Goal: Task Accomplishment & Management: Complete application form

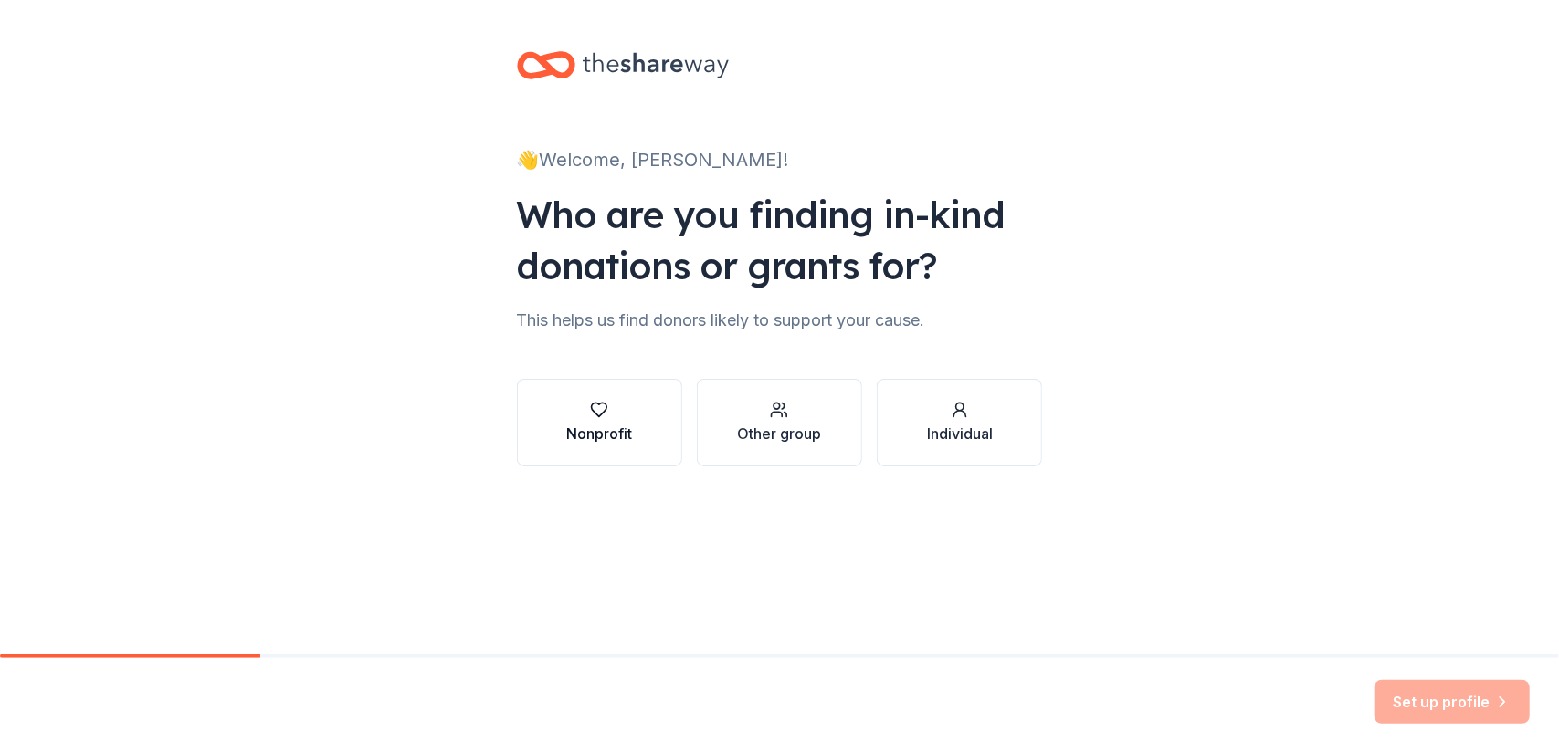
click at [599, 406] on icon "button" at bounding box center [599, 410] width 18 height 18
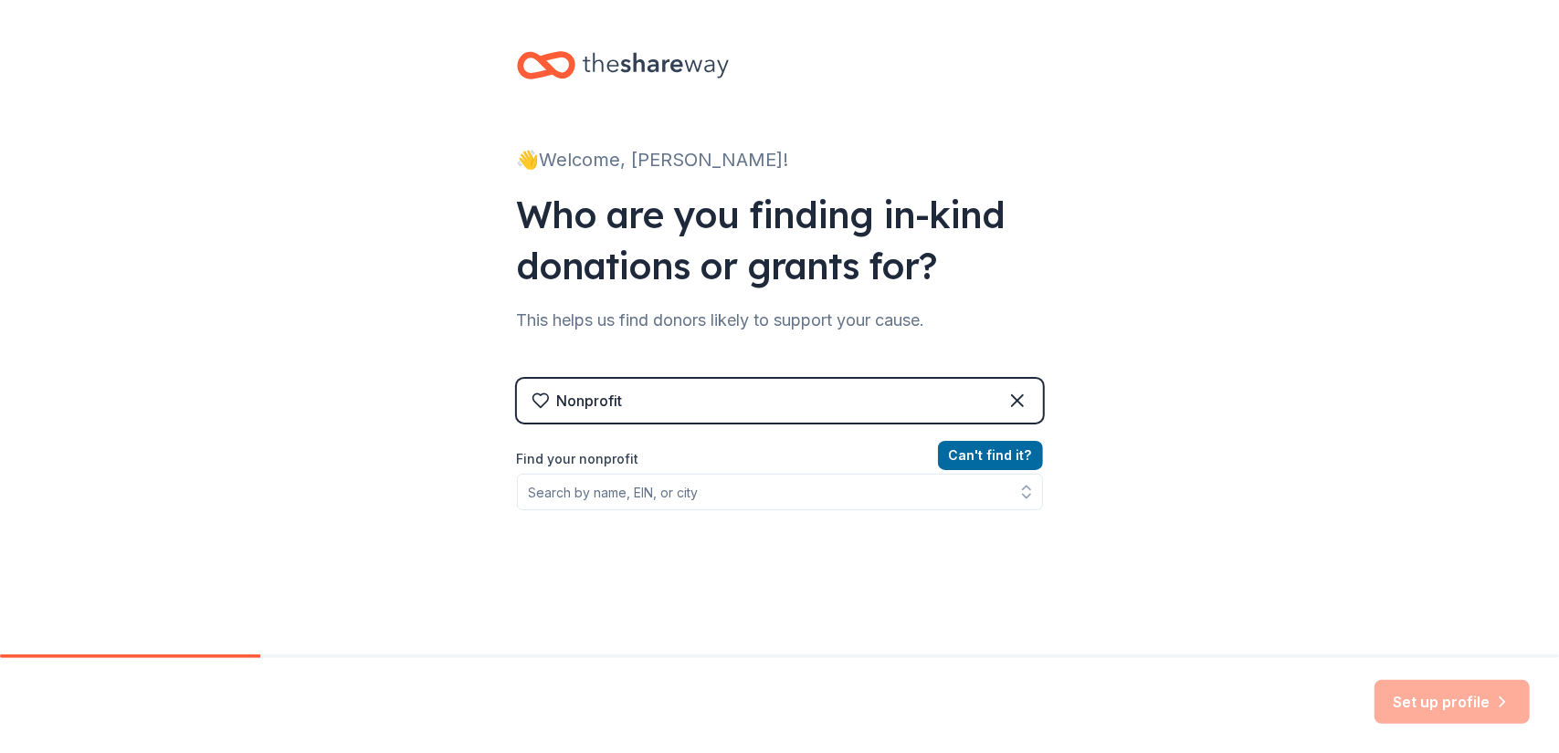
click at [614, 395] on div "Nonprofit" at bounding box center [590, 401] width 66 height 22
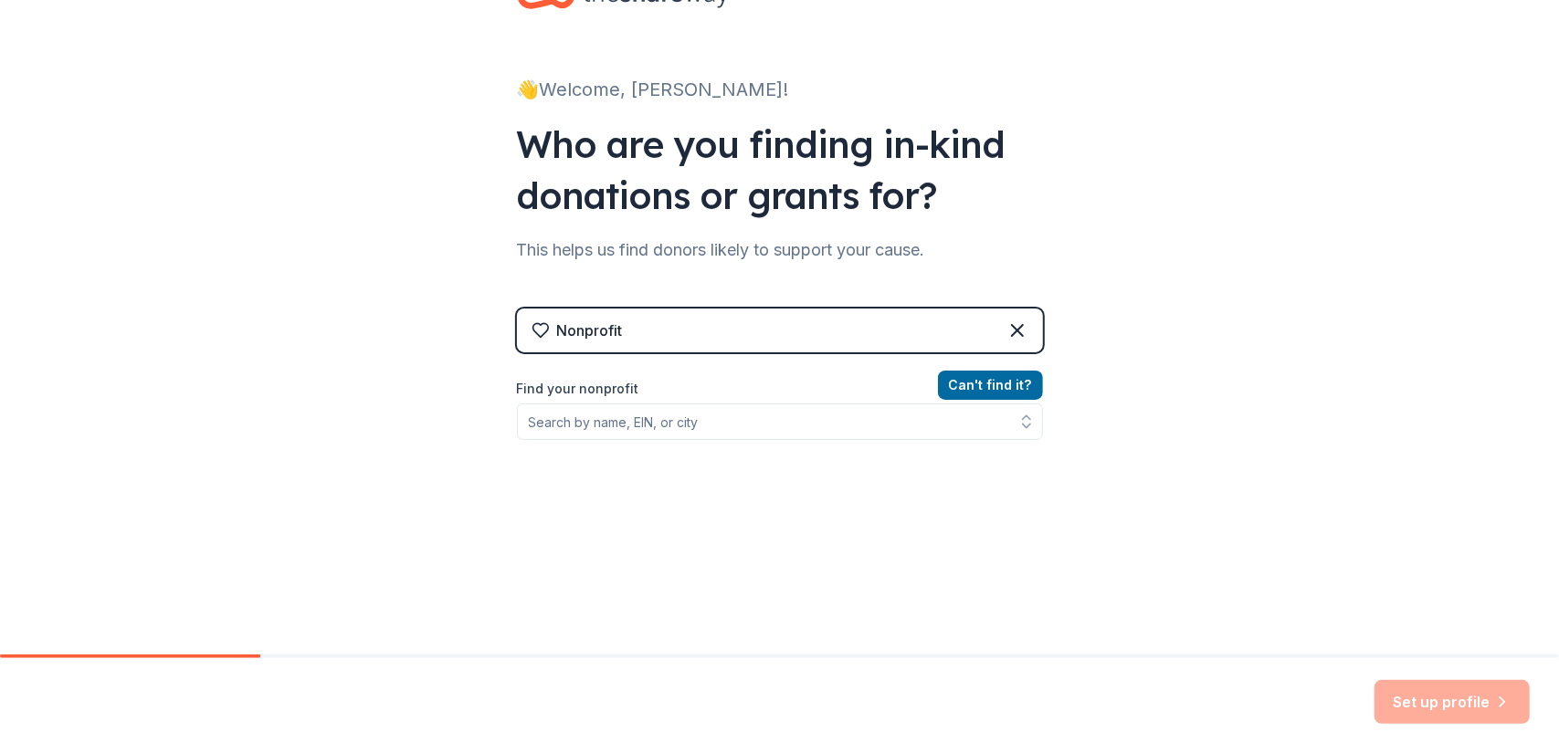
scroll to position [91, 0]
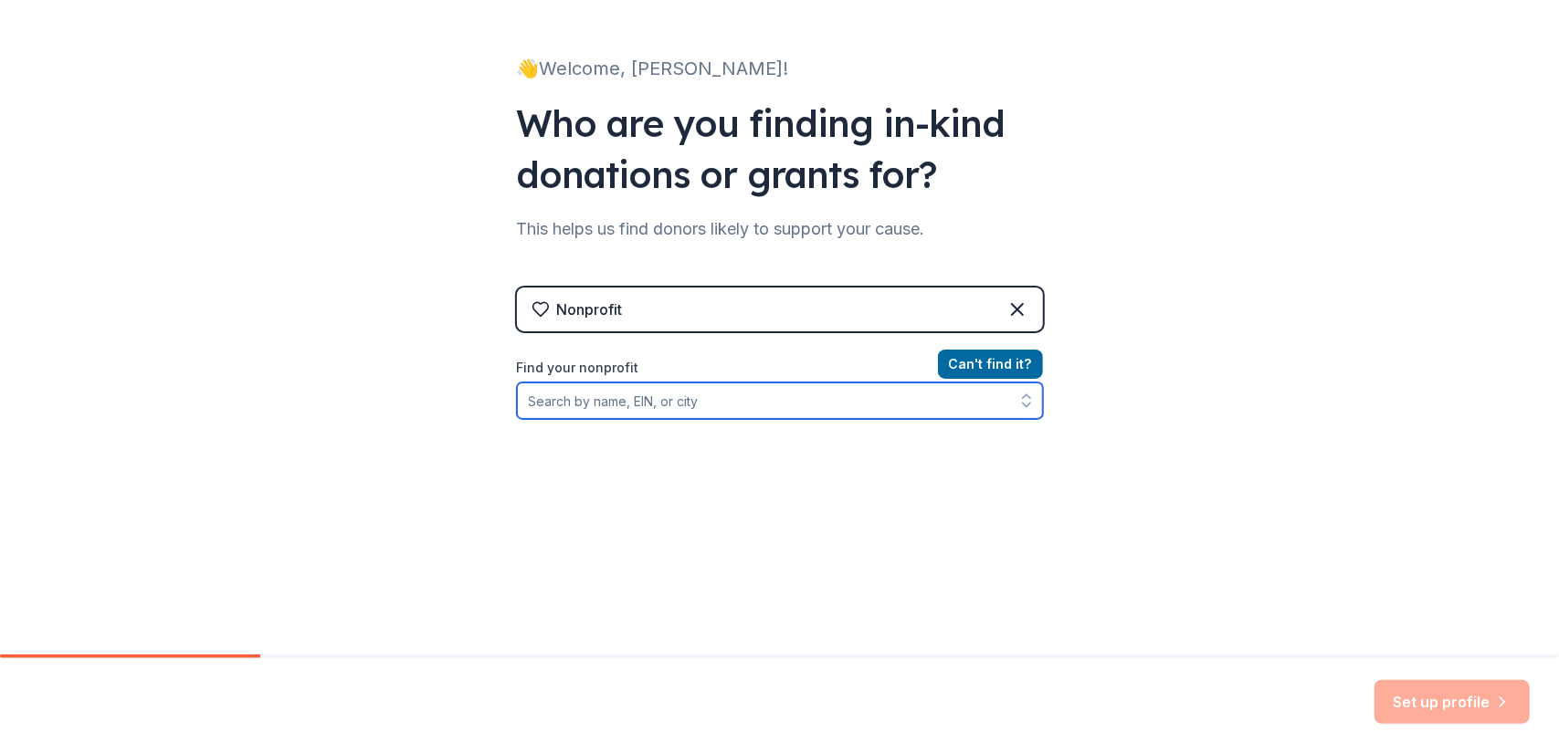
click at [584, 400] on input "Find your nonprofit" at bounding box center [780, 401] width 526 height 37
type input "San [PERSON_NAME] Family Help Center"
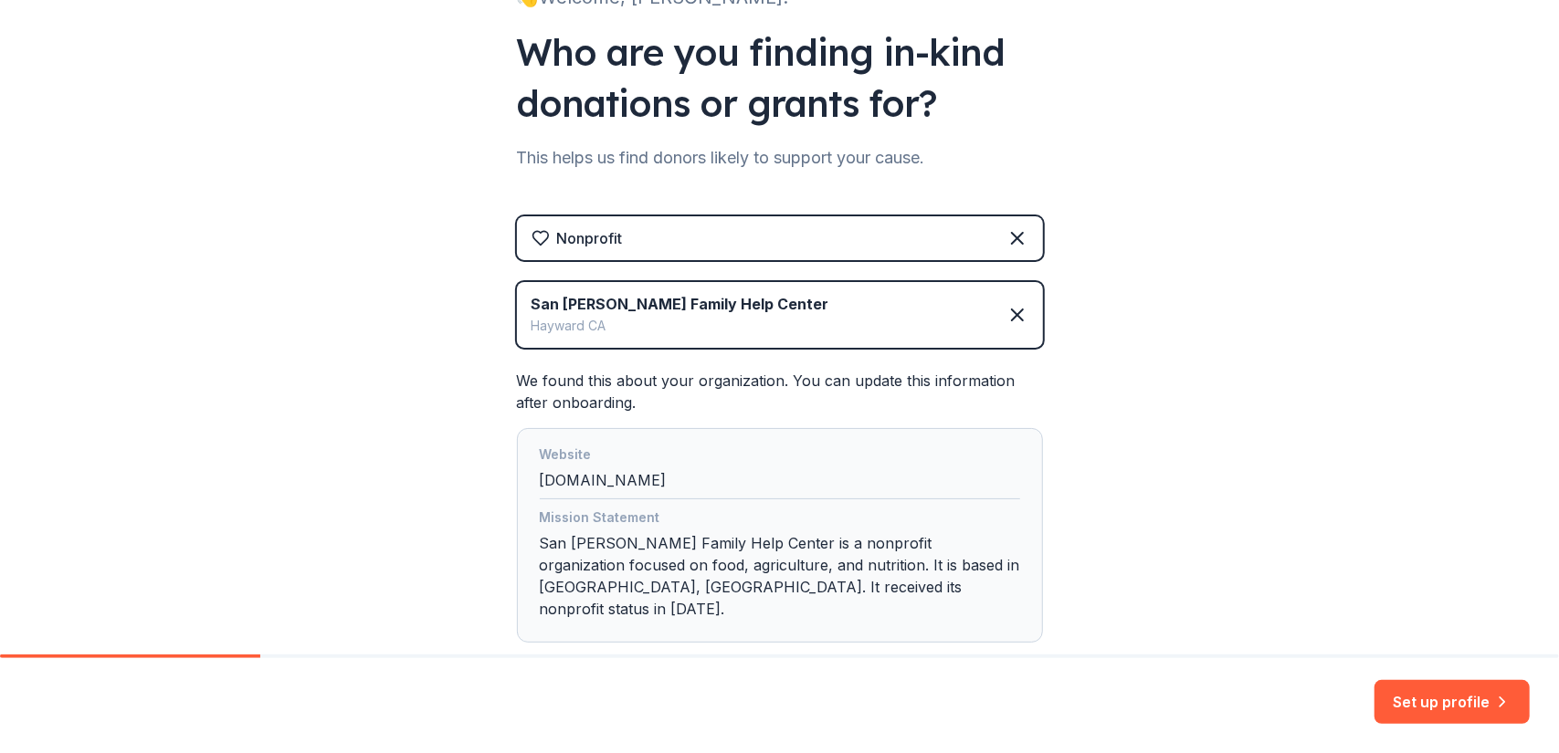
scroll to position [183, 0]
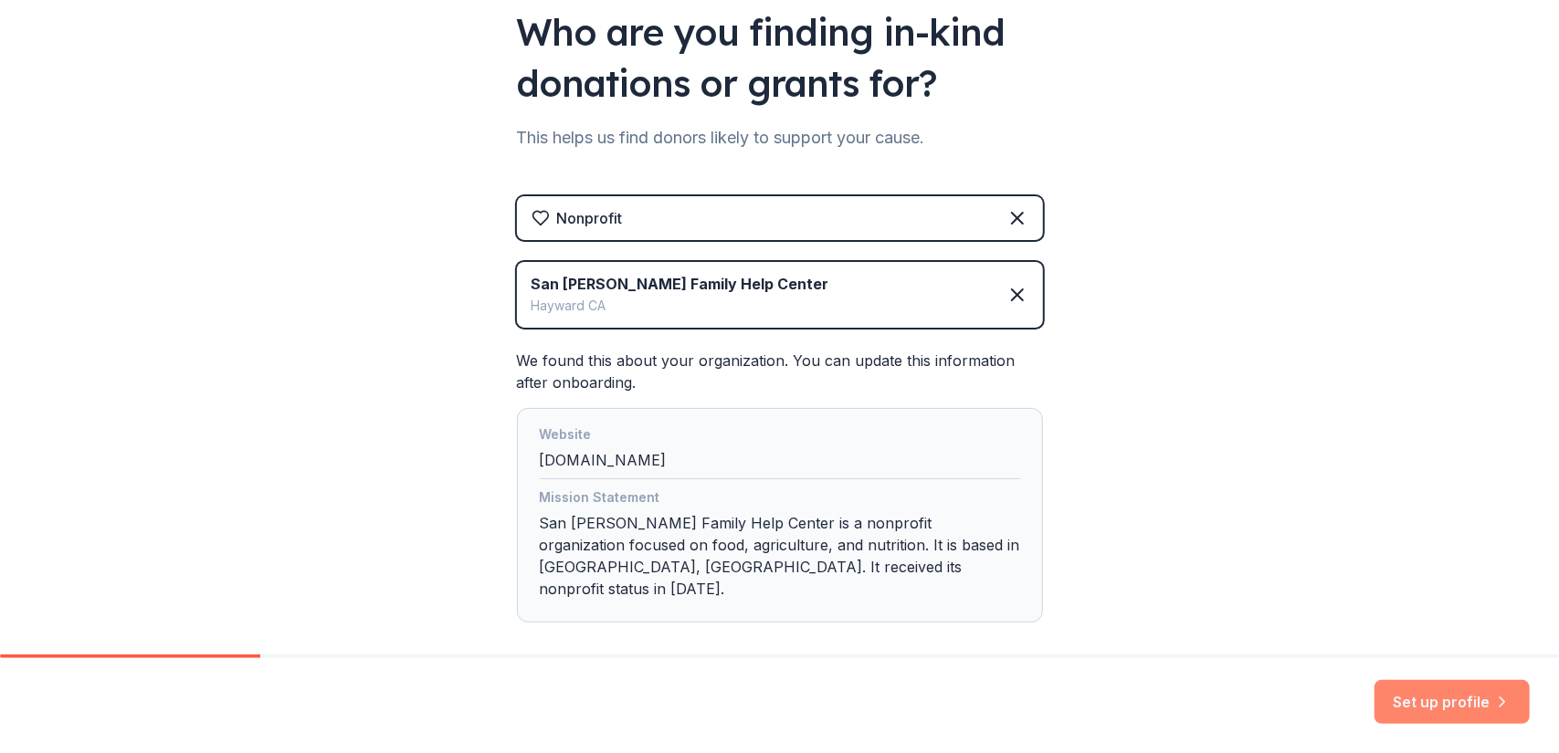
click at [1438, 702] on button "Set up profile" at bounding box center [1451, 702] width 155 height 44
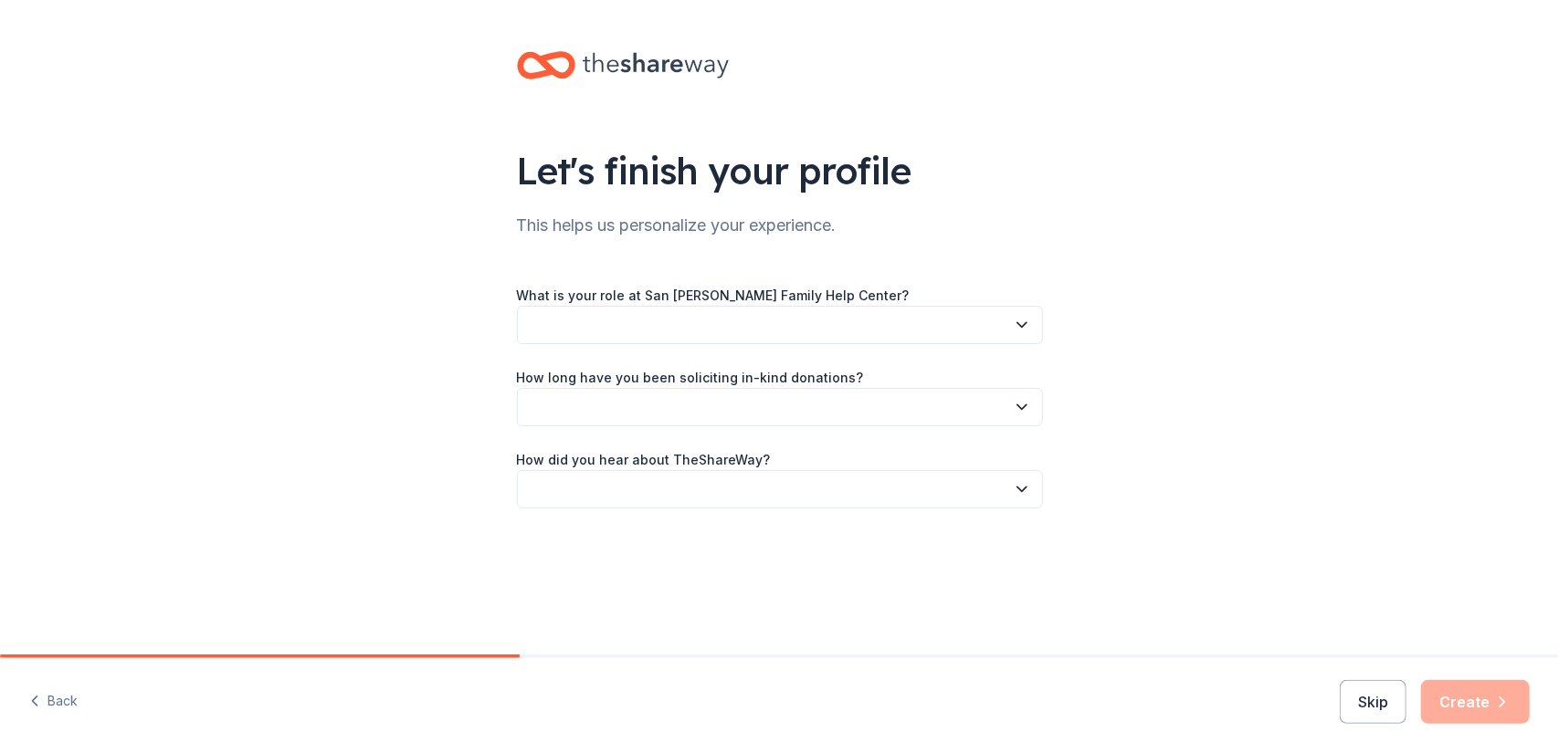
click at [599, 316] on button "button" at bounding box center [780, 325] width 526 height 38
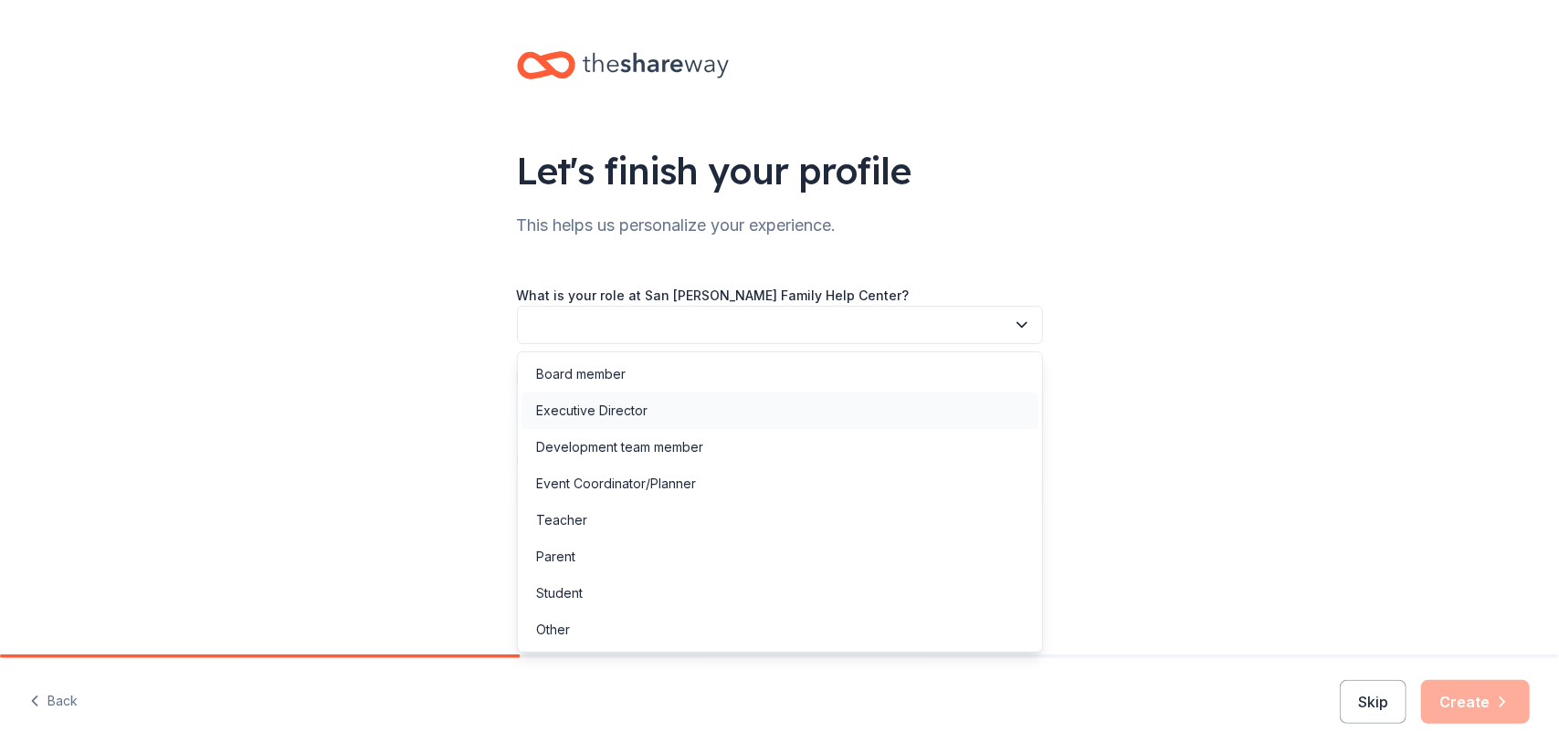
click at [582, 406] on div "Executive Director" at bounding box center [591, 411] width 111 height 22
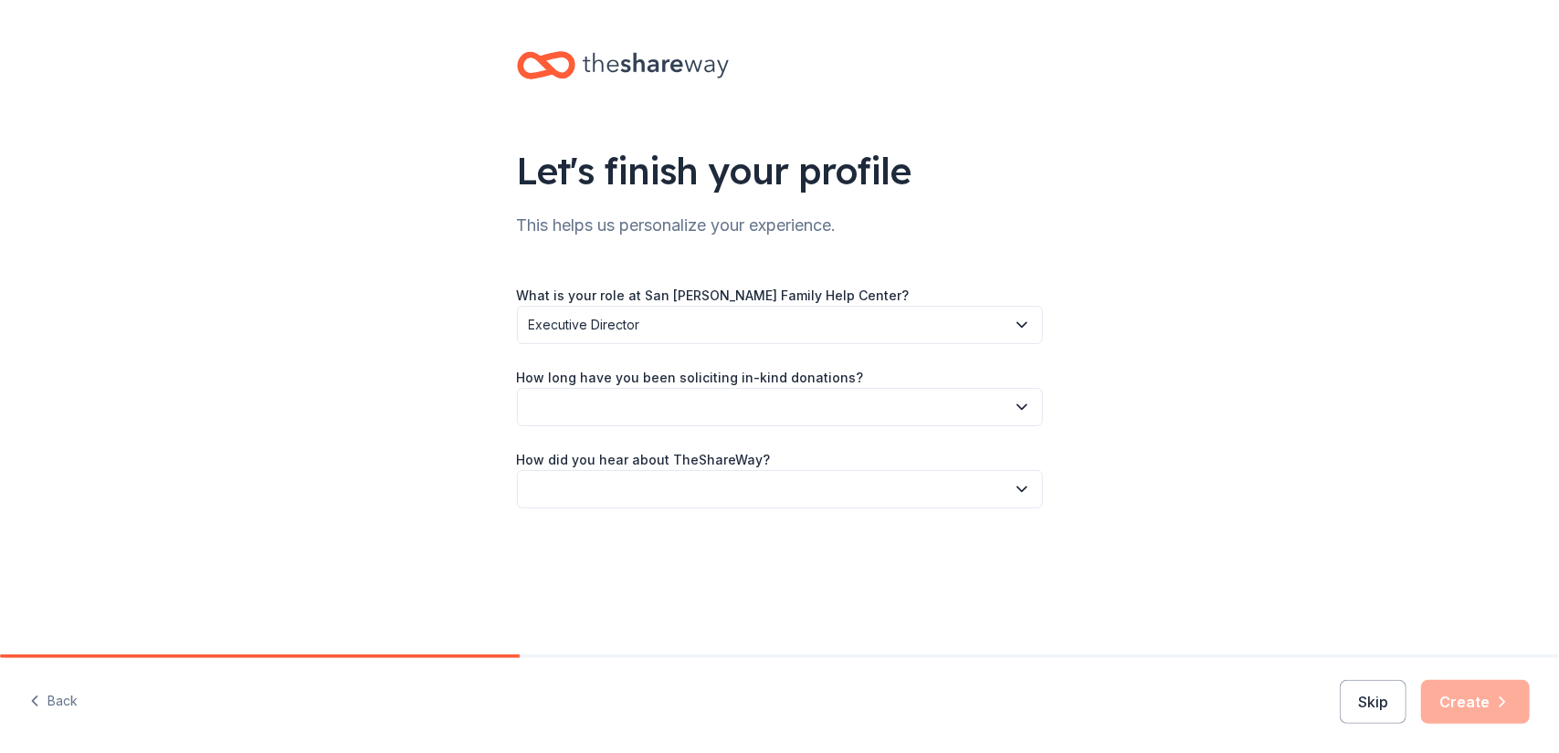
click at [582, 404] on button "button" at bounding box center [780, 407] width 526 height 38
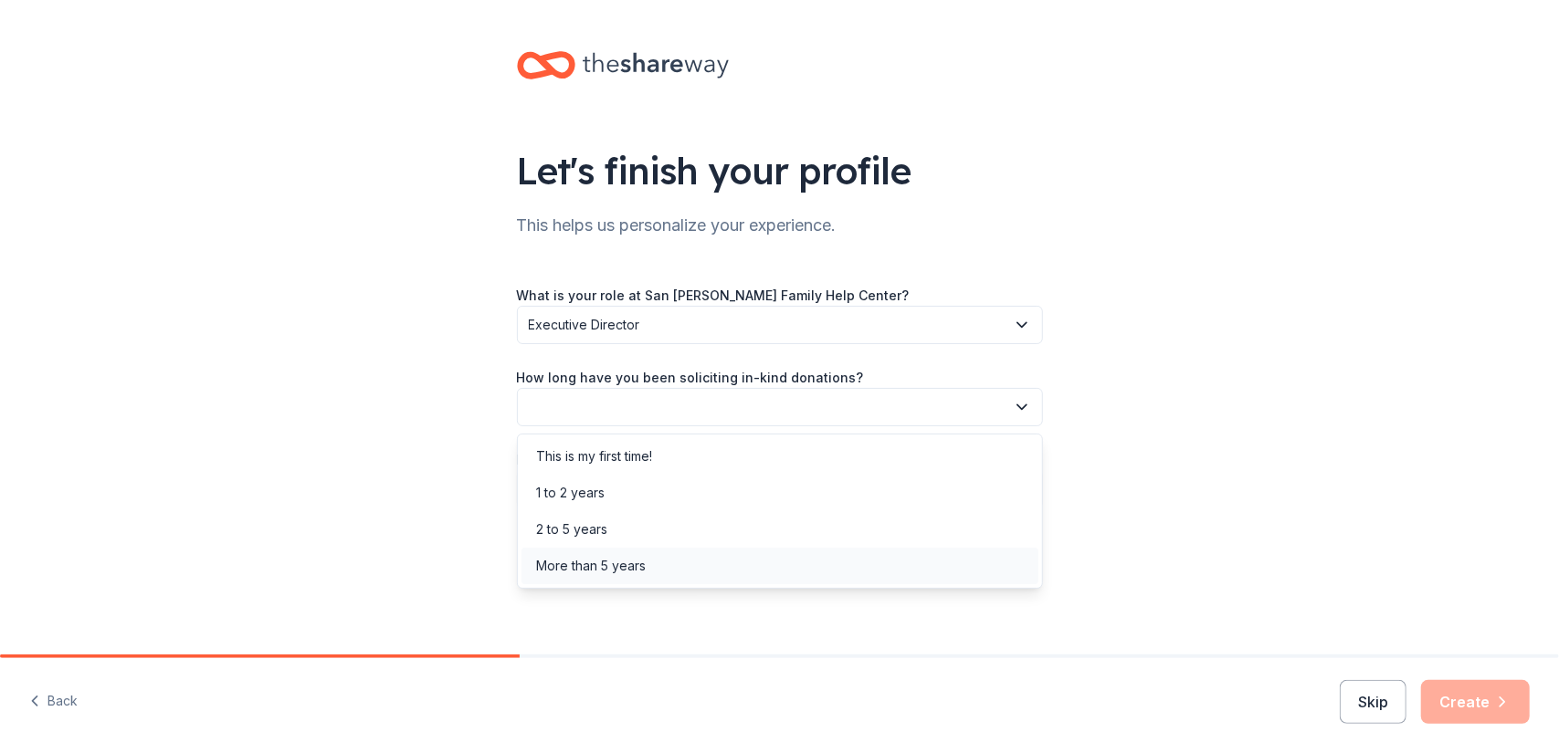
click at [575, 567] on div "More than 5 years" at bounding box center [591, 566] width 110 height 22
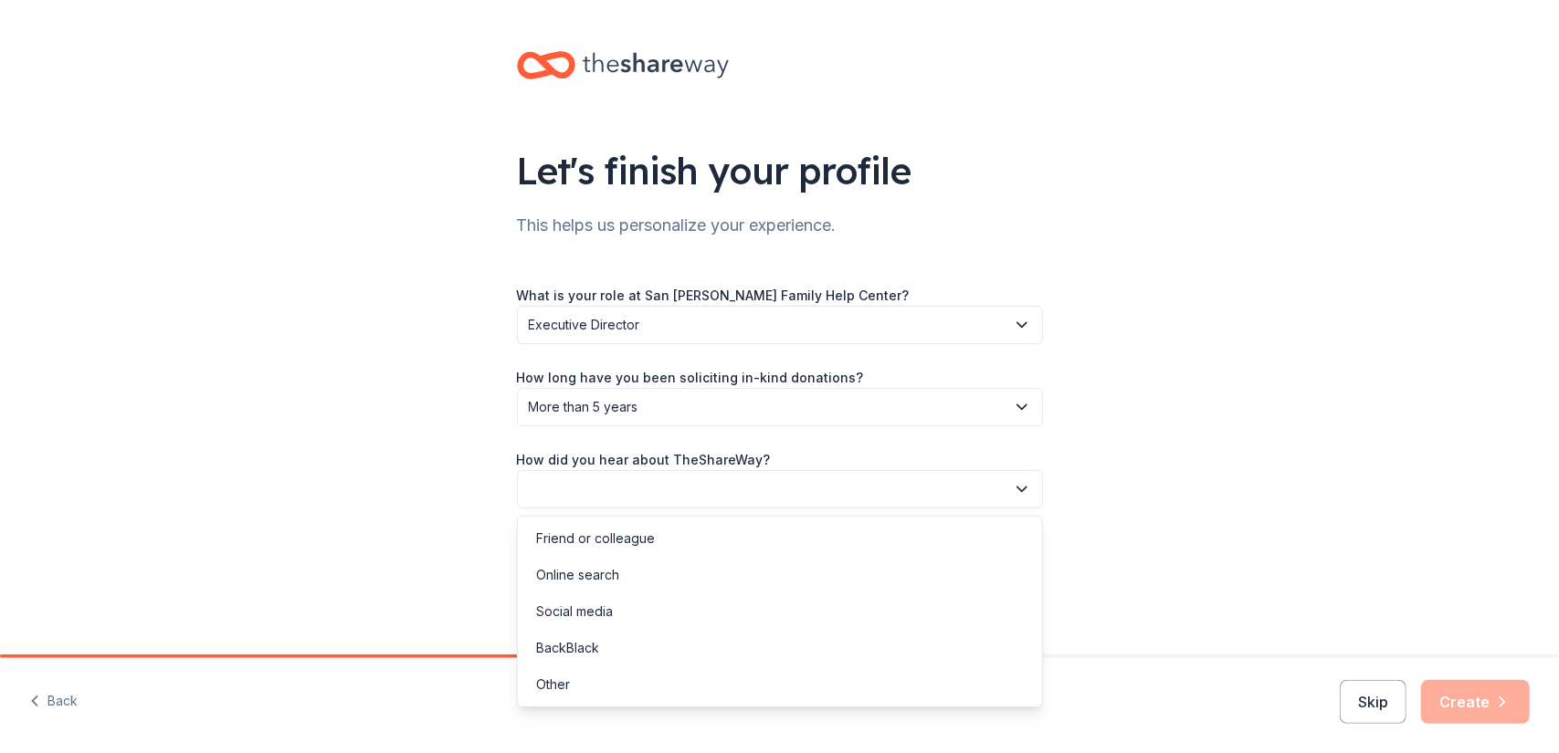
click at [618, 488] on button "button" at bounding box center [780, 489] width 526 height 38
click at [584, 570] on div "Online search" at bounding box center [577, 575] width 83 height 22
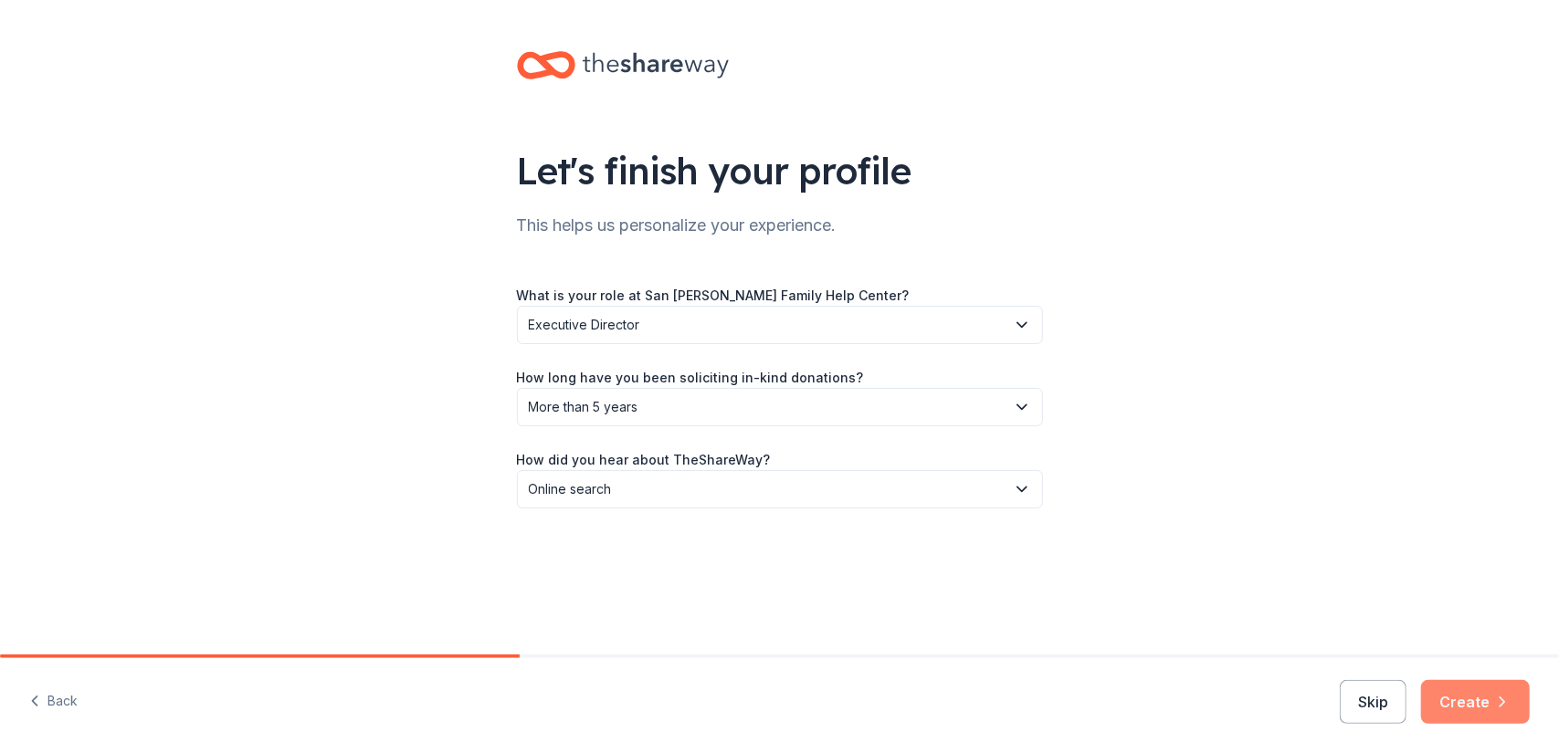
click at [1482, 703] on button "Create" at bounding box center [1475, 702] width 109 height 44
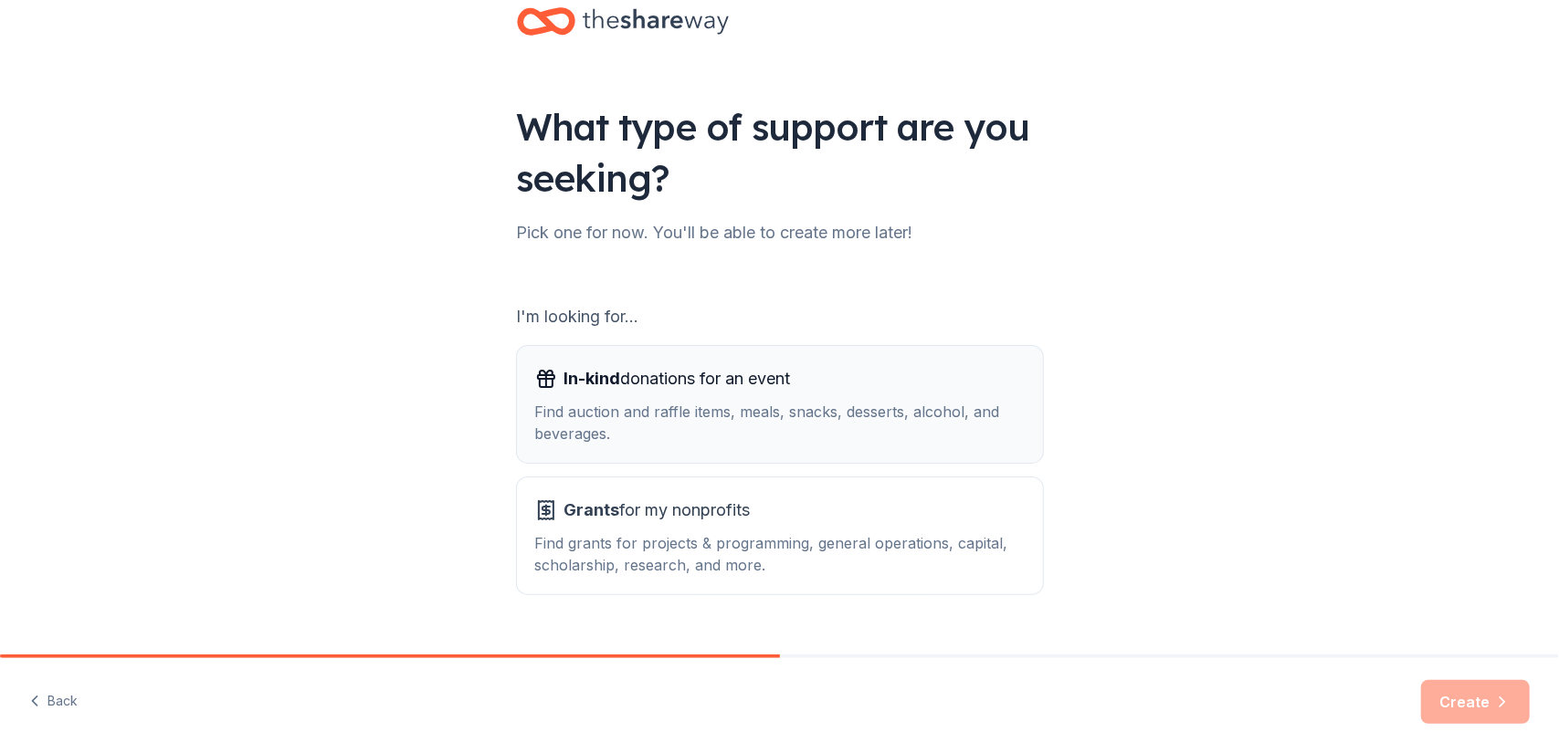
scroll to position [82, 0]
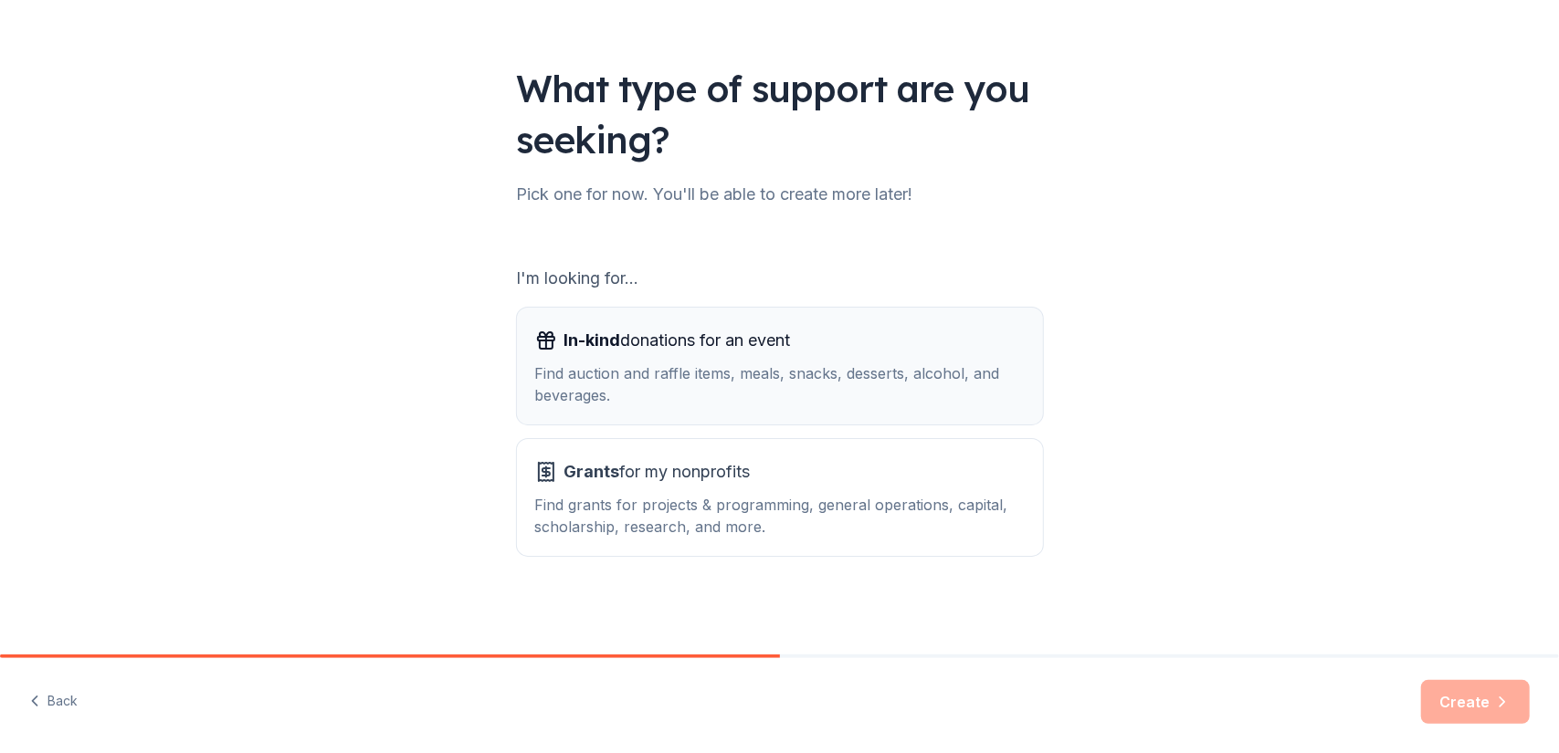
click at [587, 342] on span "In-kind" at bounding box center [592, 340] width 57 height 19
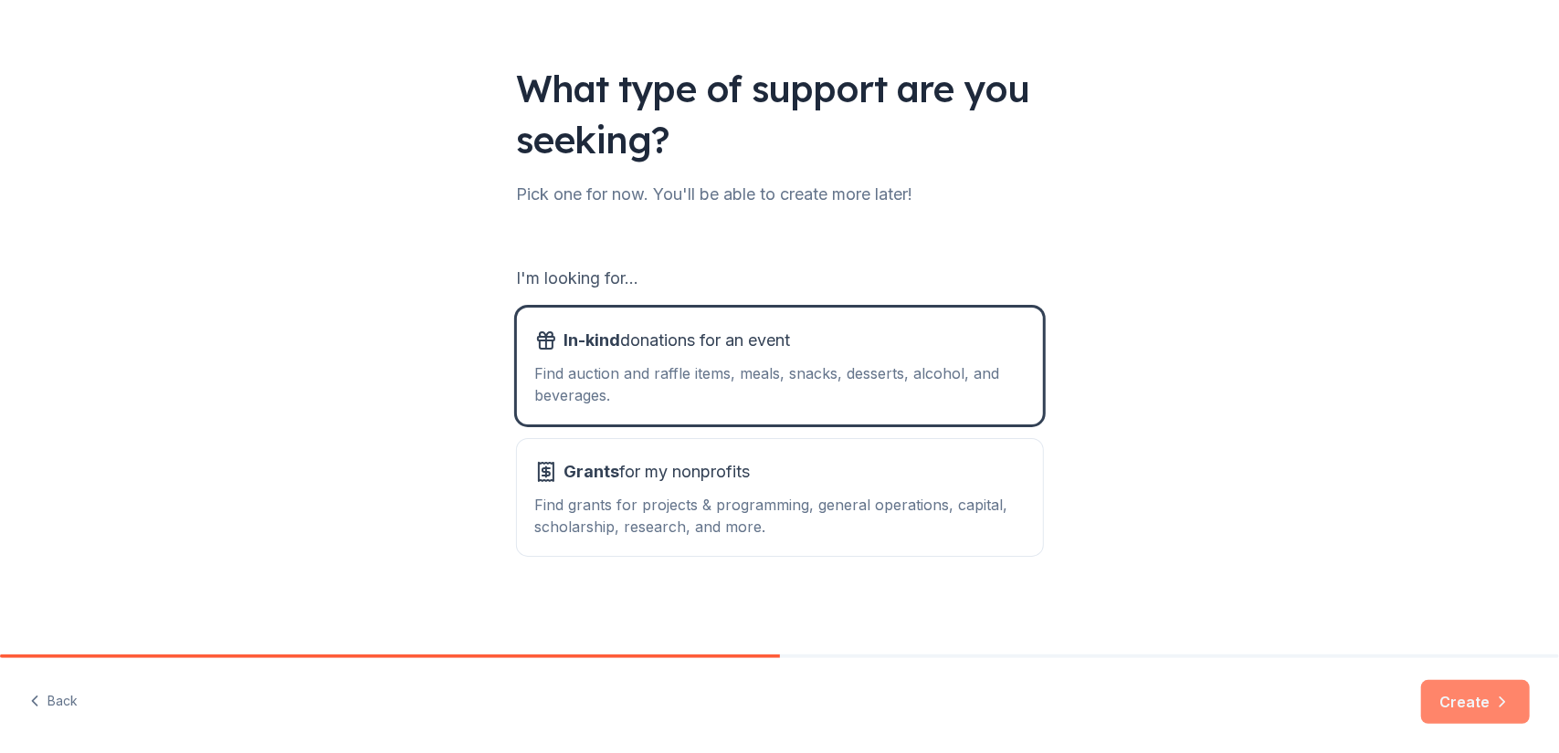
click at [1461, 697] on button "Create" at bounding box center [1475, 702] width 109 height 44
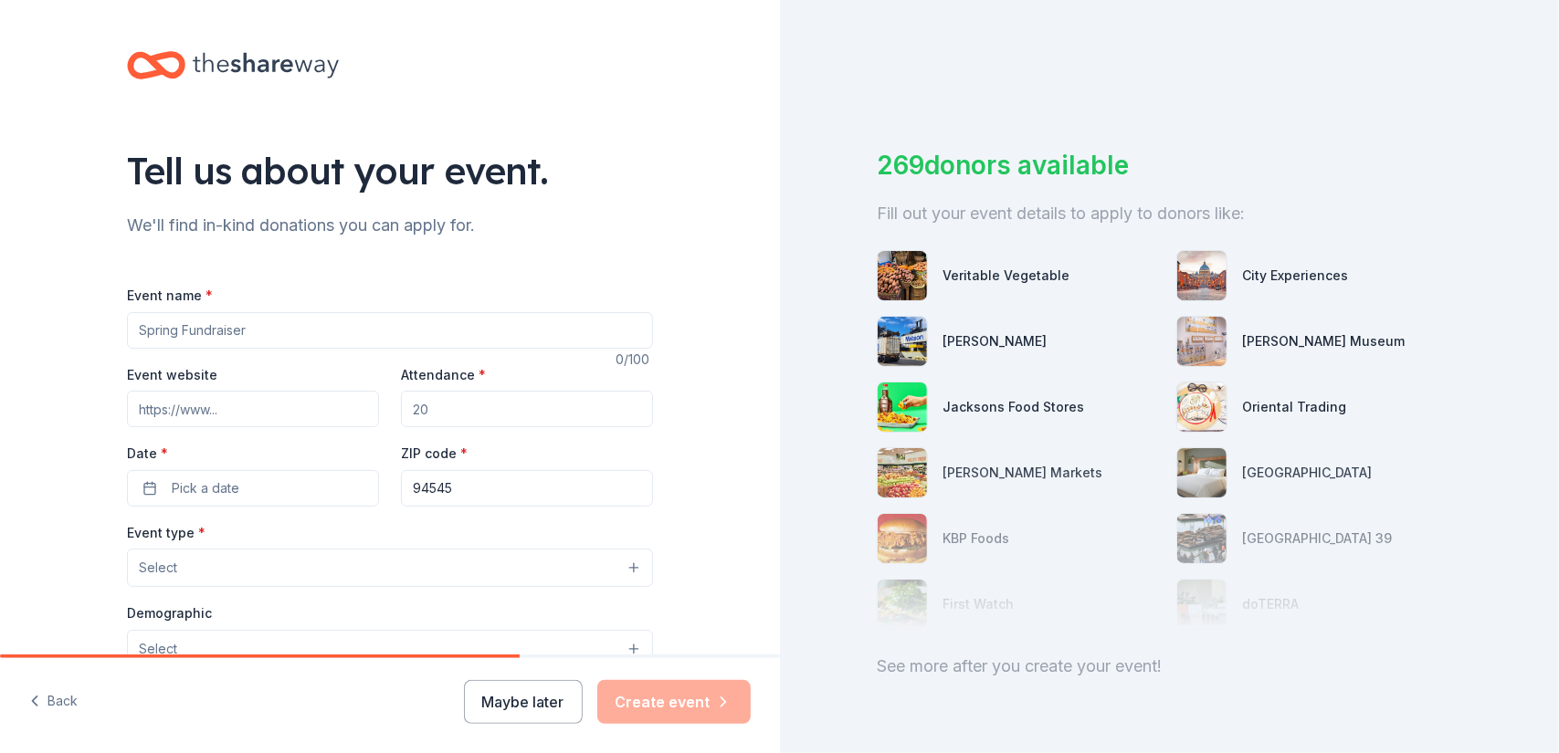
click at [210, 407] on input "Event website" at bounding box center [253, 409] width 252 height 37
type input "h"
click at [217, 328] on input "Event name *" at bounding box center [390, 330] width 526 height 37
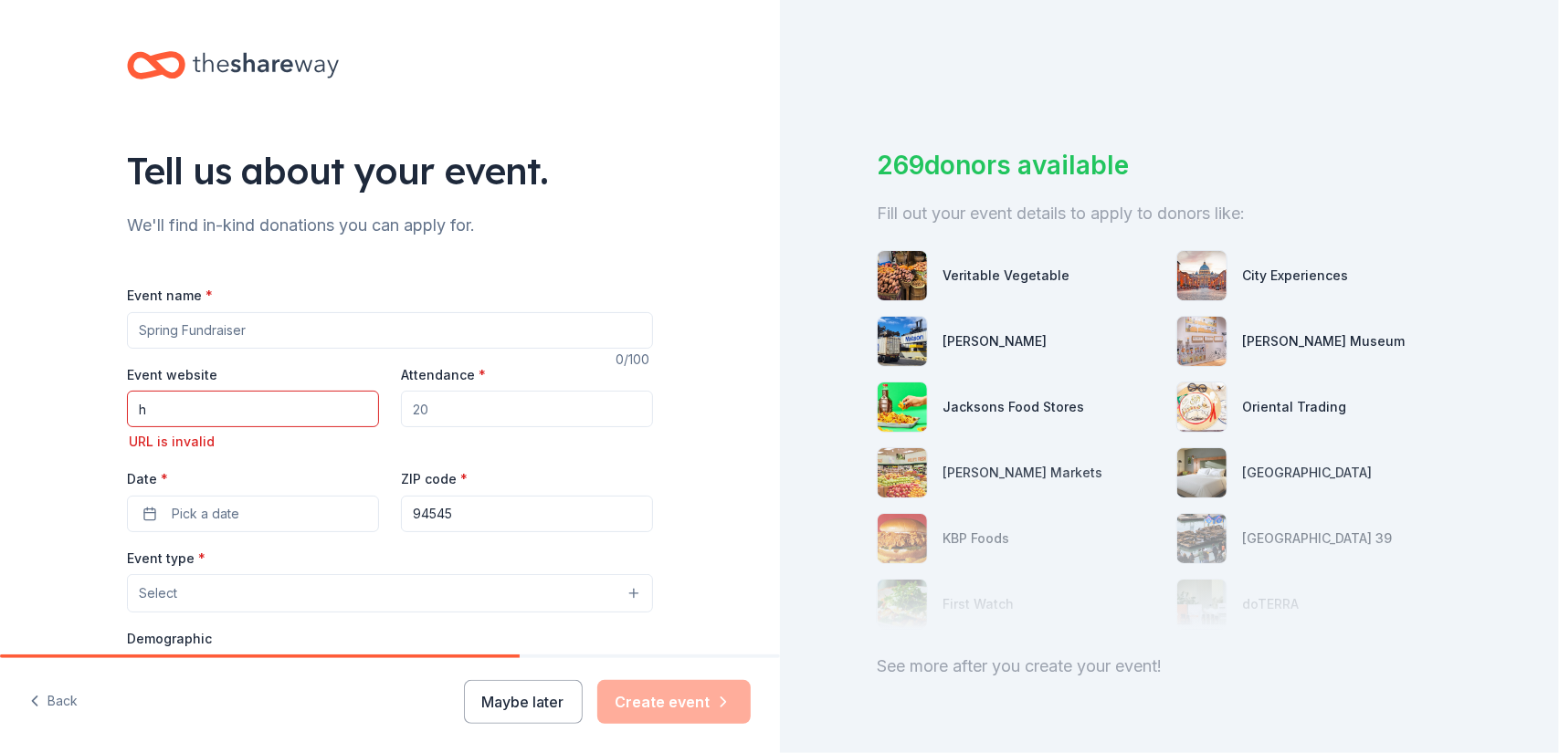
click at [174, 421] on input "h" at bounding box center [253, 409] width 252 height 37
type input "slzhelp.org"
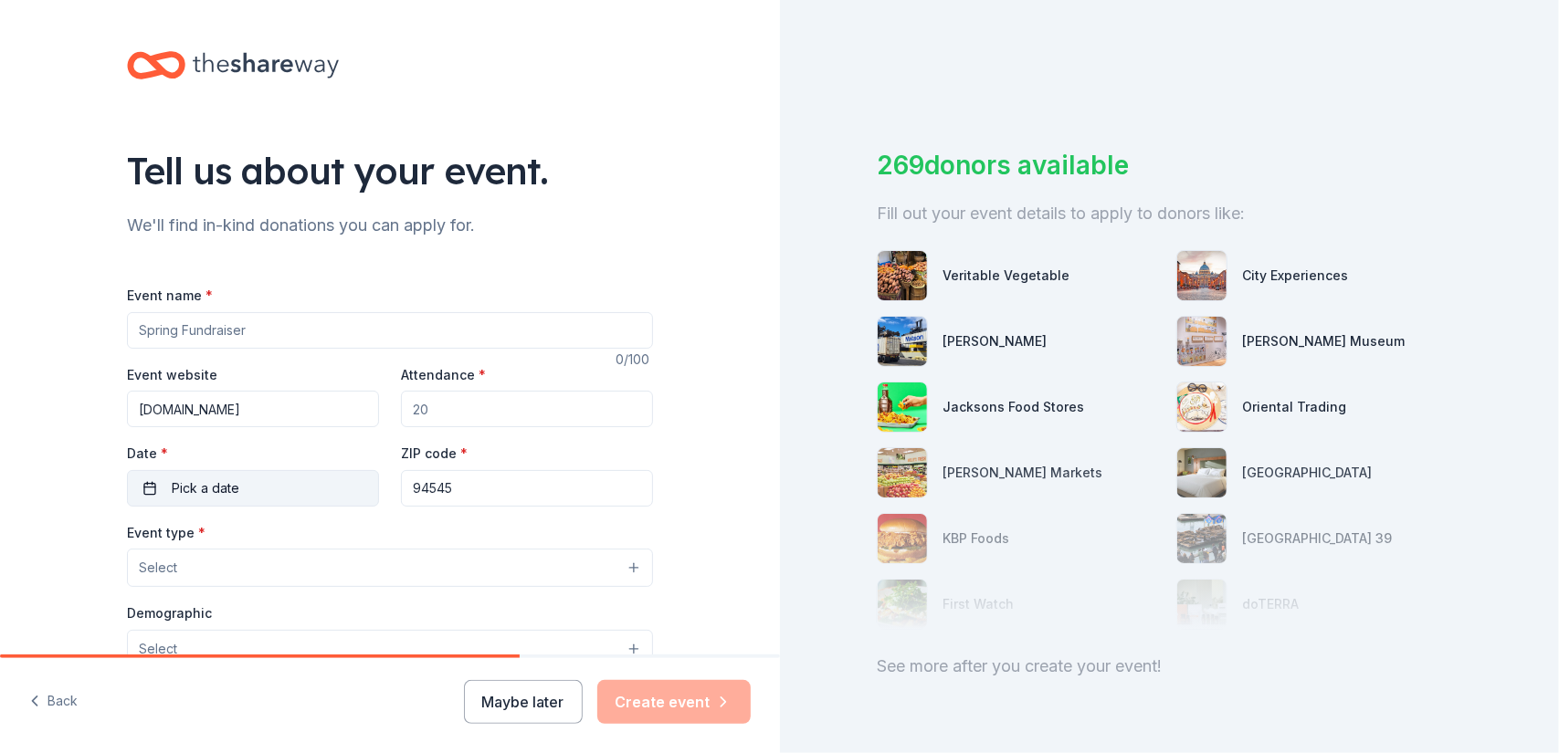
click at [139, 490] on button "Pick a date" at bounding box center [253, 488] width 252 height 37
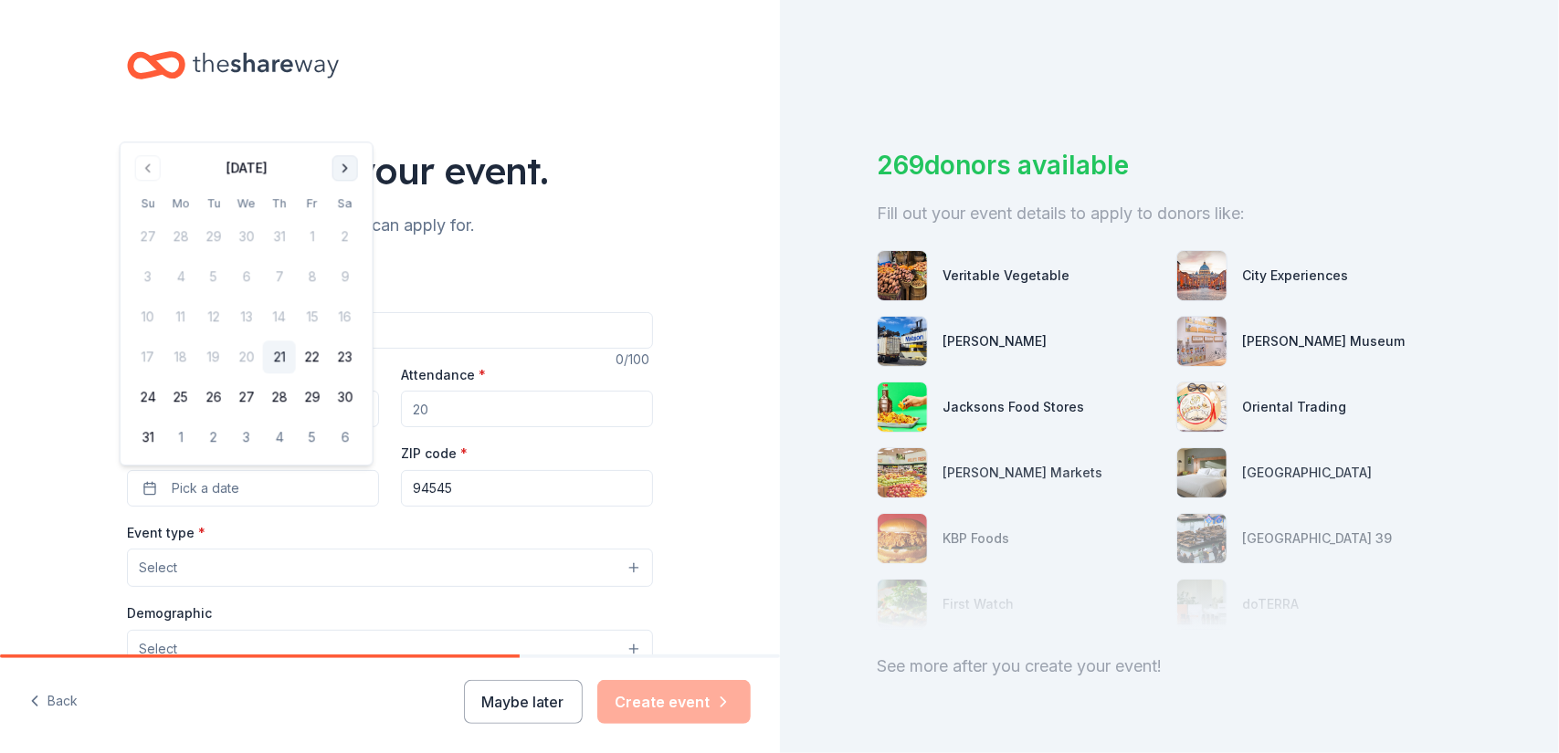
drag, startPoint x: 353, startPoint y: 164, endPoint x: 336, endPoint y: 212, distance: 50.6
click at [353, 165] on button "Go to next month" at bounding box center [345, 168] width 26 height 26
click at [343, 395] on button "27" at bounding box center [345, 398] width 33 height 33
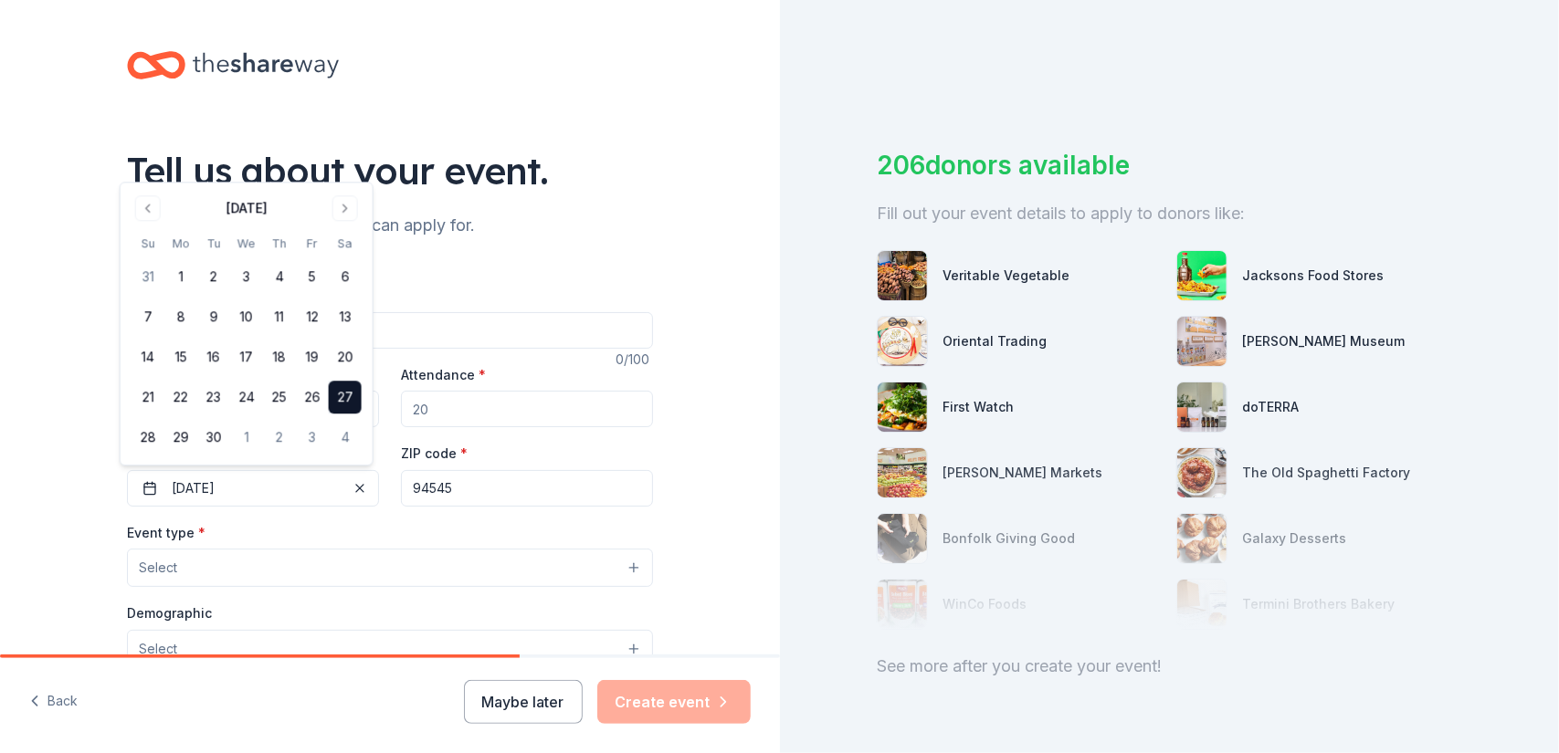
click at [436, 408] on input "Attendance *" at bounding box center [527, 409] width 252 height 37
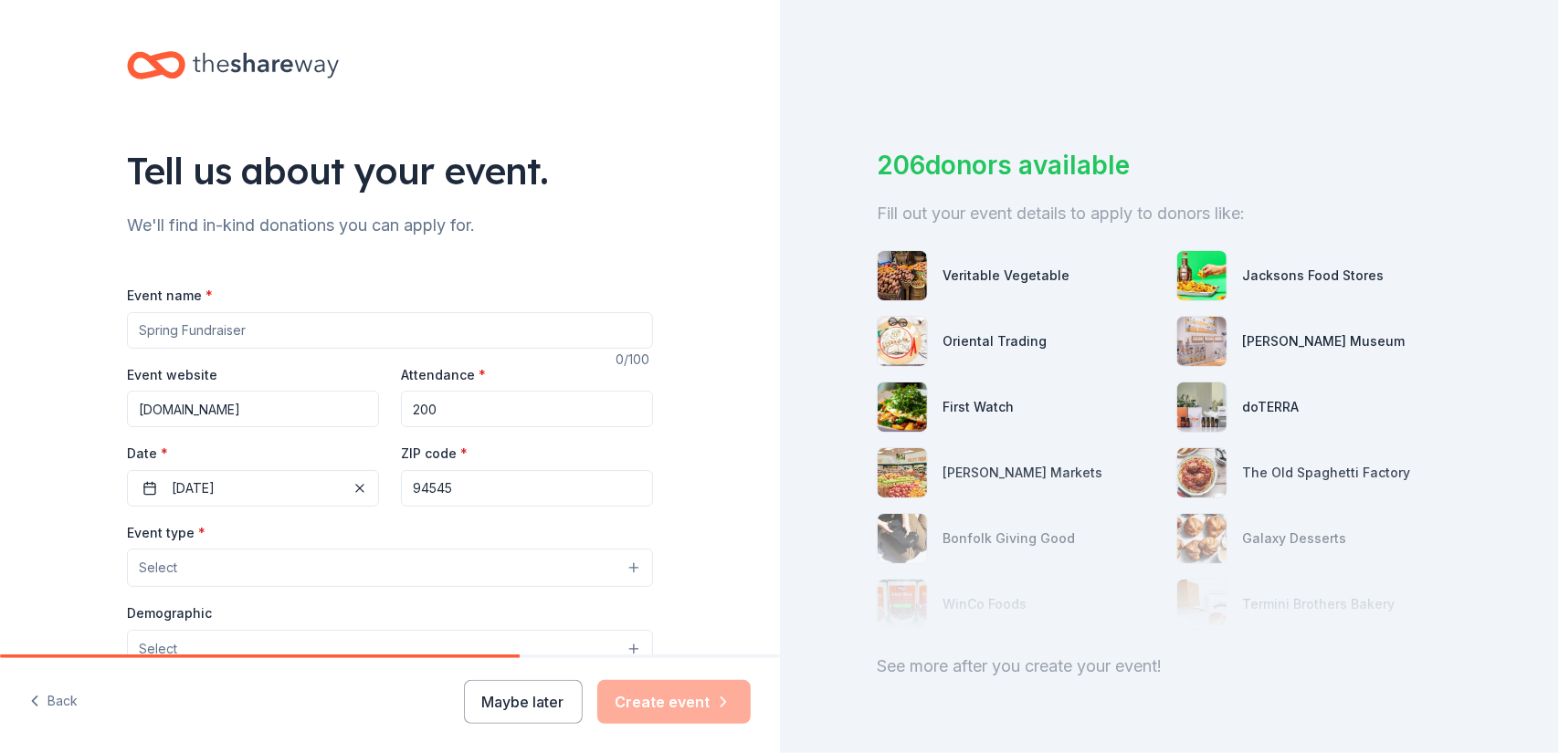
type input "200"
click at [269, 338] on input "Event name *" at bounding box center [390, 330] width 526 height 37
click at [135, 331] on input "Event name *" at bounding box center [390, 330] width 526 height 37
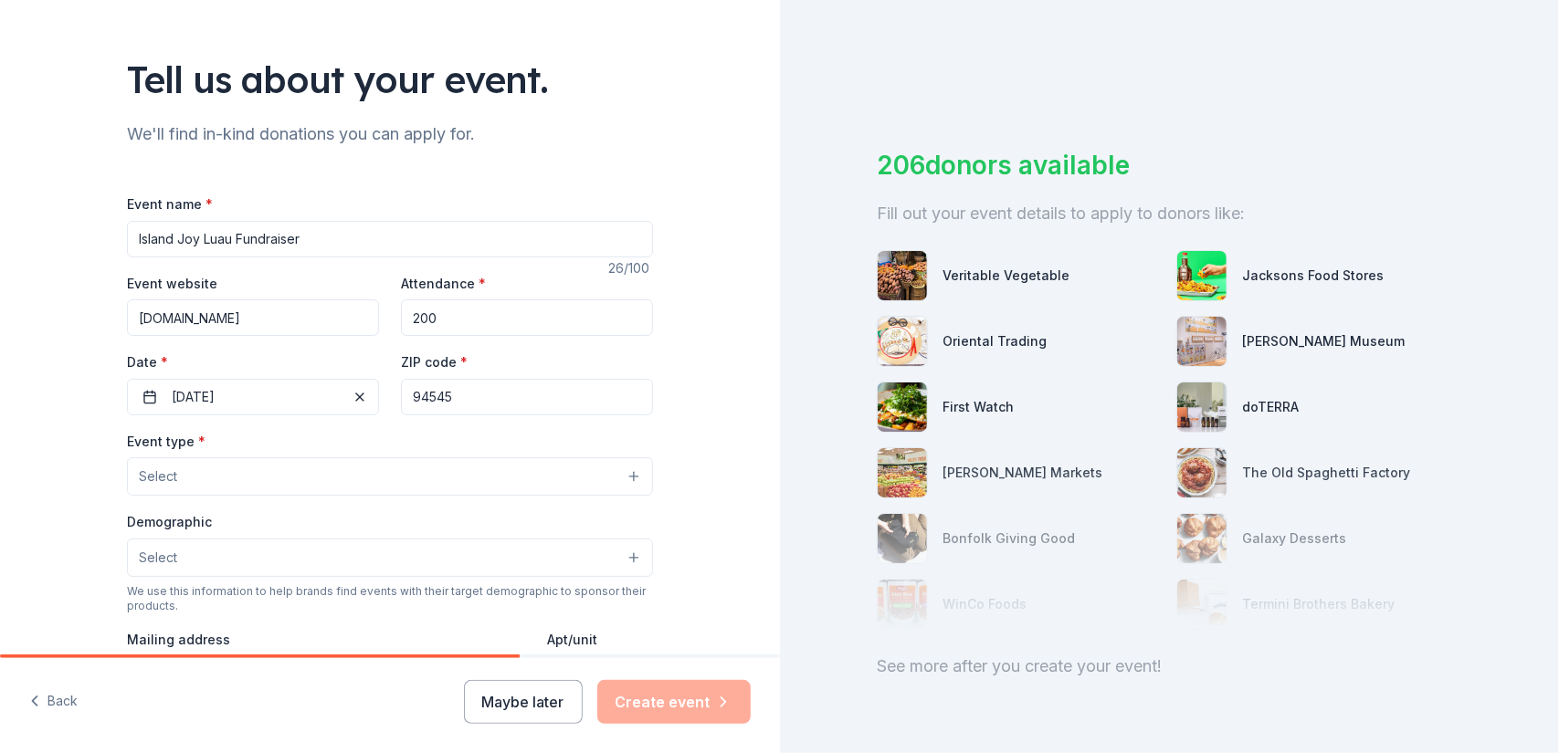
type input "Island Joy Luau Fundraiser"
click at [161, 478] on span "Select" at bounding box center [158, 477] width 38 height 22
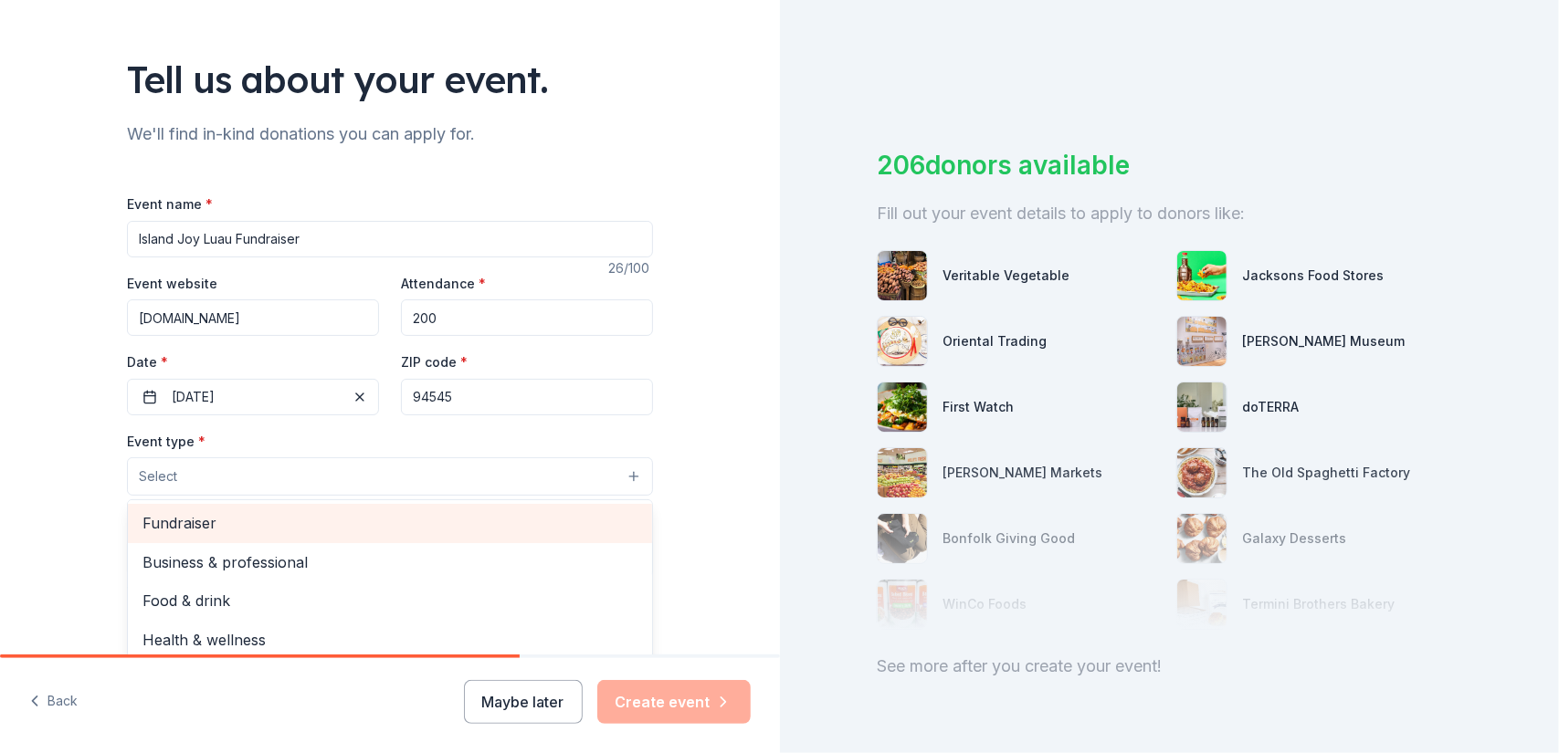
click at [170, 520] on span "Fundraiser" at bounding box center [389, 523] width 495 height 24
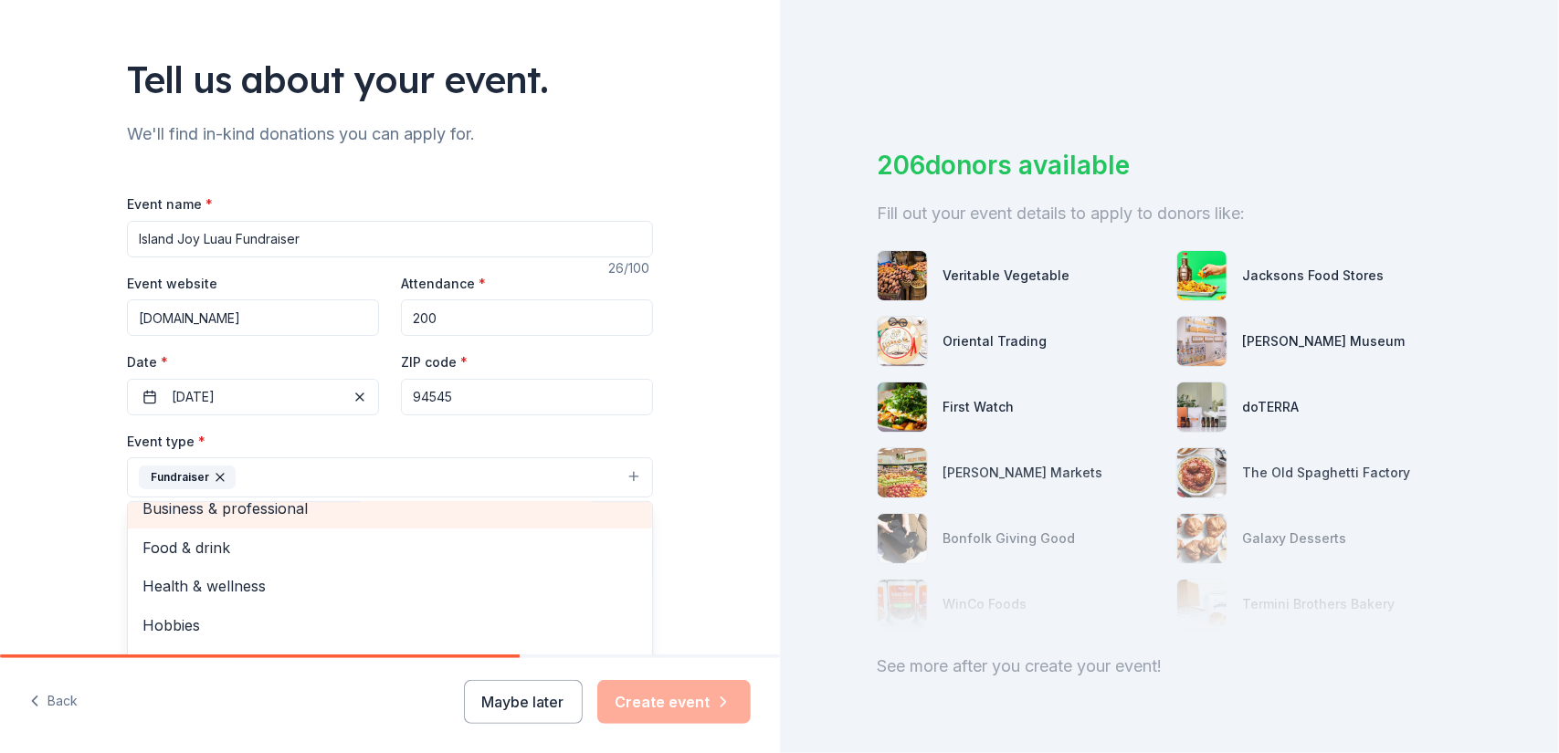
scroll to position [22, 0]
click at [82, 494] on div "Tell us about your event. We'll find in-kind donations you can apply for. Event…" at bounding box center [390, 517] width 780 height 1217
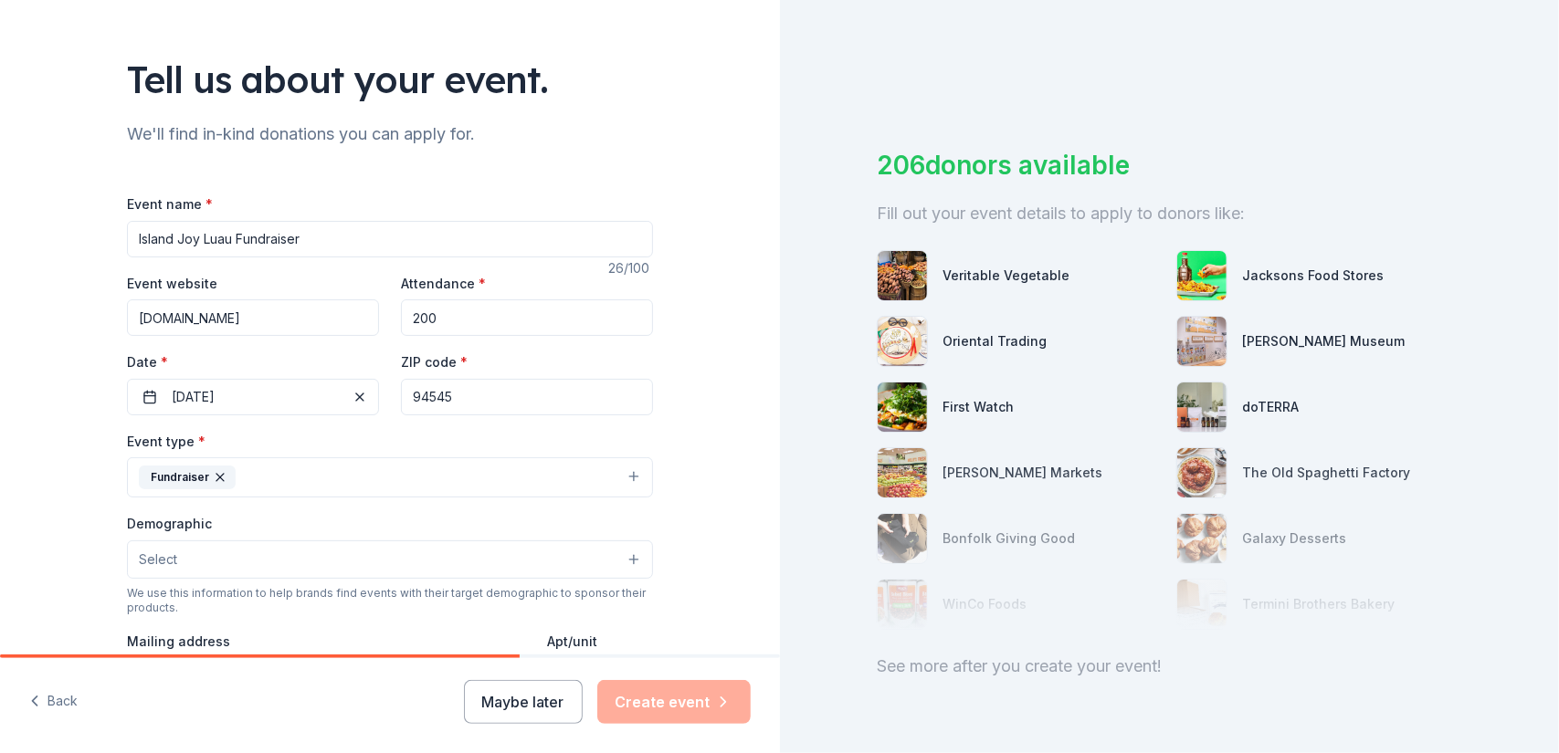
click at [163, 556] on span "Select" at bounding box center [158, 560] width 38 height 22
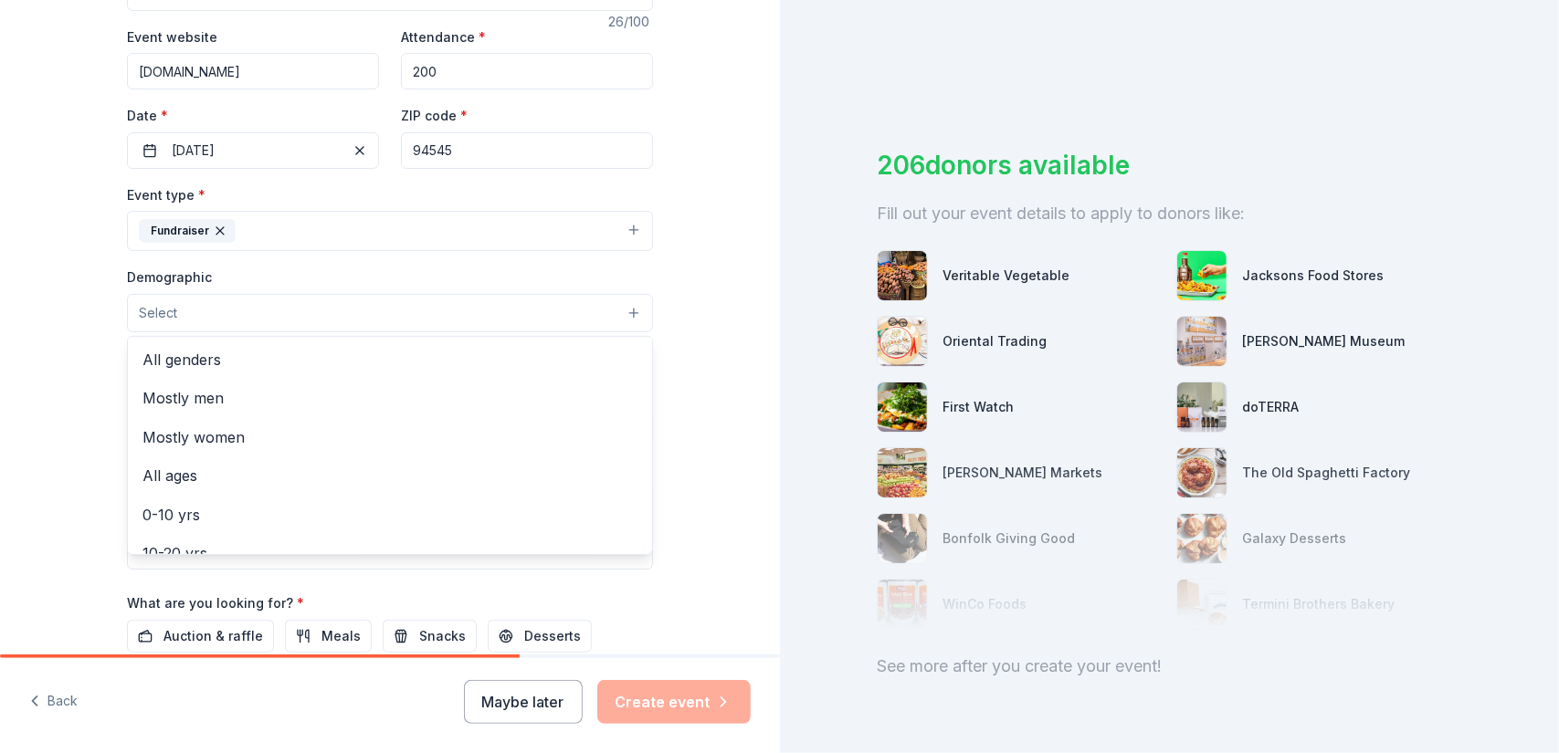
scroll to position [365, 0]
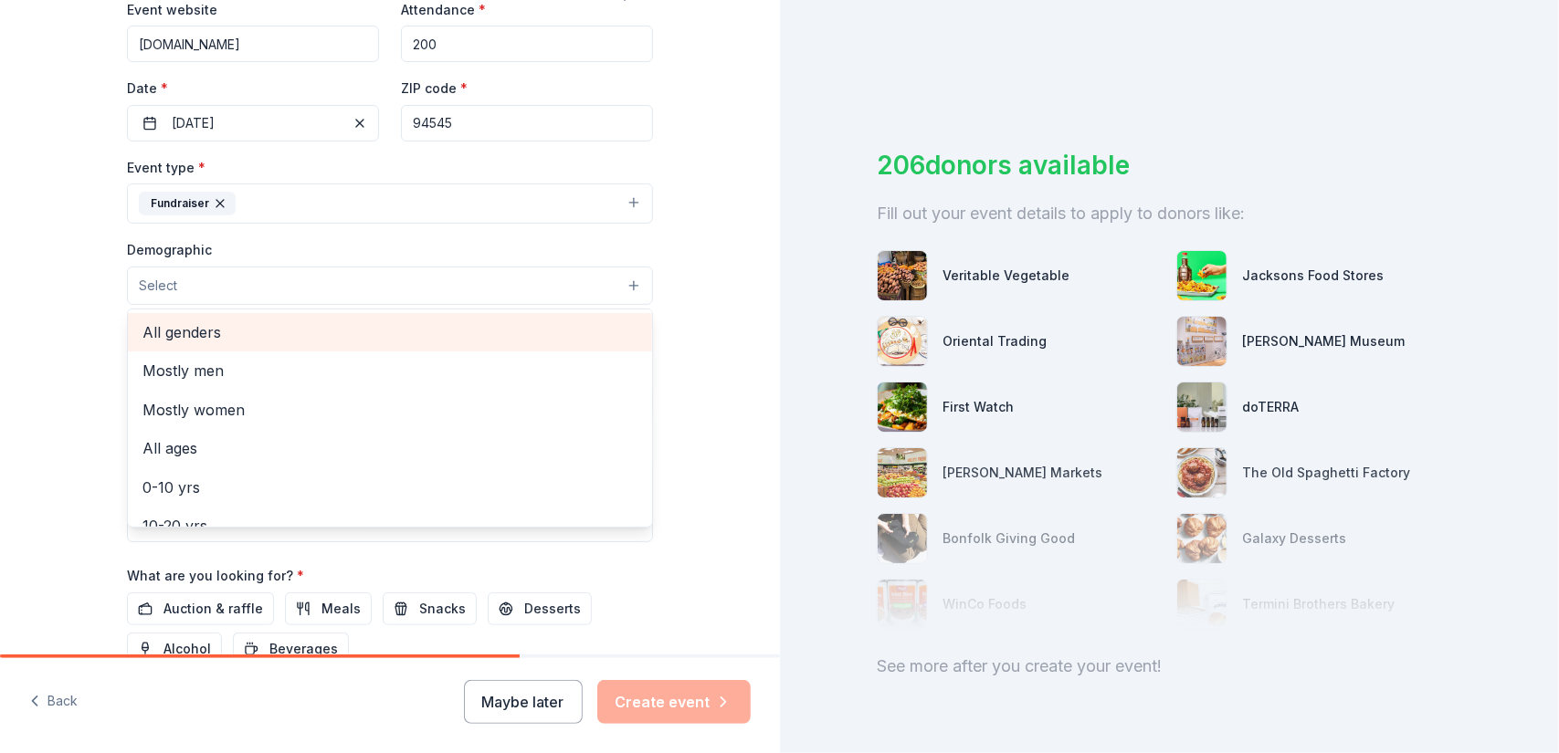
click at [192, 323] on span "All genders" at bounding box center [389, 332] width 495 height 24
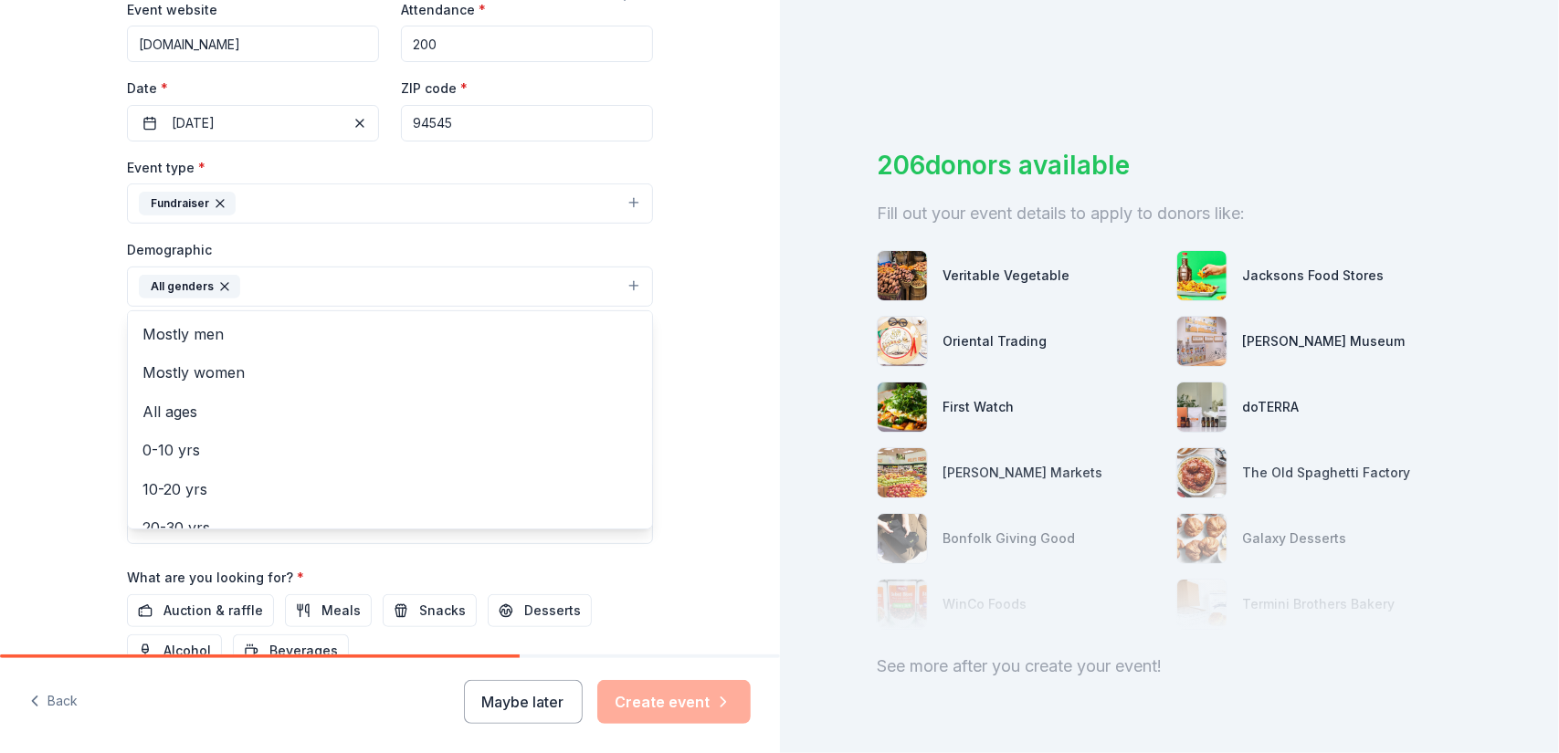
click at [62, 454] on div "Tell us about your event. We'll find in-kind donations you can apply for. Event…" at bounding box center [390, 244] width 780 height 1219
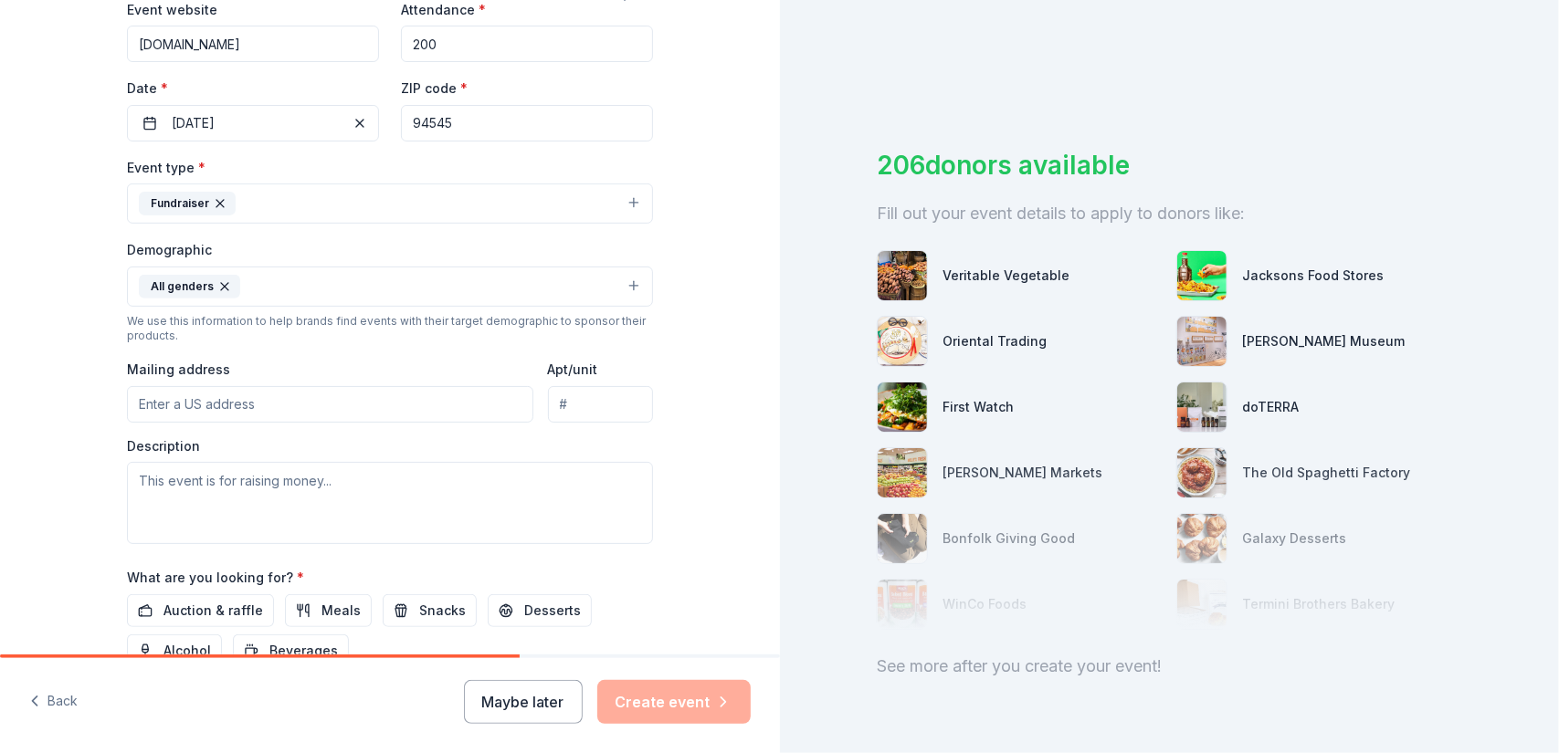
click at [134, 408] on input "Mailing address" at bounding box center [330, 404] width 406 height 37
type input "1645 Via Helena, San Lorenzo, CA, 94580"
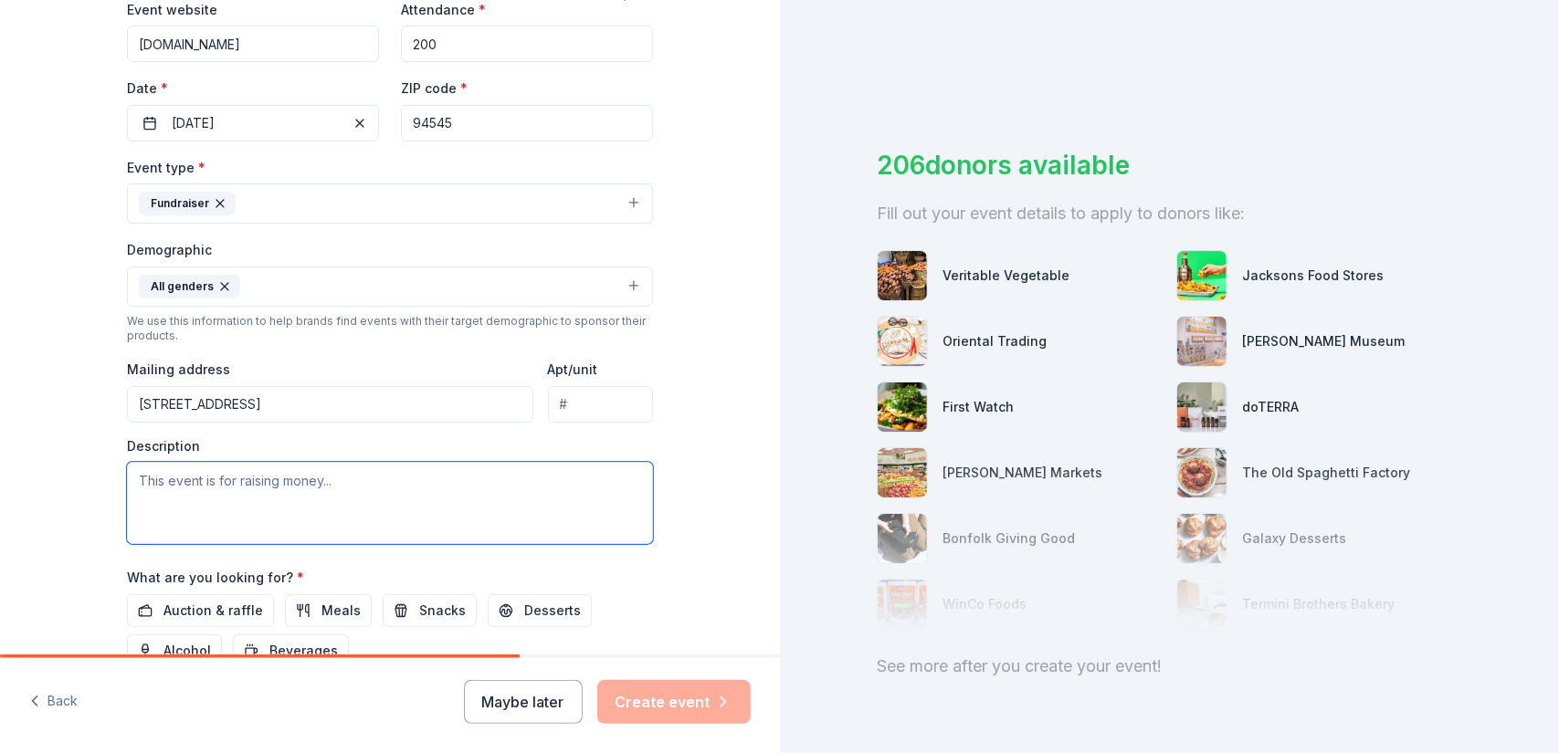
click at [144, 480] on textarea at bounding box center [390, 503] width 526 height 82
type textarea "T"
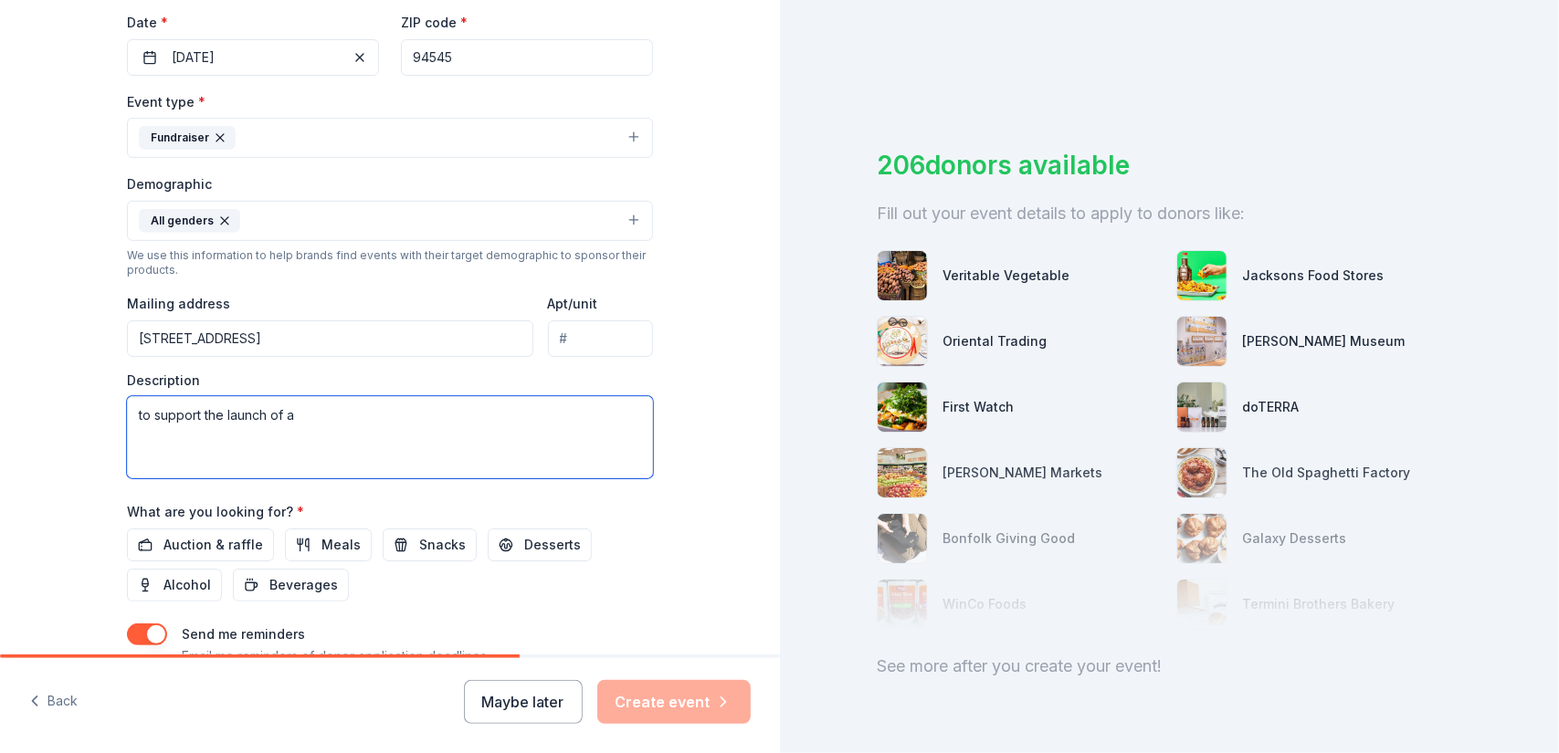
scroll to position [457, 0]
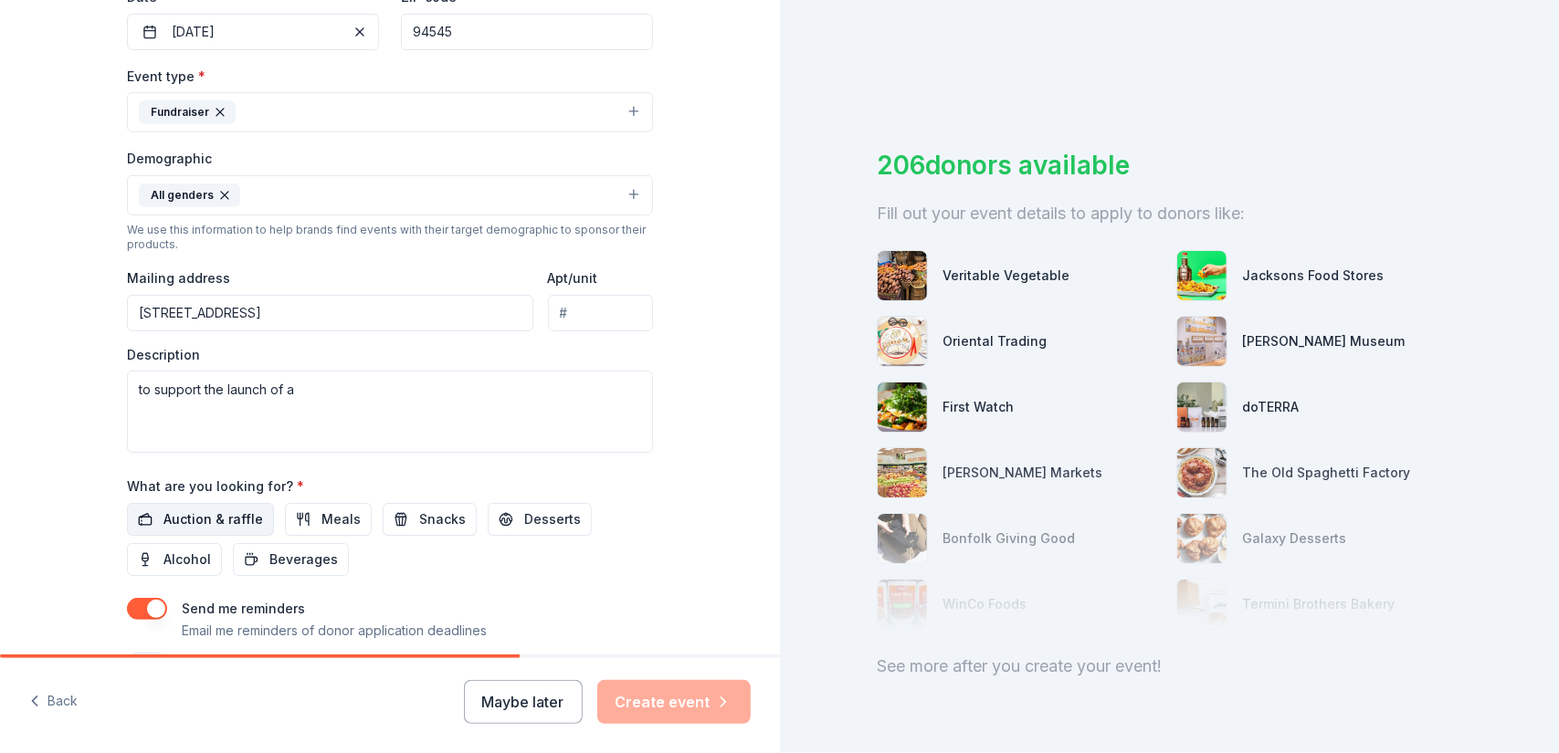
click at [143, 512] on button "Auction & raffle" at bounding box center [200, 519] width 147 height 33
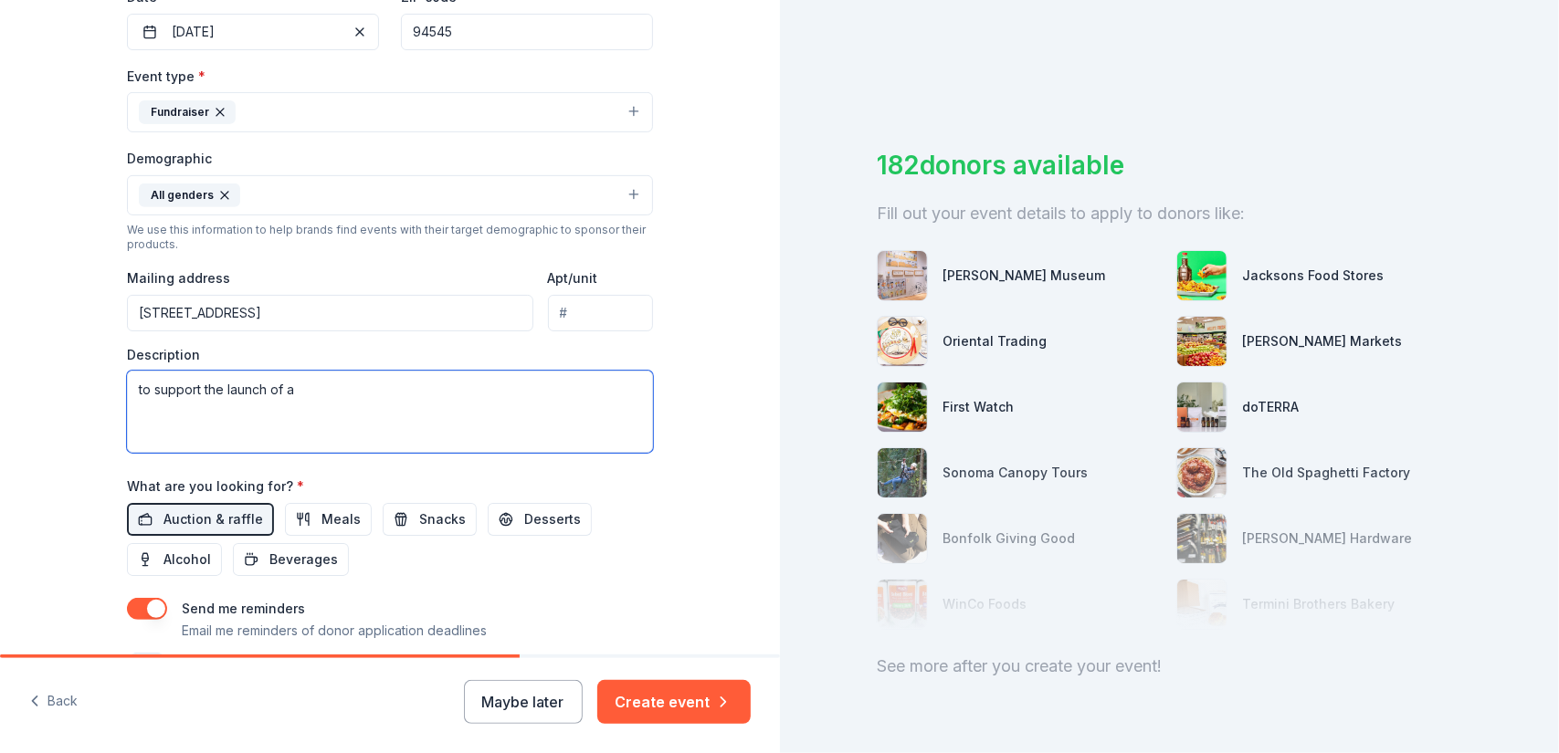
click at [331, 386] on textarea "to support the launch of a" at bounding box center [390, 412] width 526 height 82
click at [557, 383] on textarea "to support the launch of a food pantry's new program -a farmers truck" at bounding box center [390, 412] width 526 height 82
drag, startPoint x: 557, startPoint y: 383, endPoint x: 524, endPoint y: 381, distance: 33.0
click at [524, 381] on textarea "to support the launch of a food pantry's new program -a farmers truck" at bounding box center [390, 412] width 526 height 82
type textarea "to support the launch of a food pantry's new program -a mobile pantry"
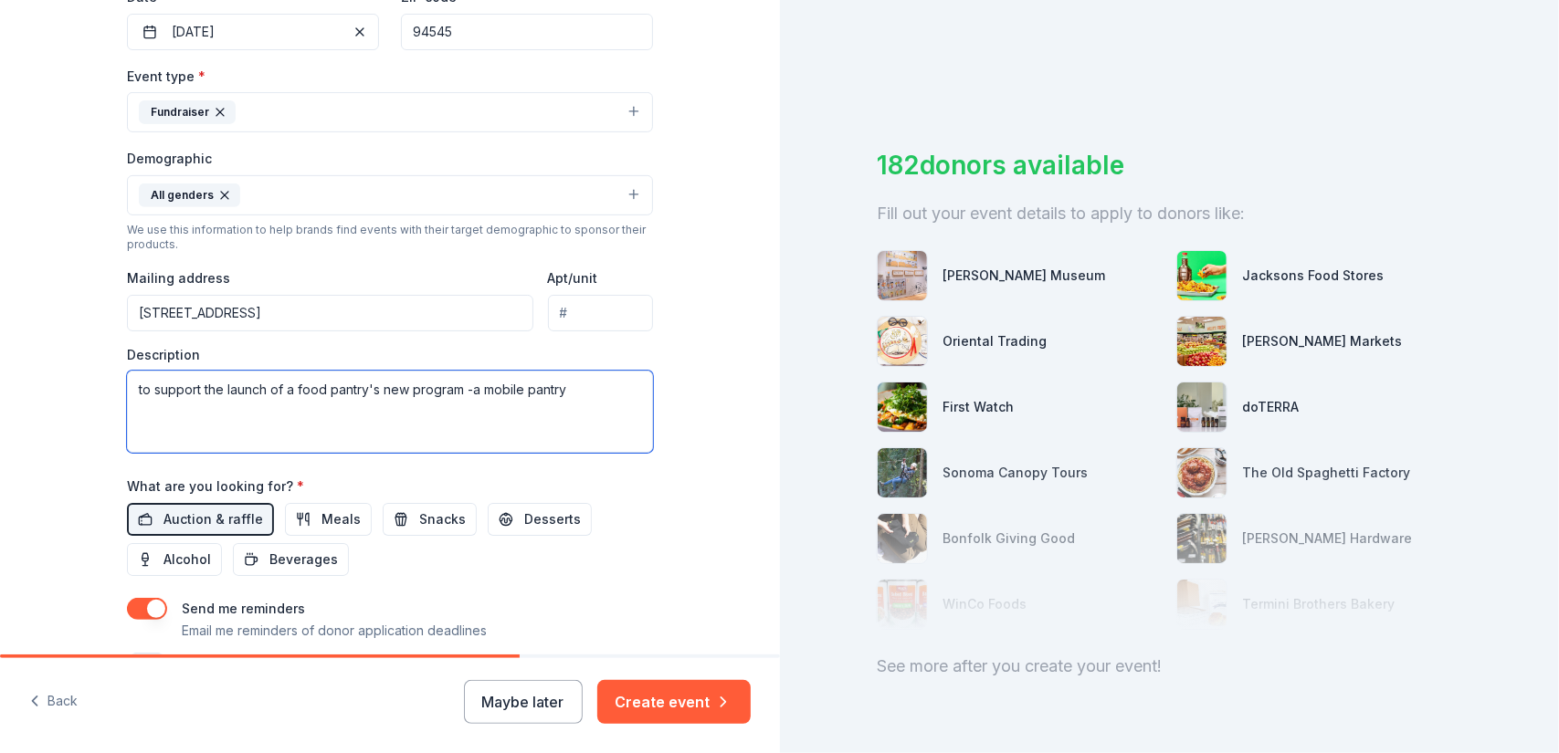
drag, startPoint x: 562, startPoint y: 386, endPoint x: 78, endPoint y: 363, distance: 485.4
click at [78, 363] on div "Tell us about your event. We'll find in-kind donations you can apply for. Event…" at bounding box center [390, 152] width 780 height 1219
click at [146, 397] on textarea at bounding box center [390, 412] width 526 height 82
paste textarea "We are seeking donations to help launch our new Mobile Pantry in the Eden Area …"
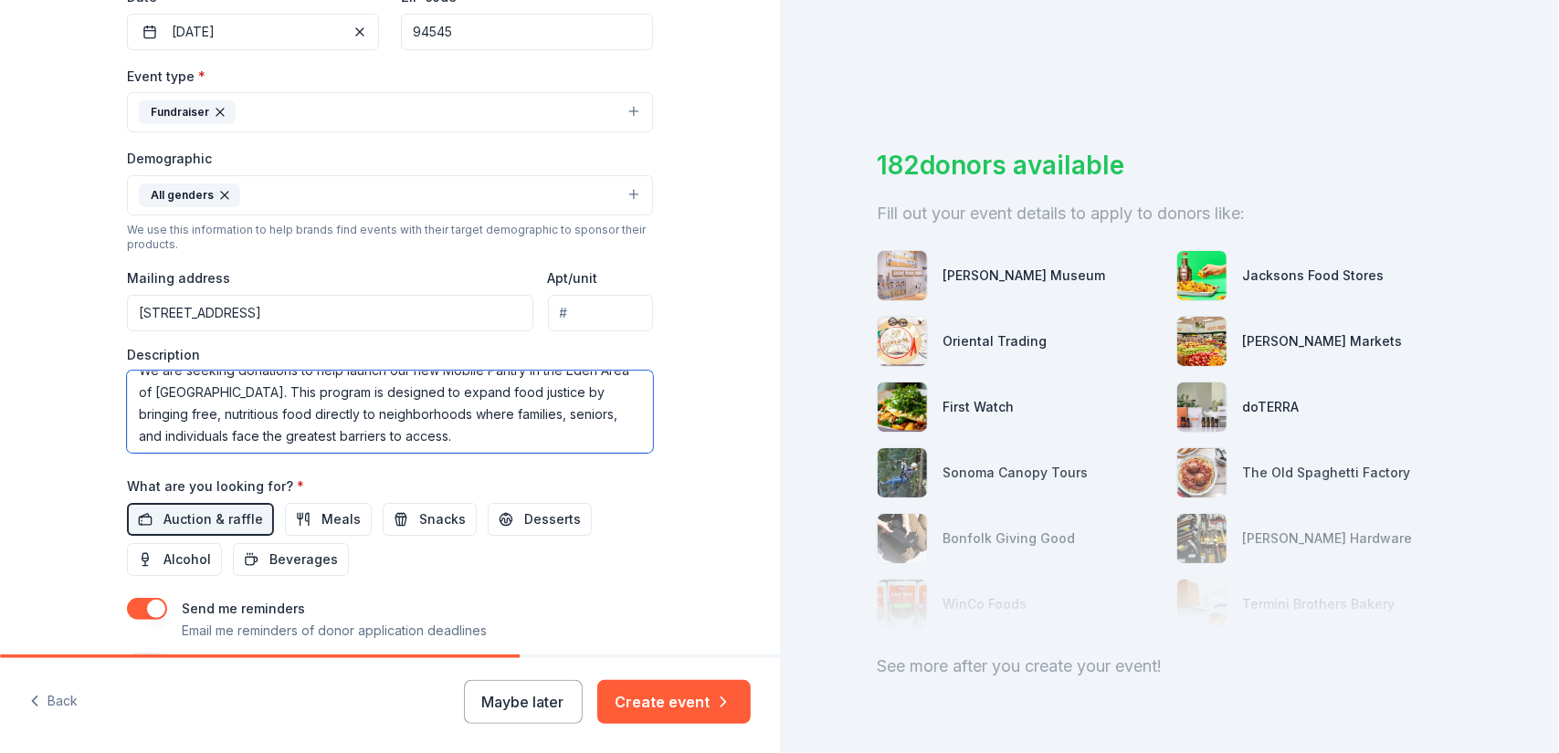
scroll to position [22, 0]
click at [460, 431] on textarea "We are seeking donations to help launch our new Mobile Pantry in the Eden Area …" at bounding box center [390, 412] width 526 height 82
click at [449, 426] on textarea "We are seeking donations to help launch our new Mobile Pantry in the Eden Area …" at bounding box center [390, 412] width 526 height 82
click at [457, 426] on textarea "We are seeking donations to help launch our new Mobile Pantry in the Eden Area …" at bounding box center [390, 412] width 526 height 82
paste textarea "The truck is complete and set to begin service in the fourth quarter of 2025."
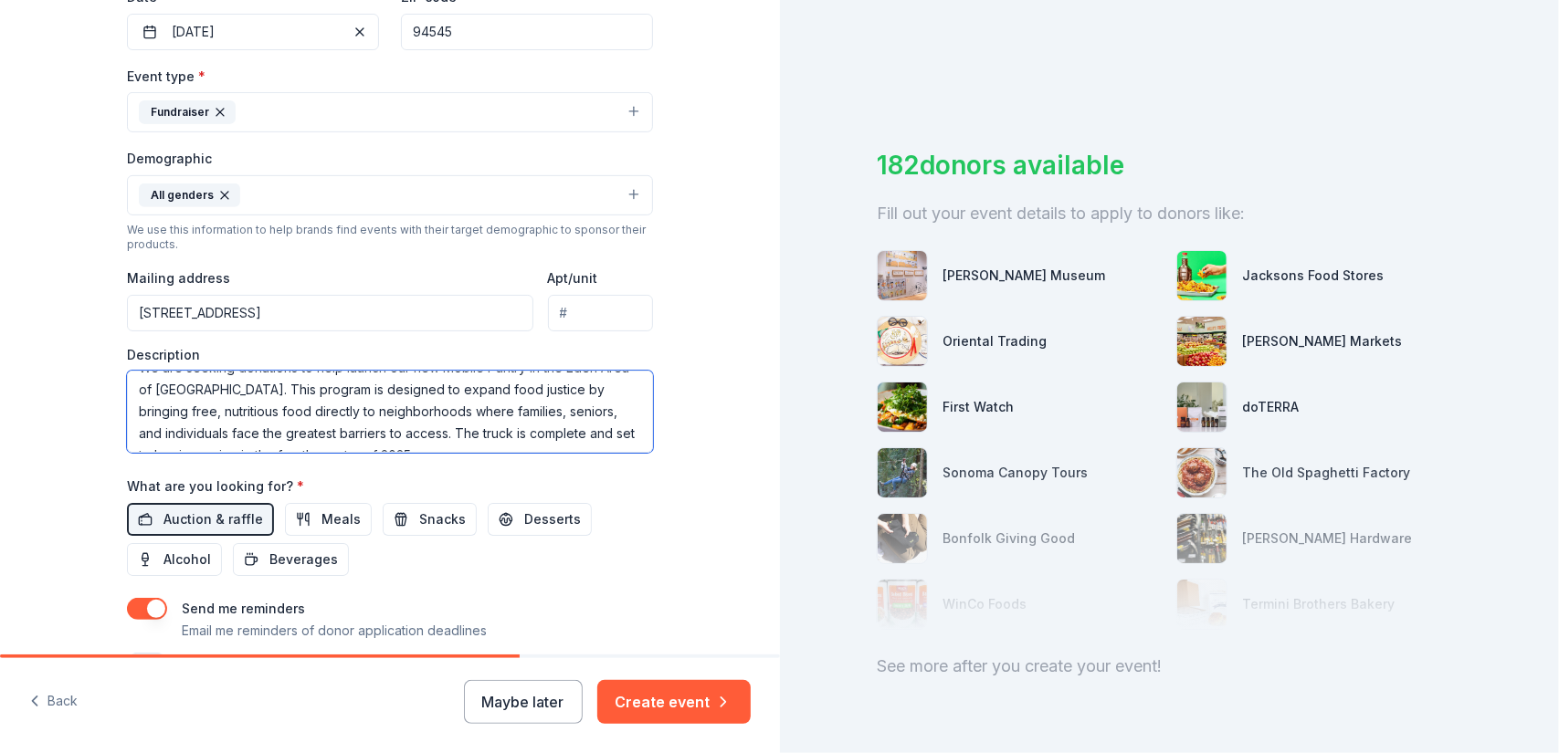
scroll to position [33, 0]
click at [576, 419] on textarea "We are seeking donations to help launch our new Mobile Pantry in the Eden Area …" at bounding box center [390, 412] width 526 height 82
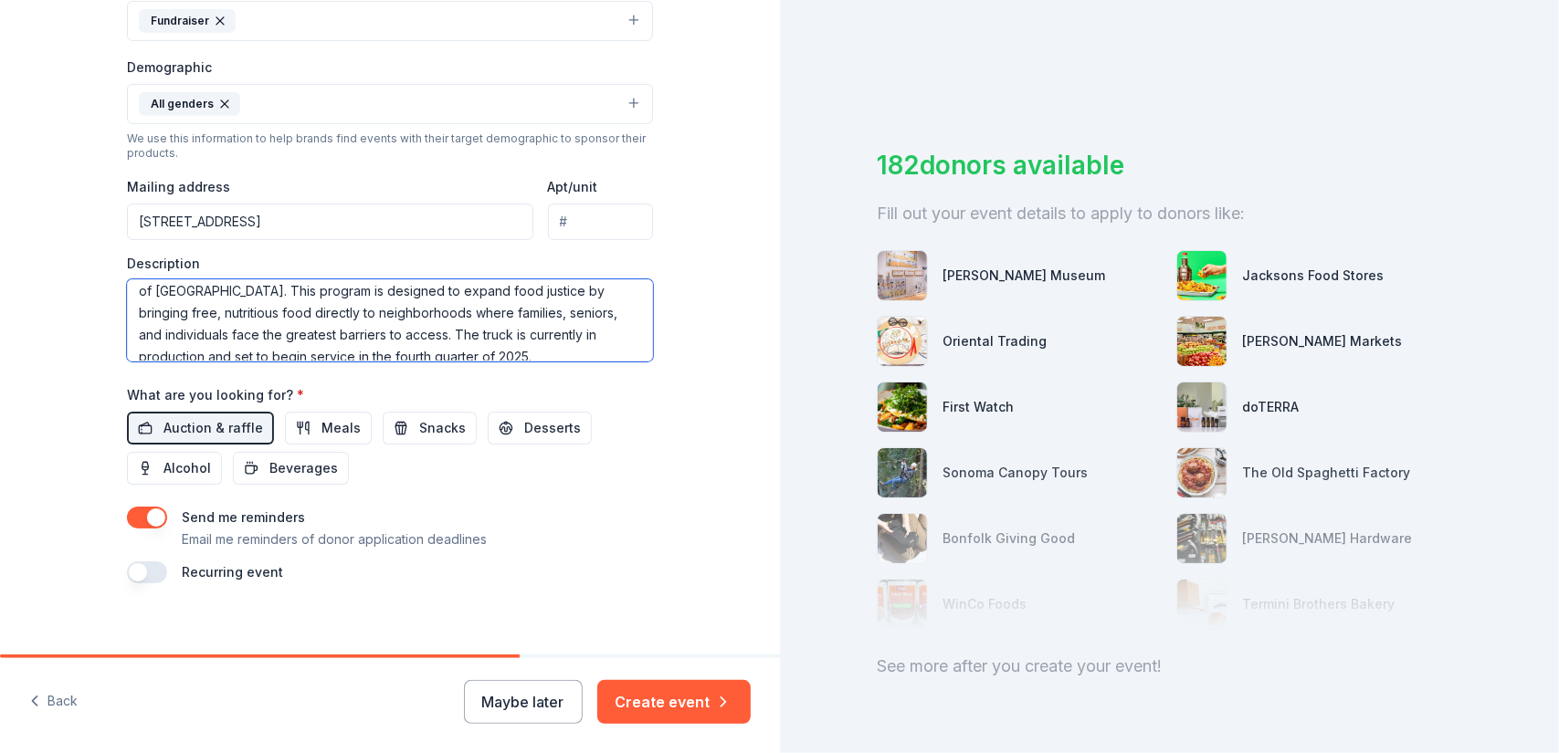
scroll to position [44, 0]
click at [549, 337] on textarea "We are seeking donations to help launch our new Mobile Pantry in the Eden Area …" at bounding box center [390, 320] width 526 height 82
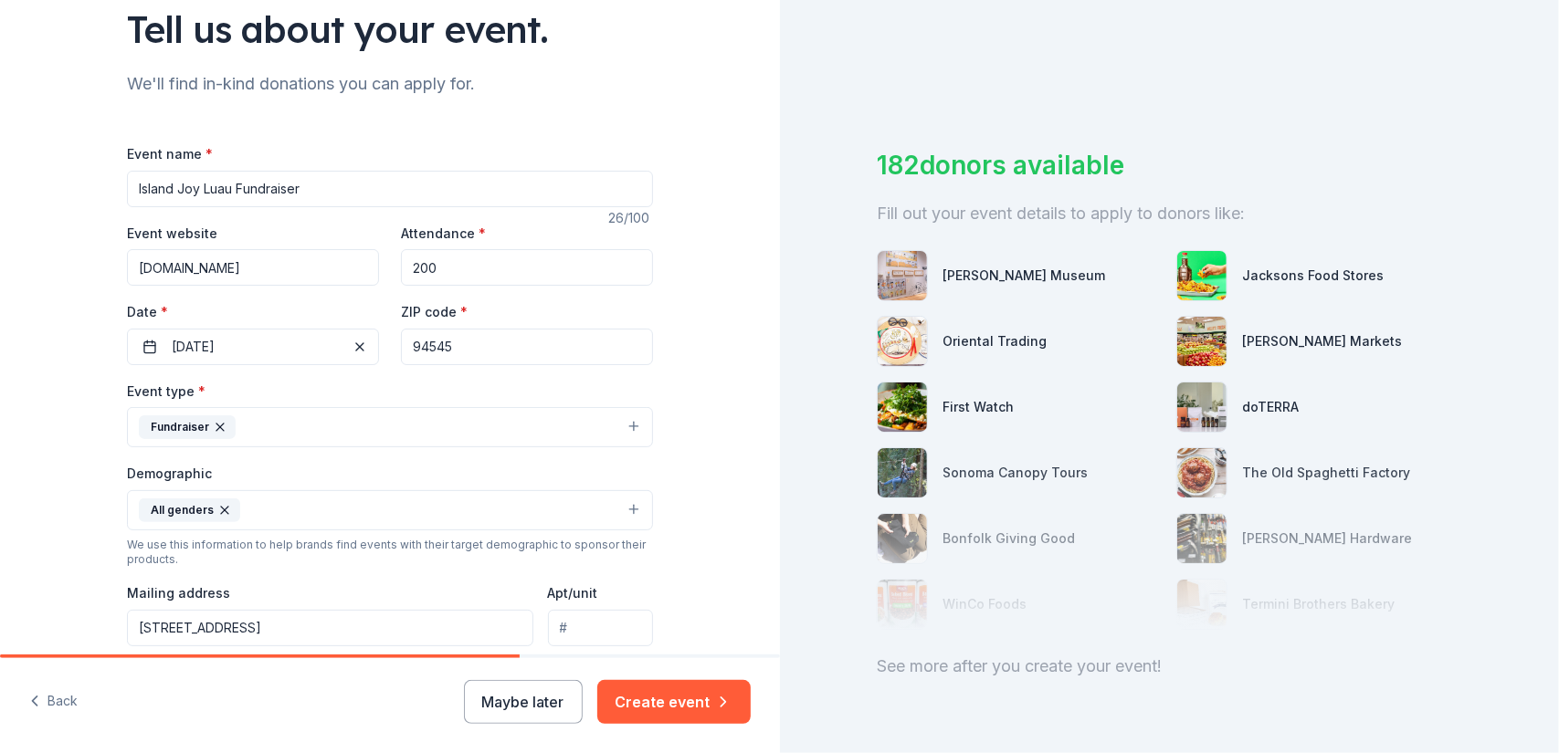
scroll to position [183, 0]
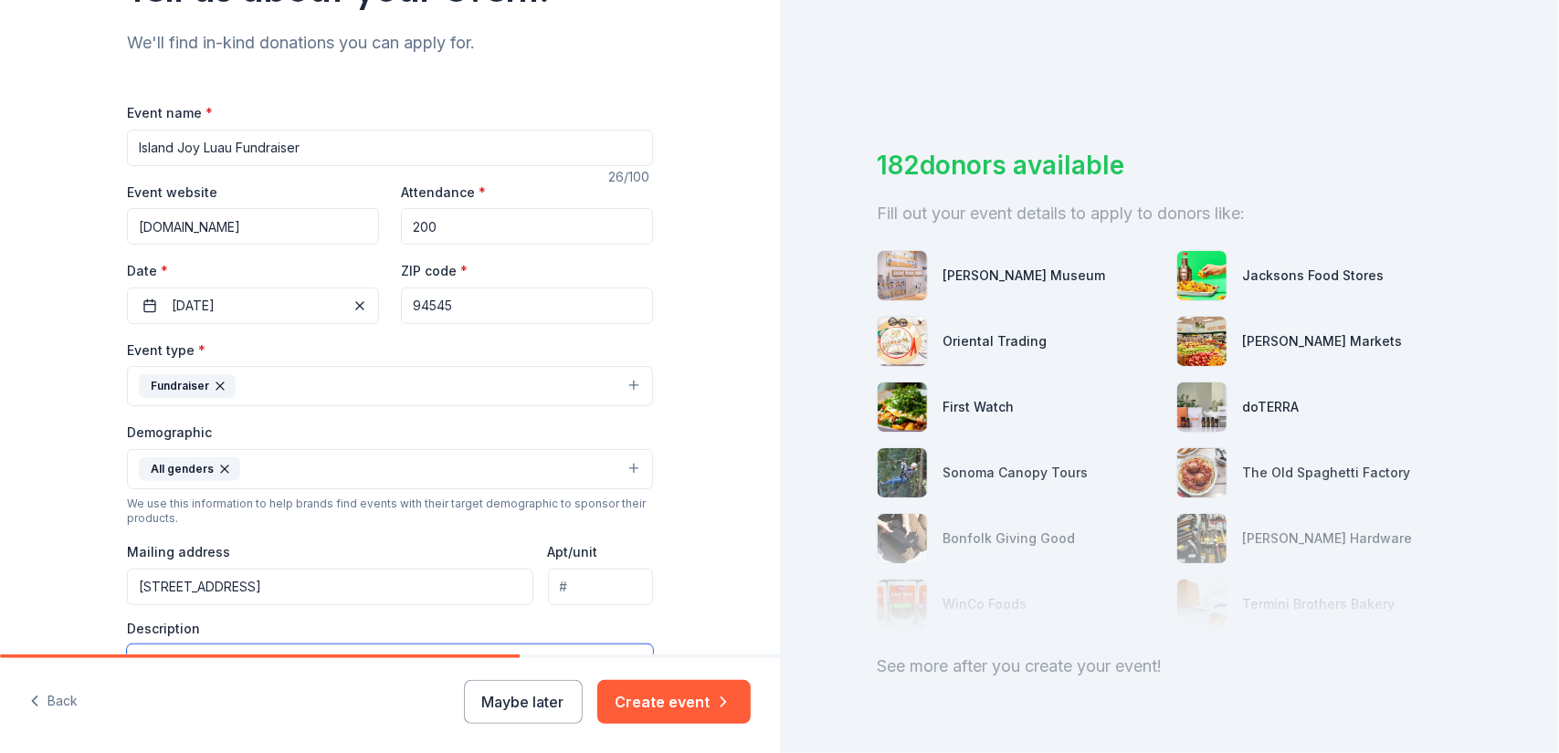
type textarea "We are seeking donations to help launch our new Mobile Pantry in the Eden Area …"
click at [296, 146] on input "Island Joy Luau Fundraiser" at bounding box center [390, 148] width 526 height 37
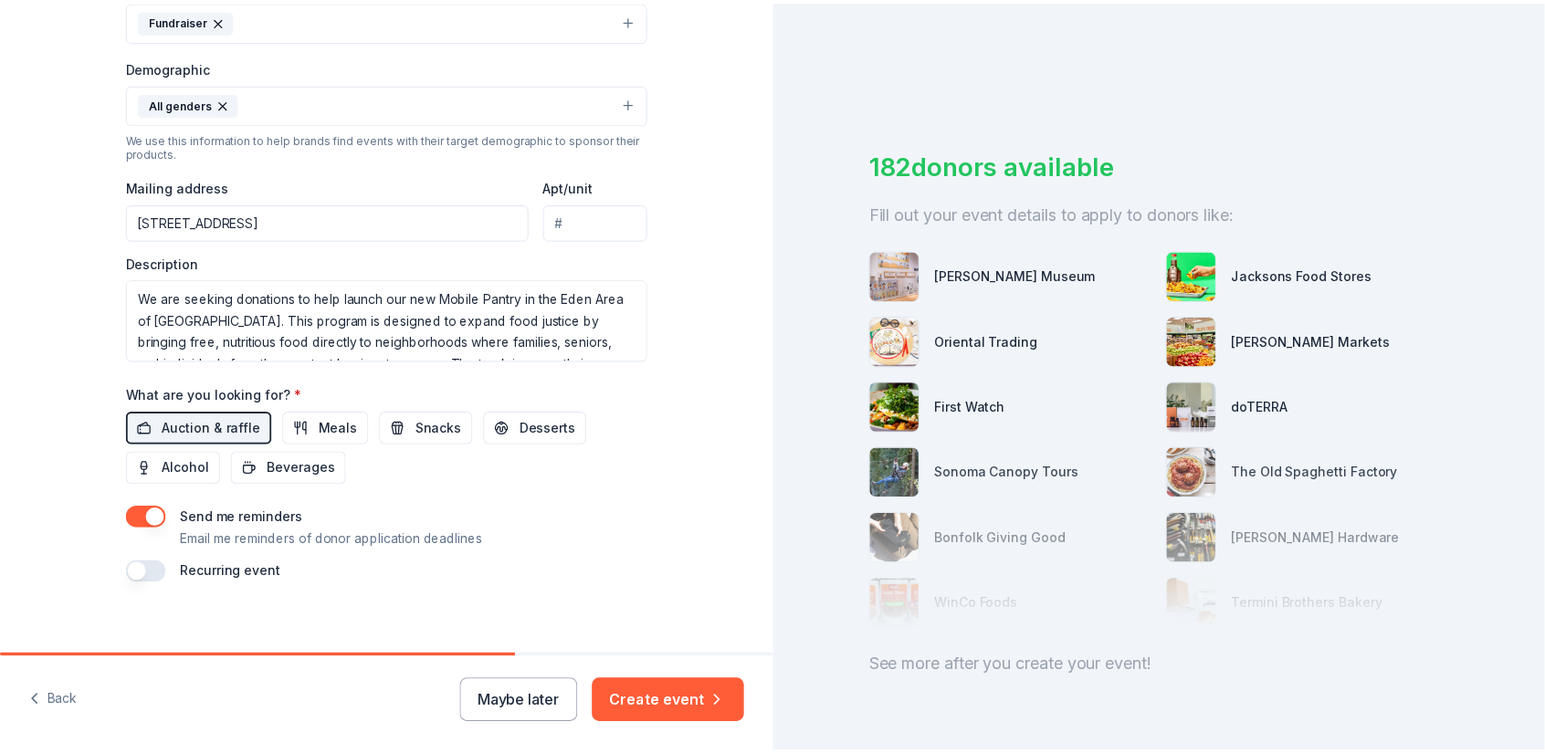
scroll to position [559, 0]
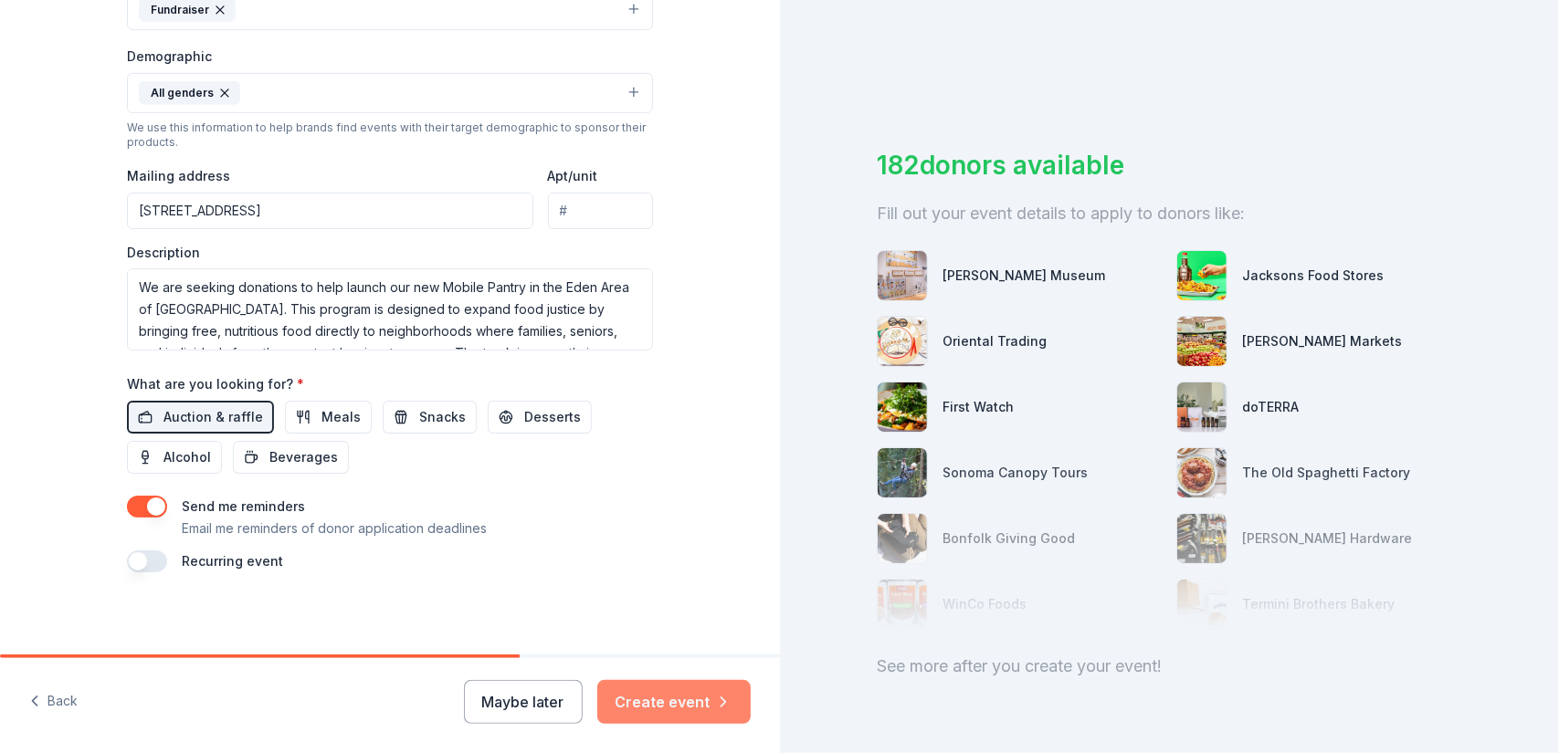
click at [657, 704] on button "Create event" at bounding box center [673, 702] width 153 height 44
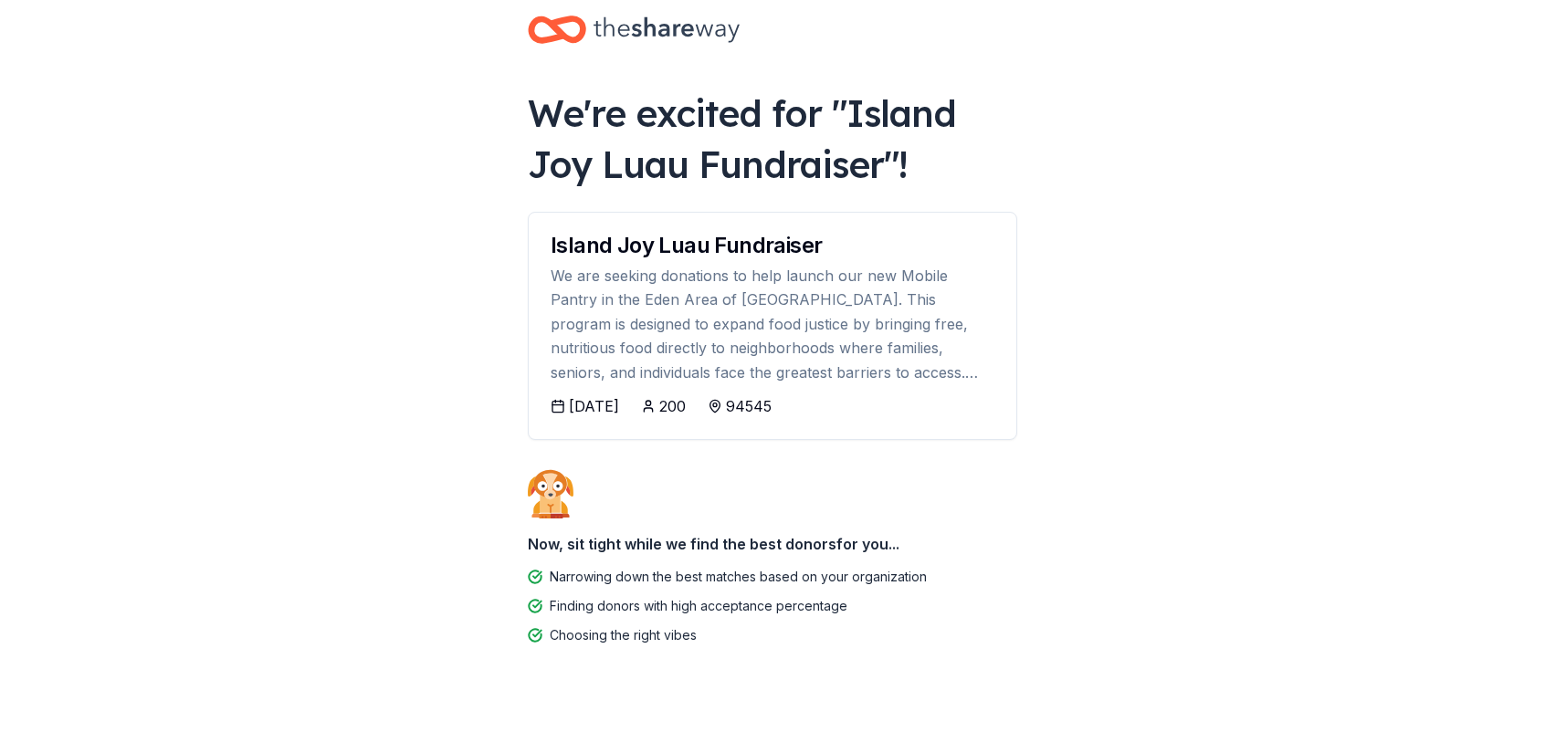
scroll to position [41, 0]
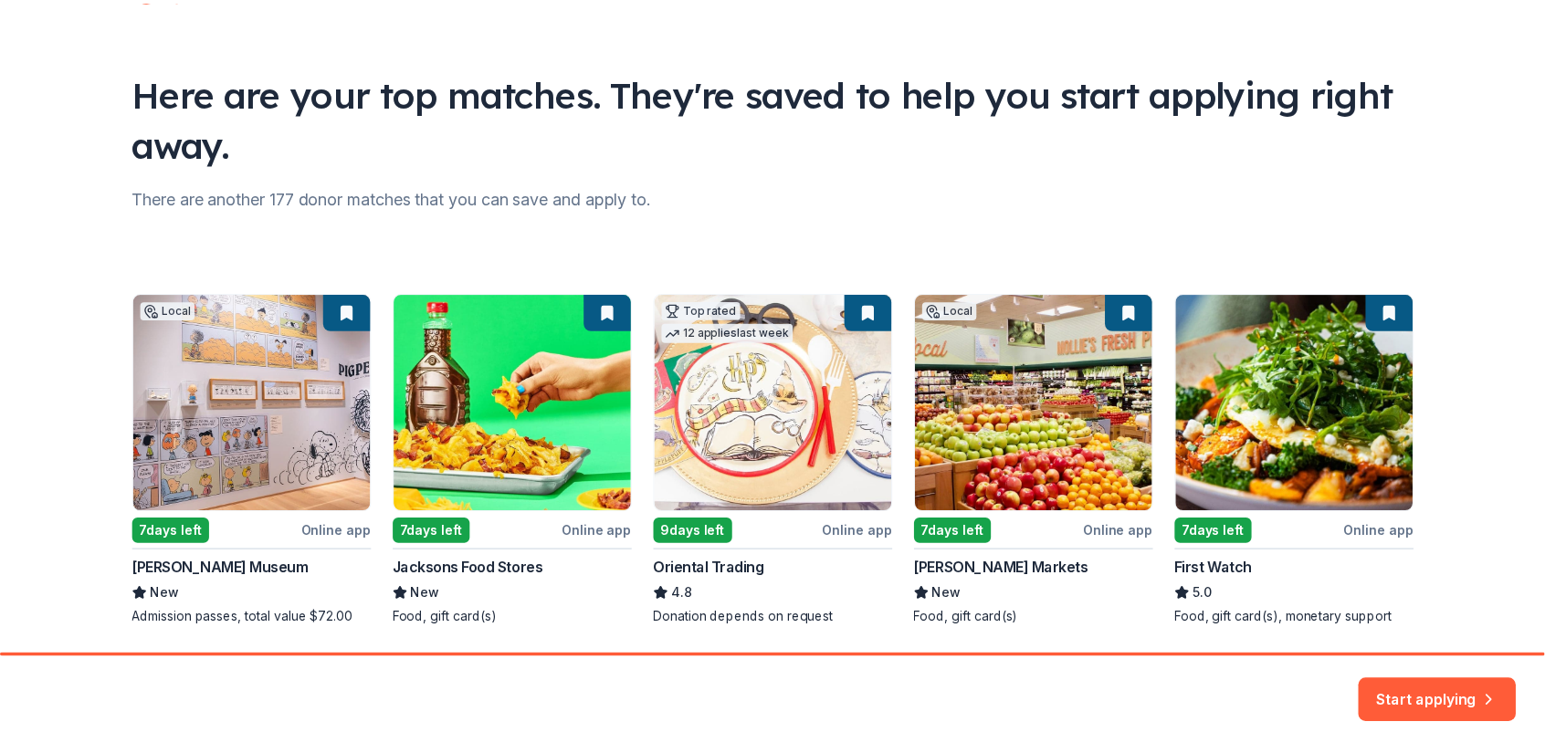
scroll to position [138, 0]
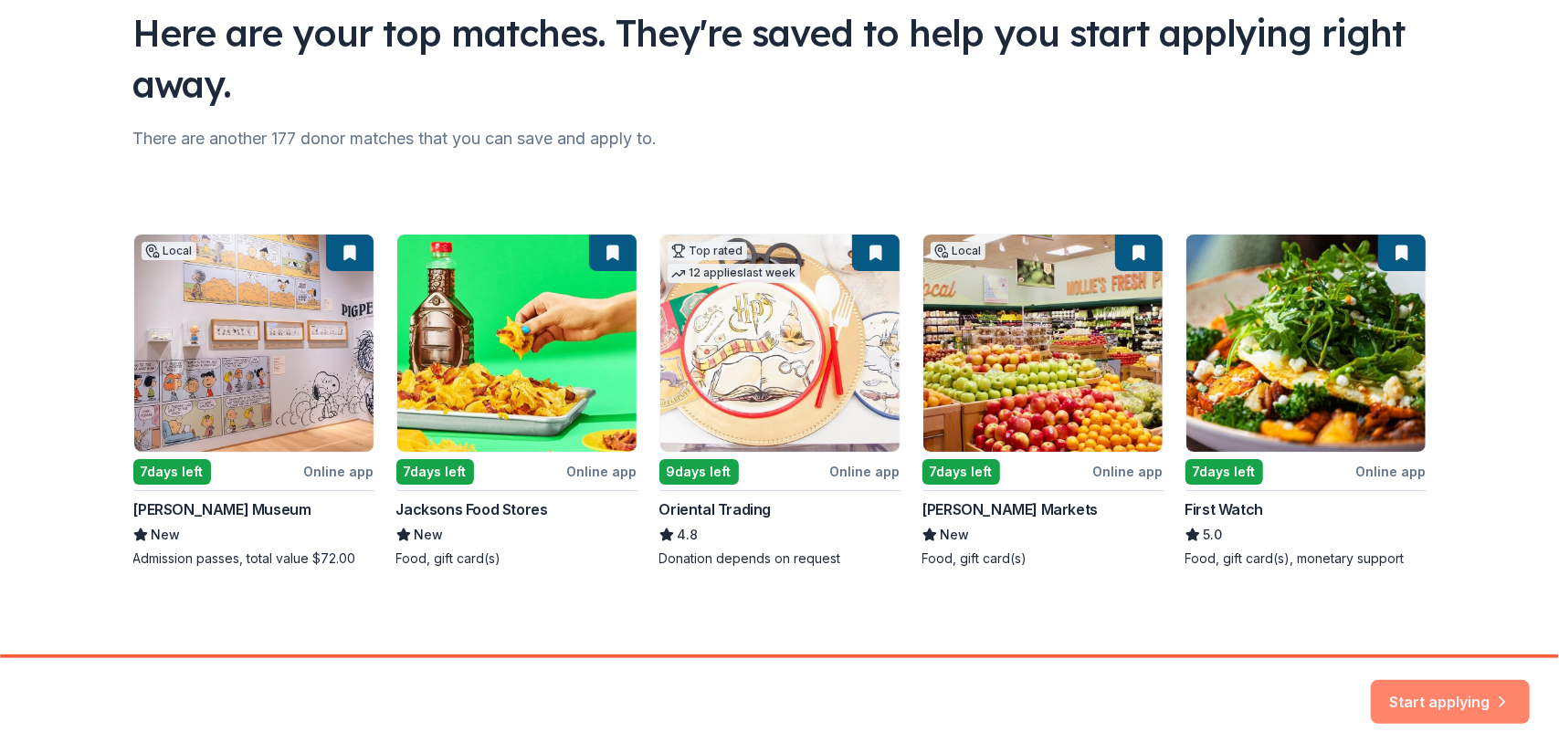
click at [1403, 689] on button "Start applying" at bounding box center [1450, 691] width 159 height 44
click at [1410, 699] on div "Start applying" at bounding box center [1450, 702] width 159 height 44
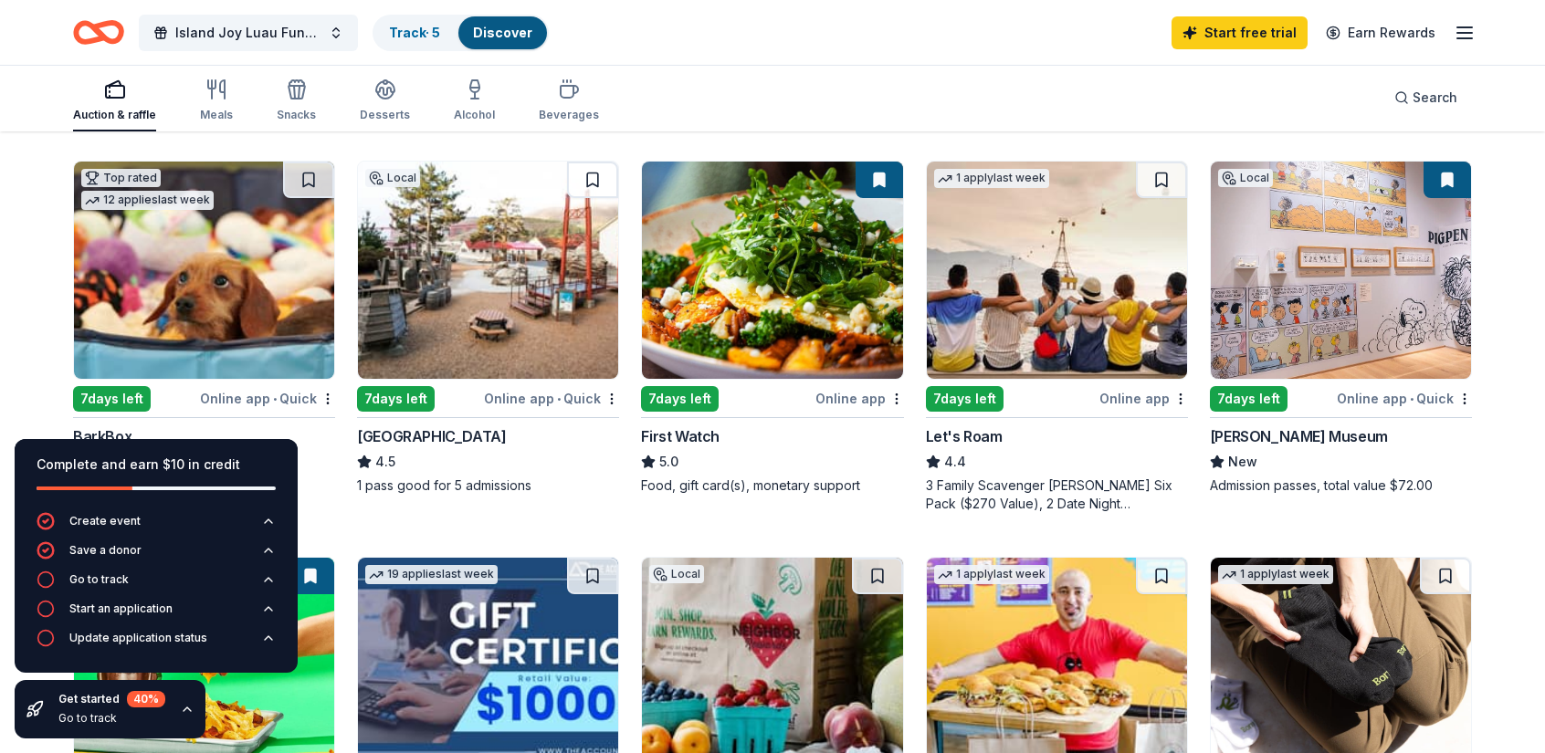
scroll to position [548, 0]
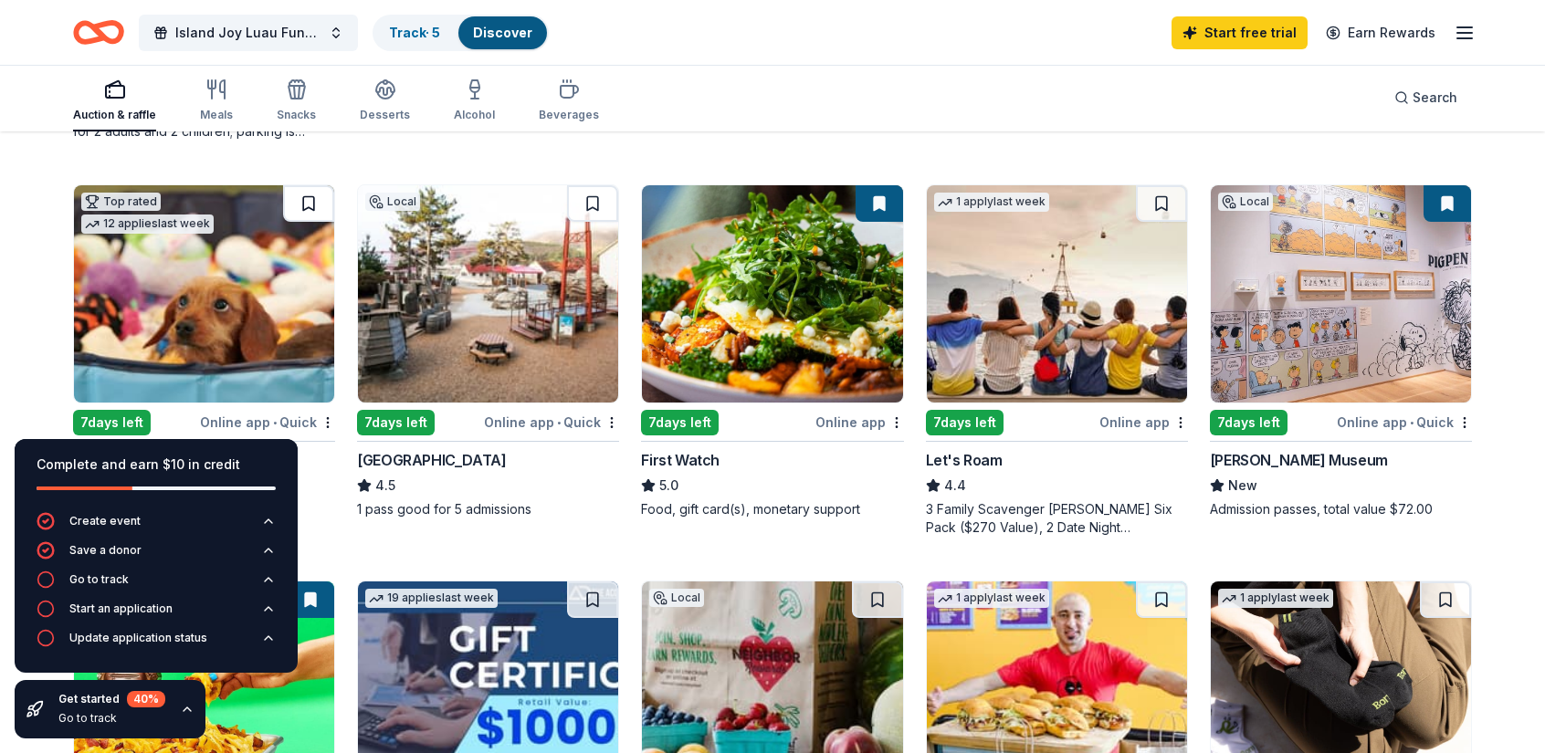
click at [310, 204] on button at bounding box center [308, 203] width 51 height 37
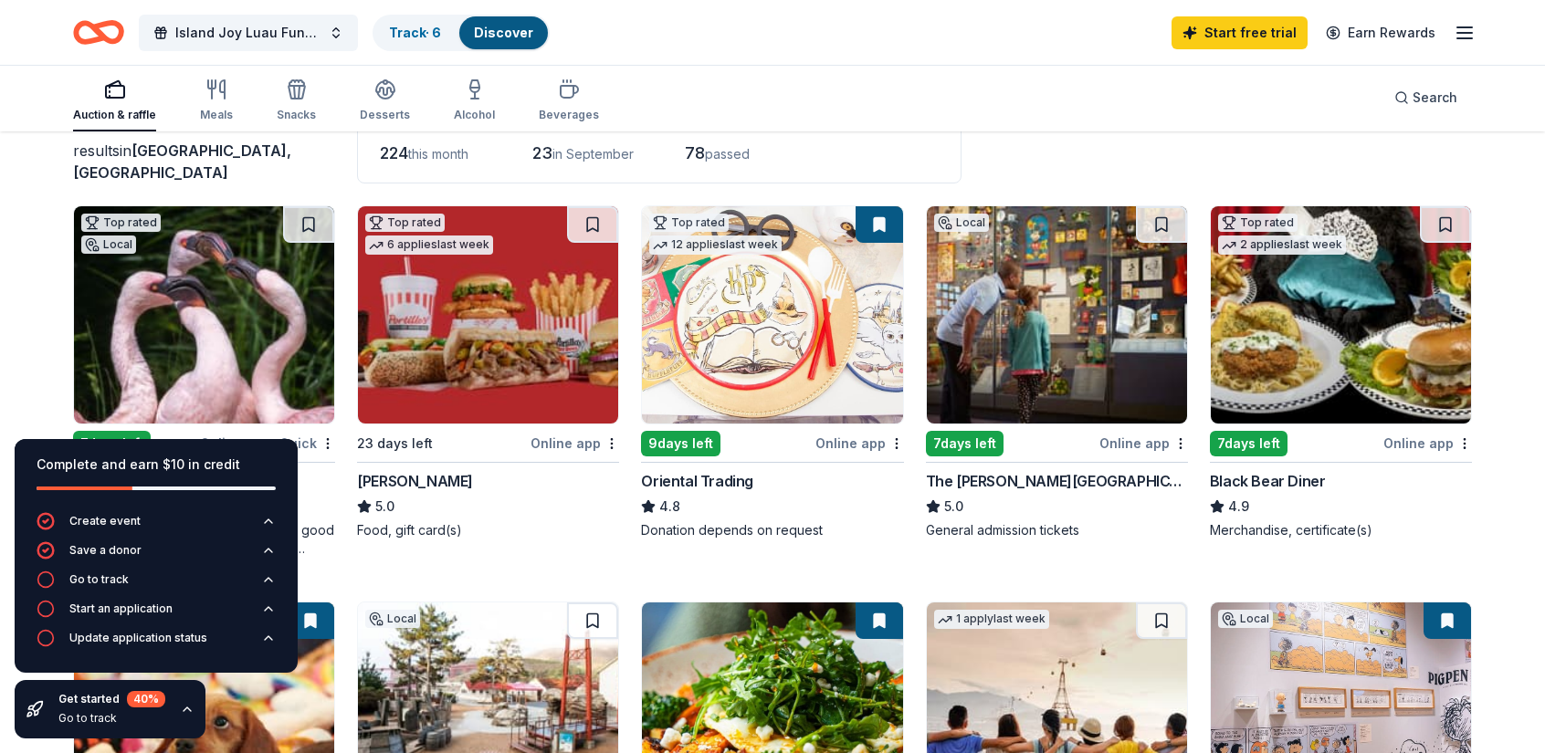
scroll to position [91, 0]
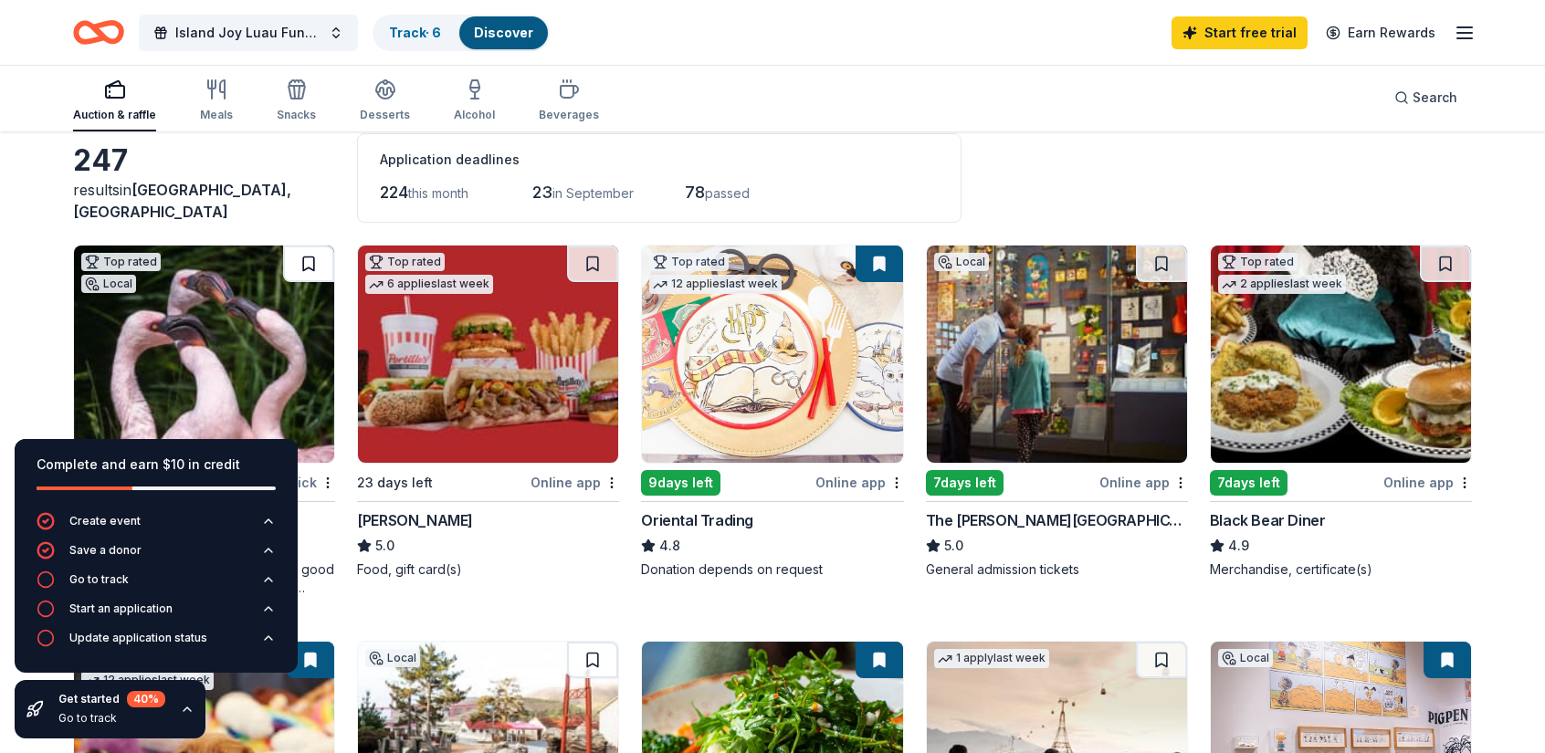
click at [309, 268] on button at bounding box center [308, 264] width 51 height 37
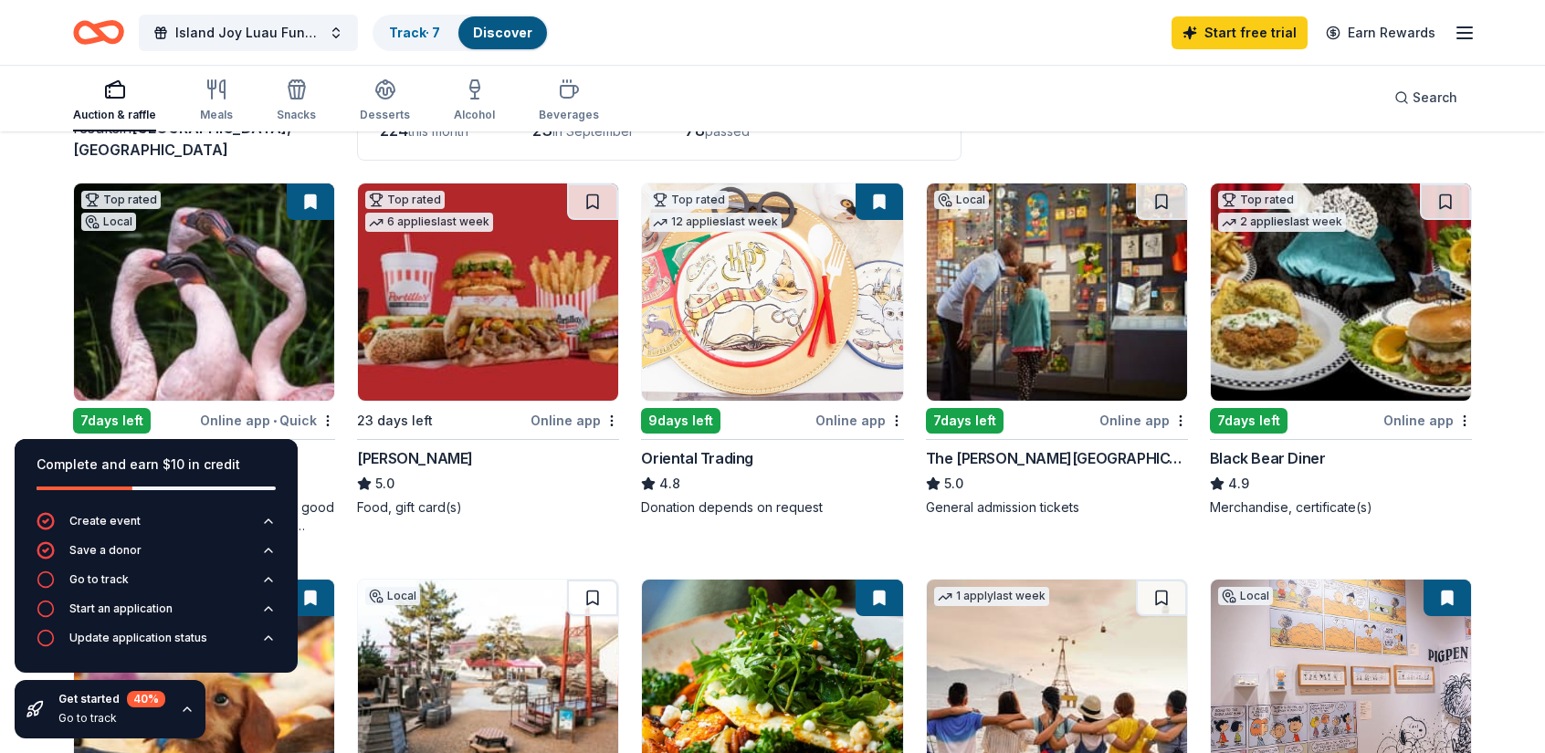
scroll to position [183, 0]
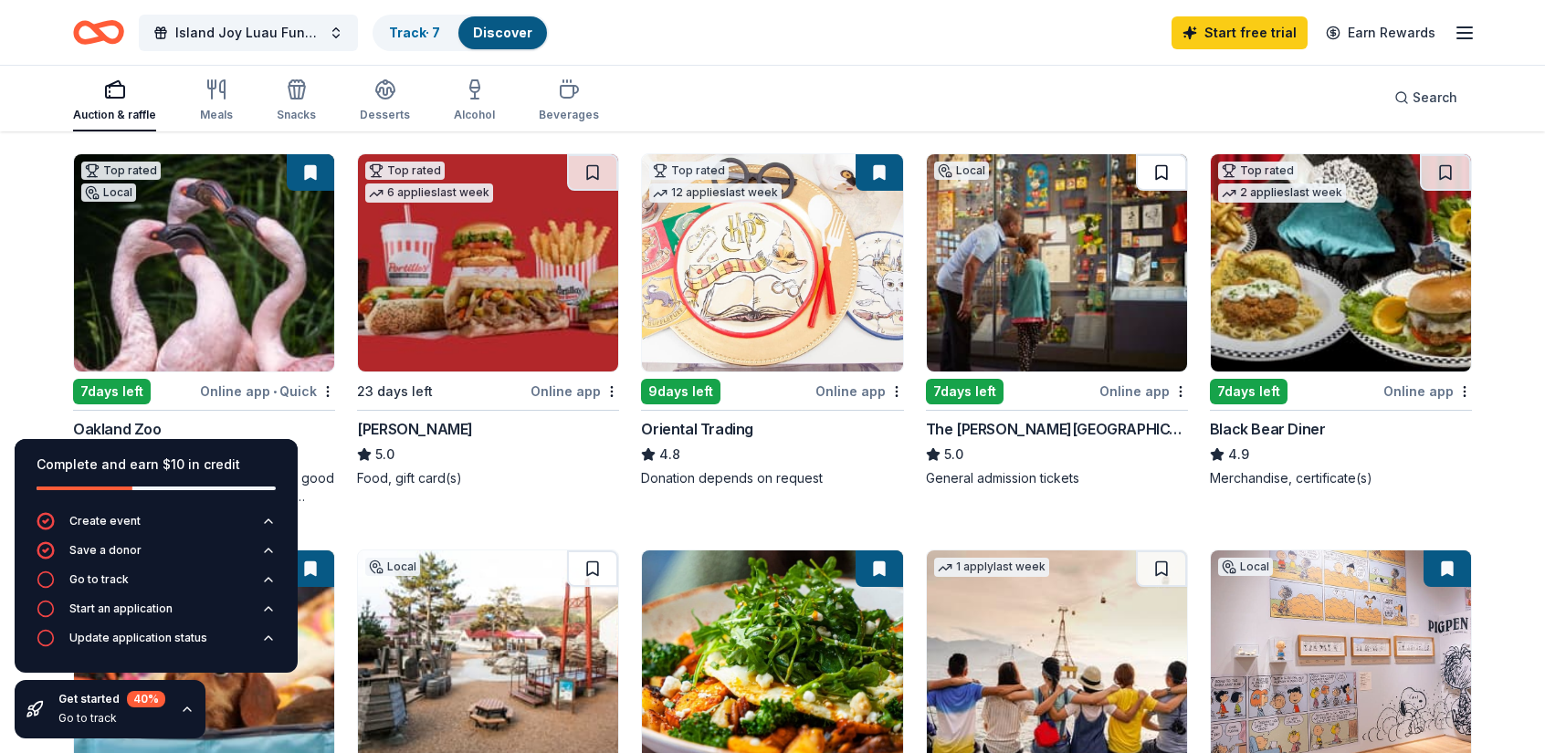
click at [1159, 173] on button at bounding box center [1161, 172] width 51 height 37
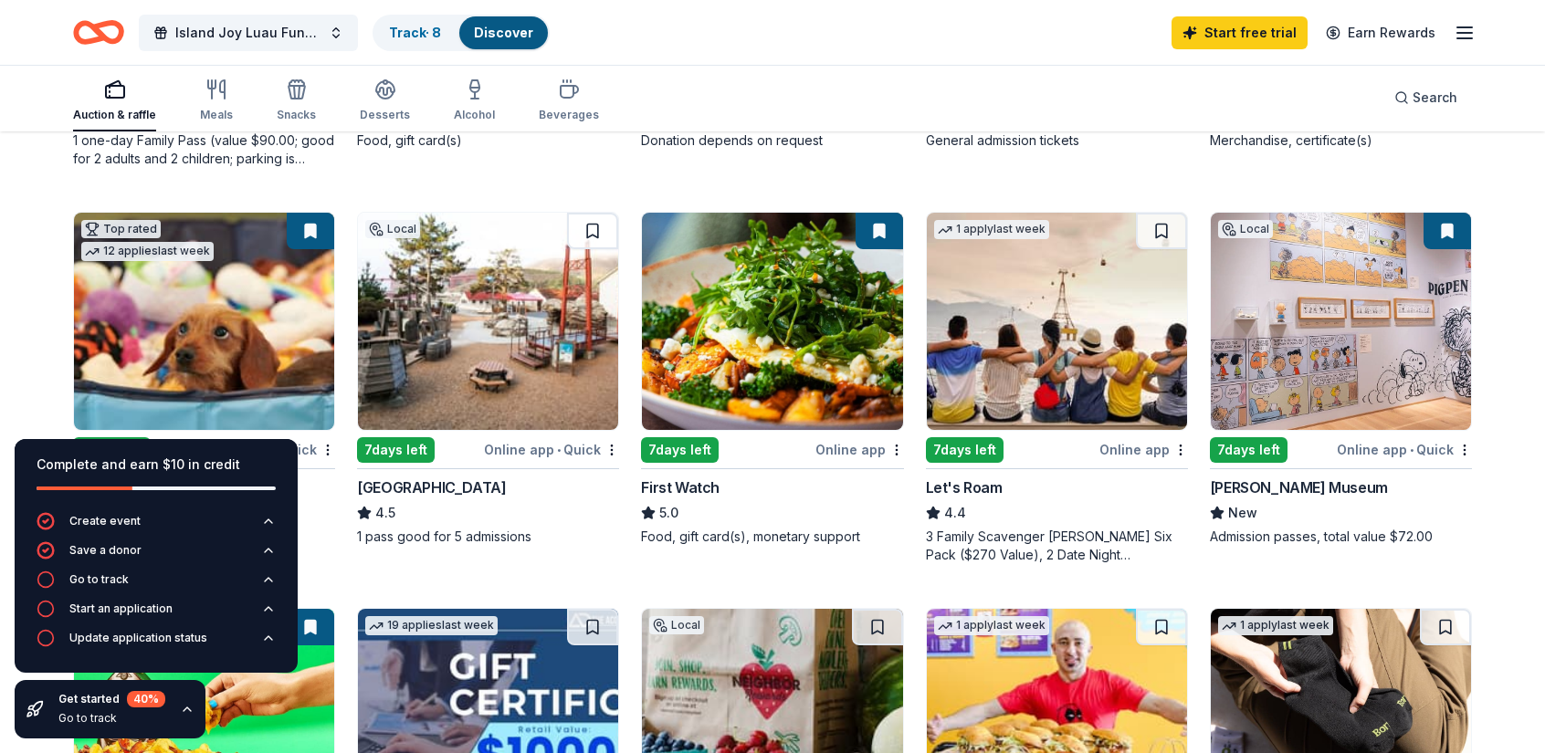
scroll to position [548, 0]
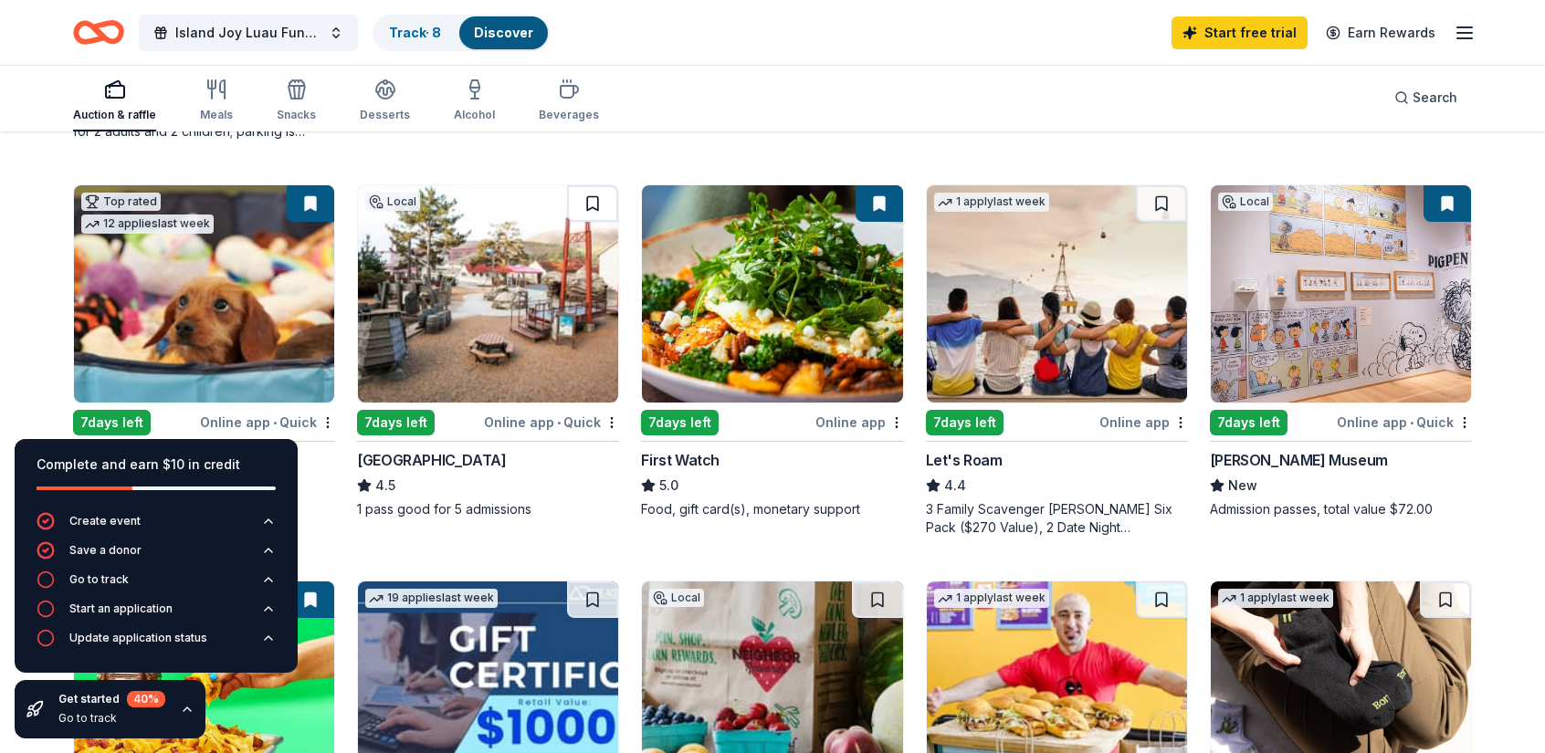
click at [594, 204] on button at bounding box center [592, 203] width 51 height 37
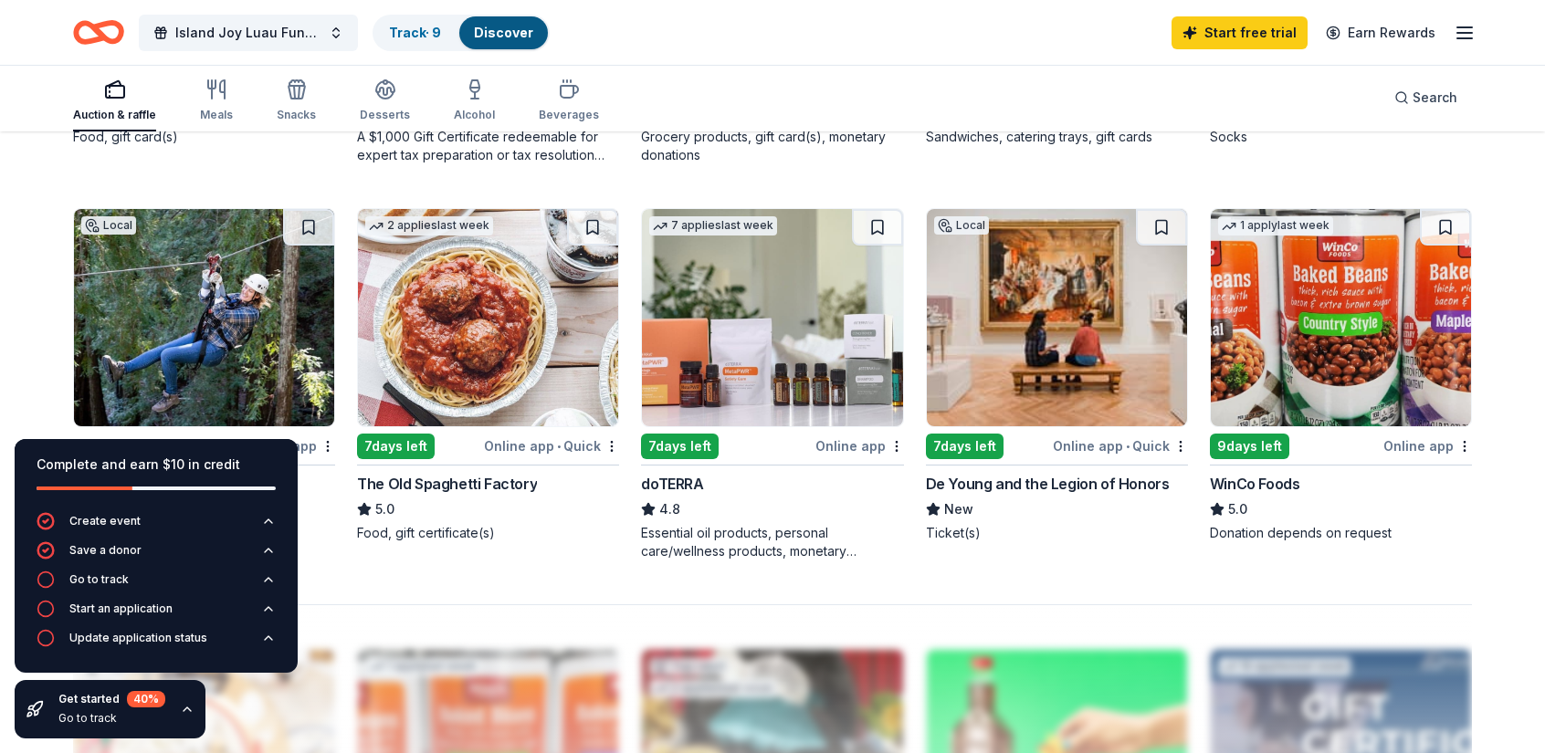
scroll to position [1278, 0]
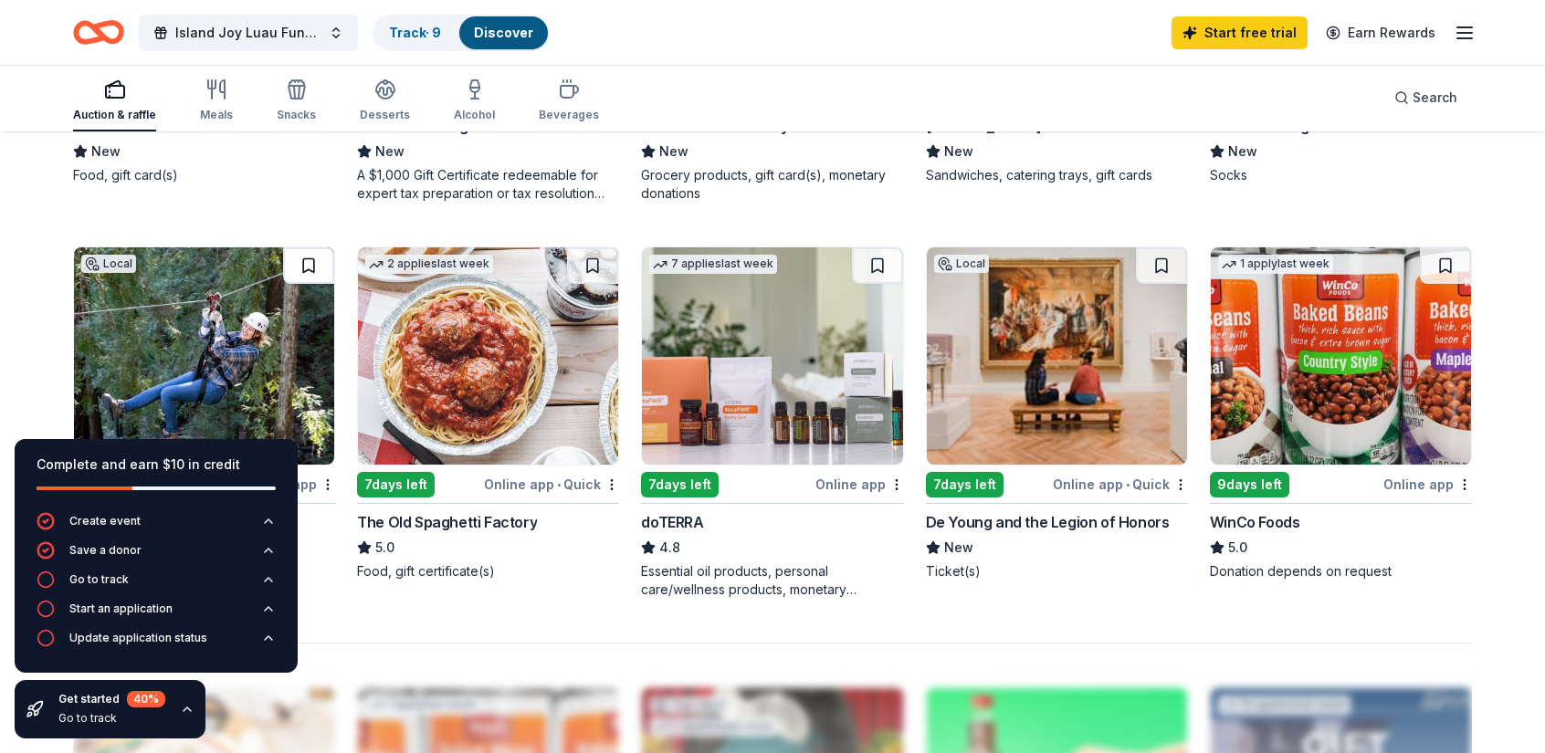
click at [308, 262] on button at bounding box center [308, 265] width 51 height 37
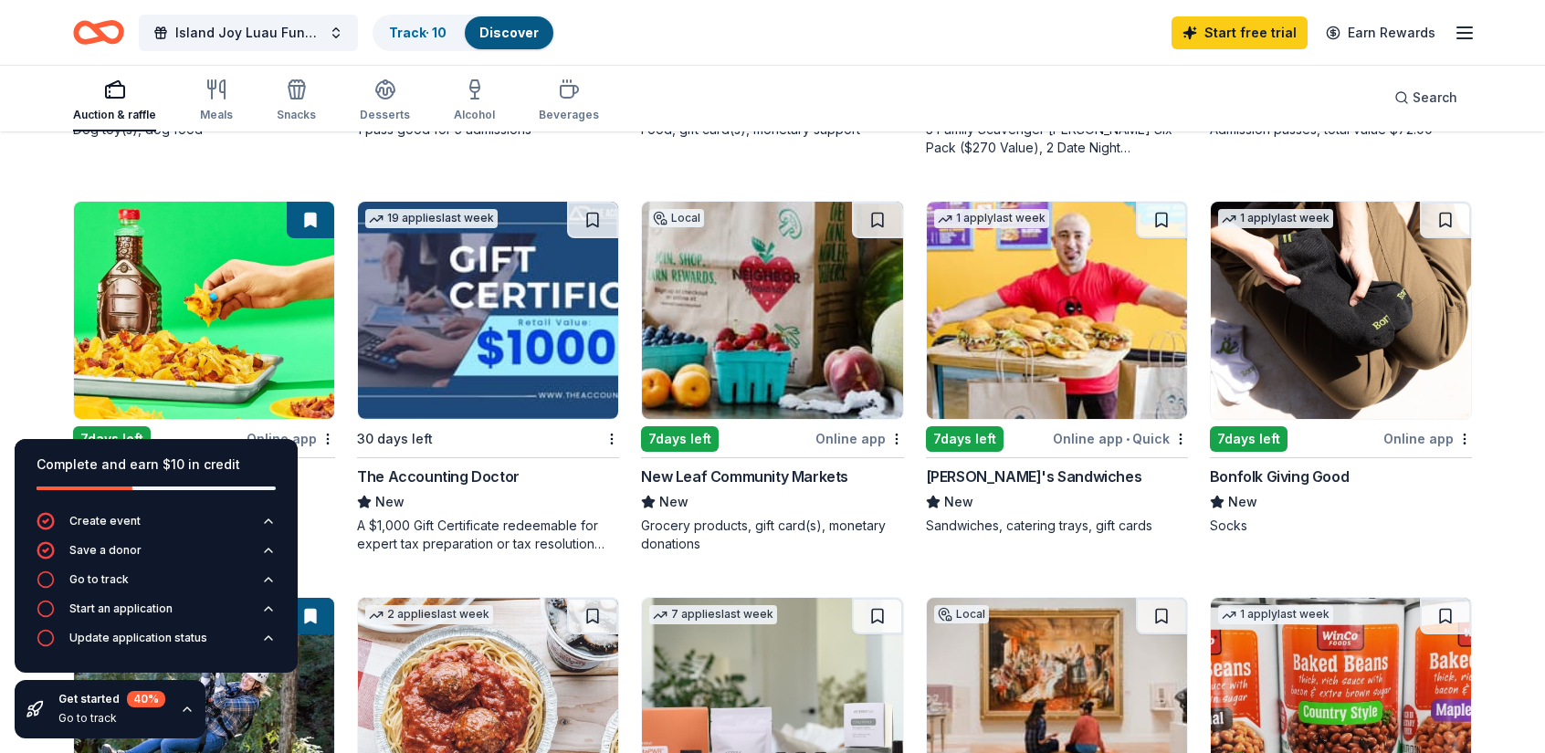
scroll to position [913, 0]
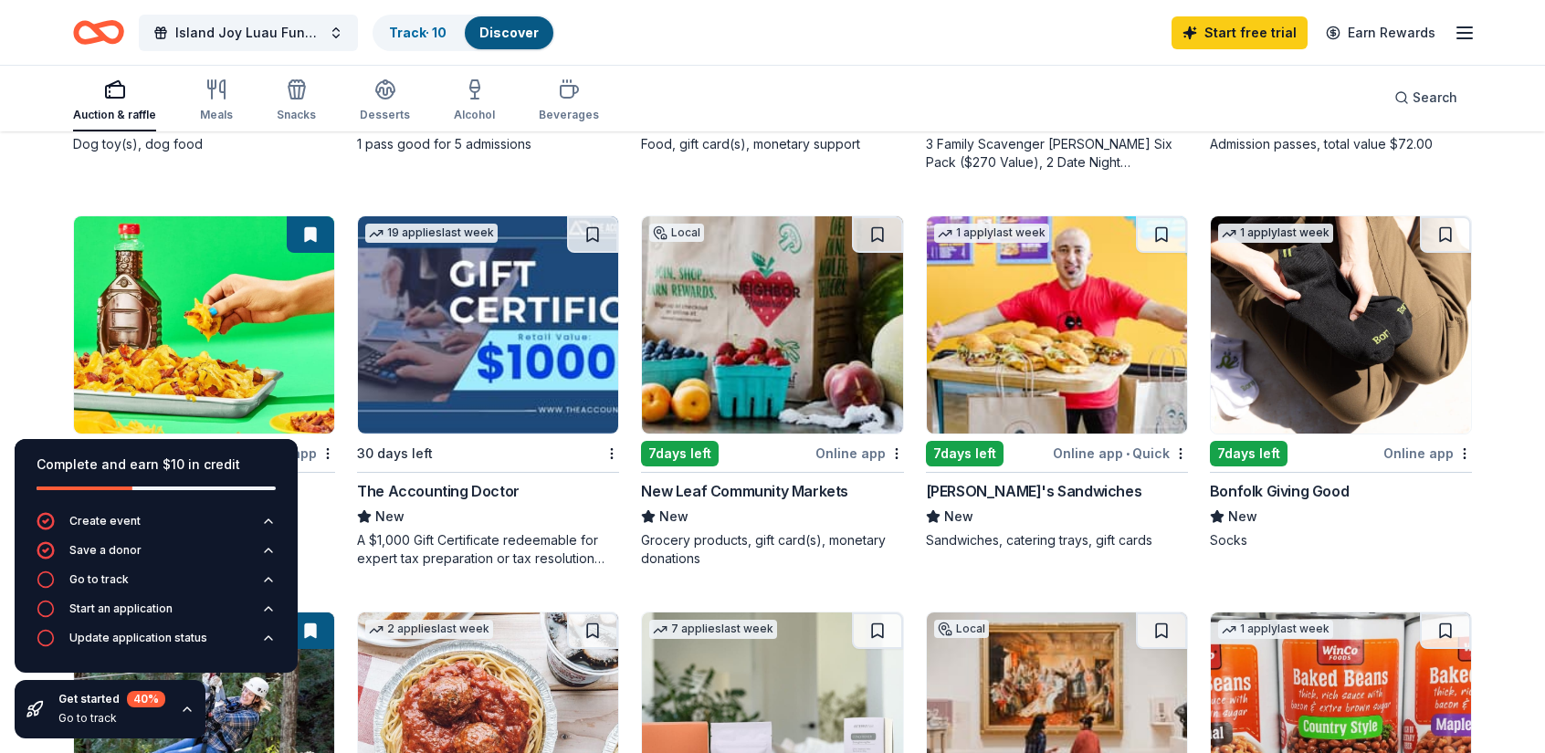
click at [1417, 450] on div "Online app" at bounding box center [1427, 453] width 89 height 23
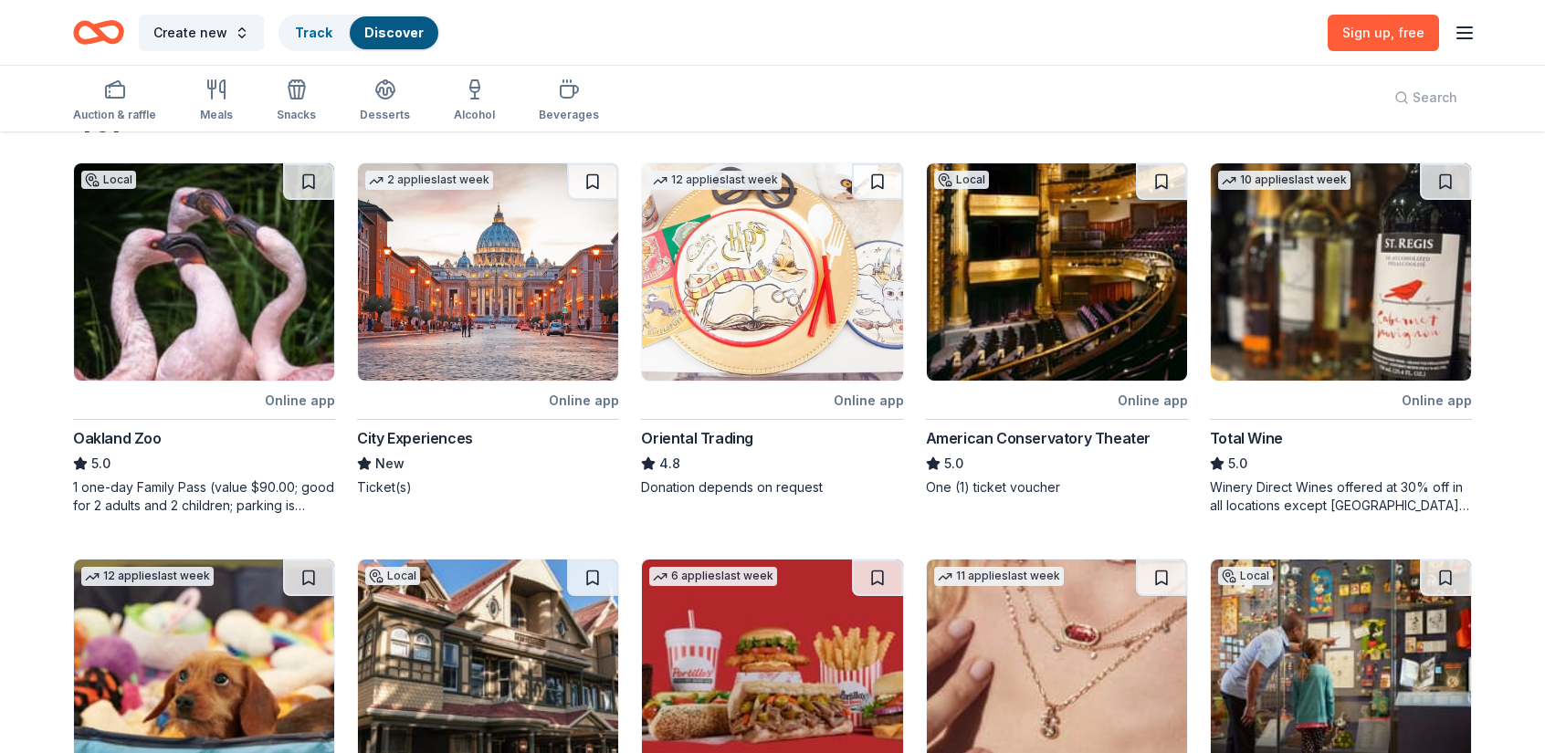
scroll to position [91, 0]
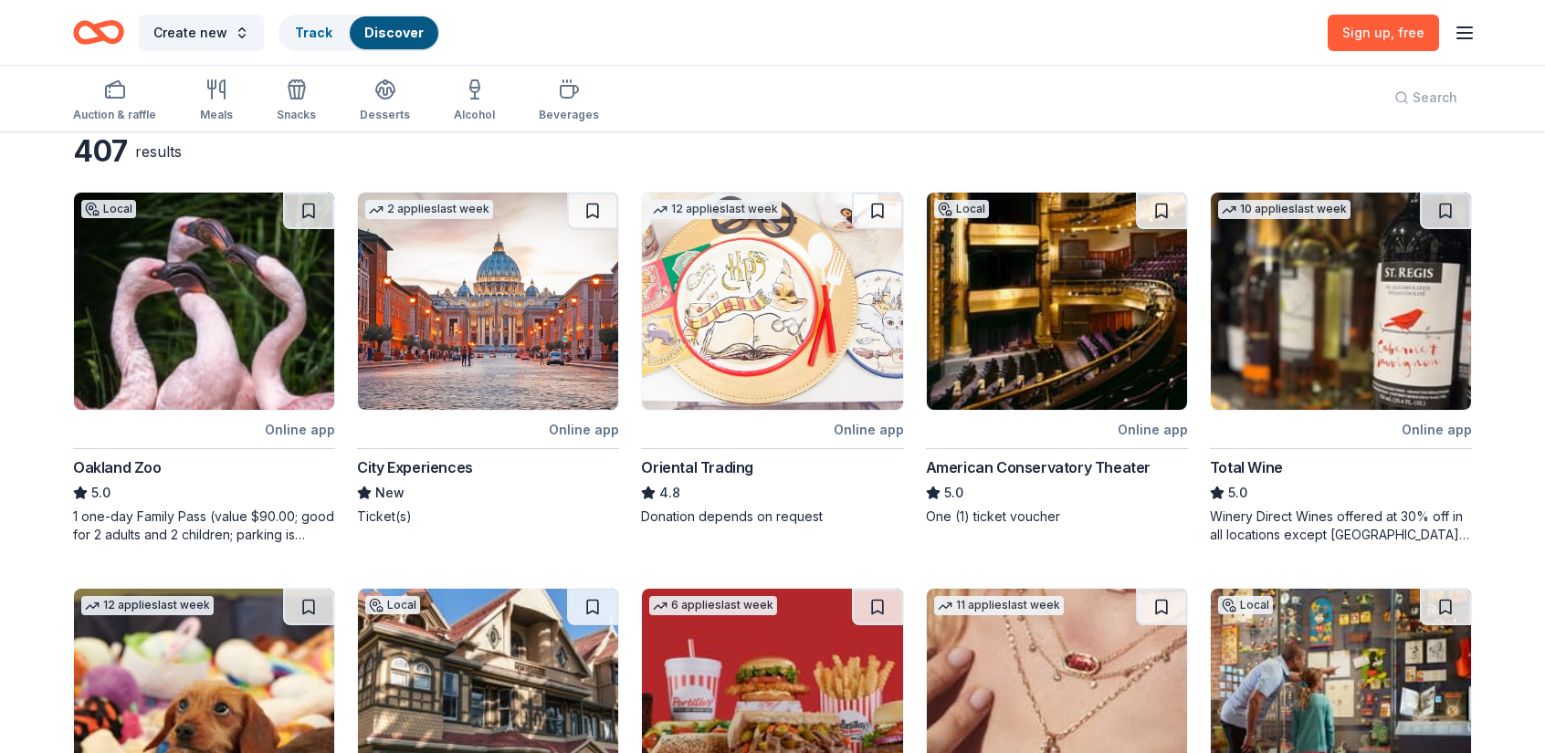
click at [301, 425] on div "Online app" at bounding box center [300, 429] width 70 height 23
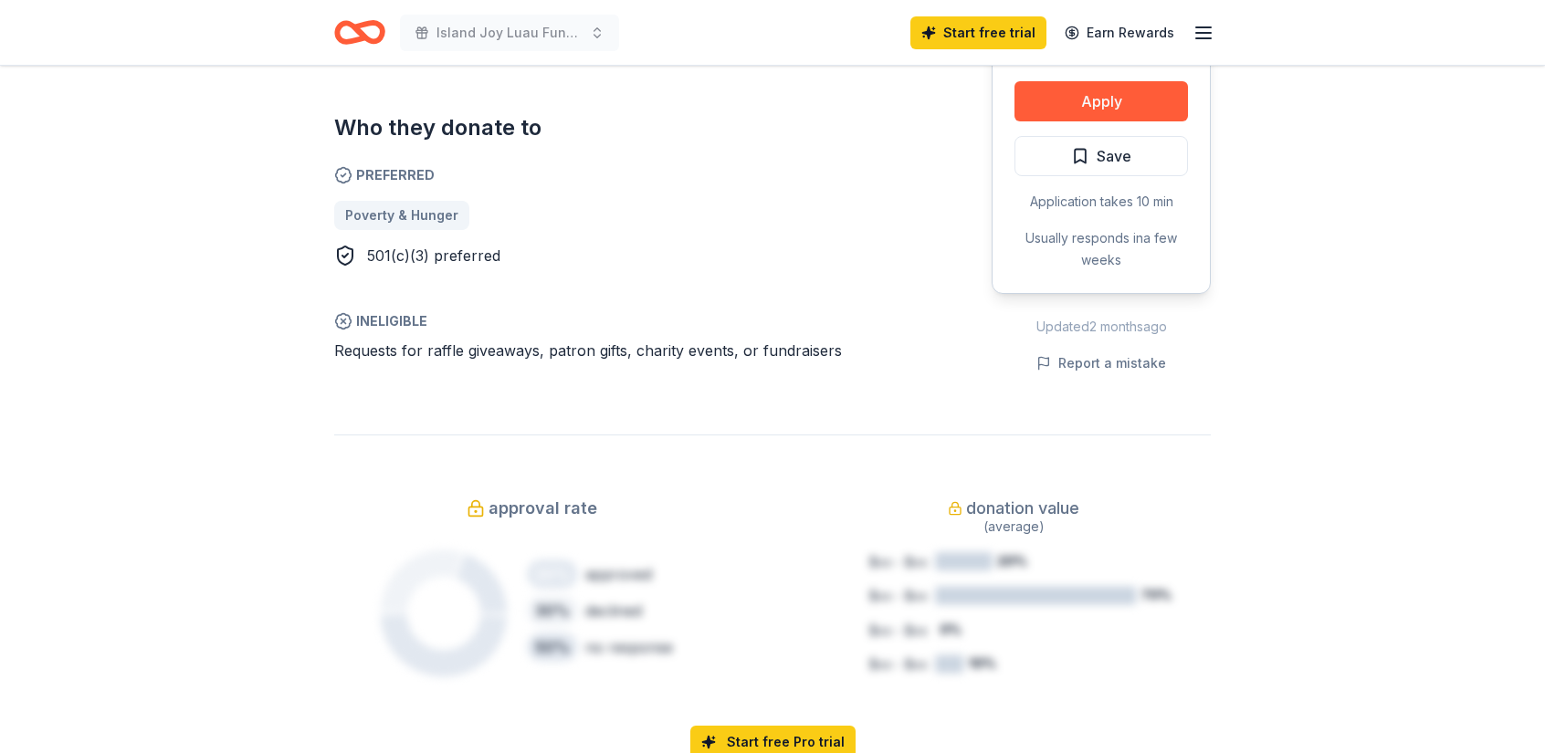
scroll to position [822, 0]
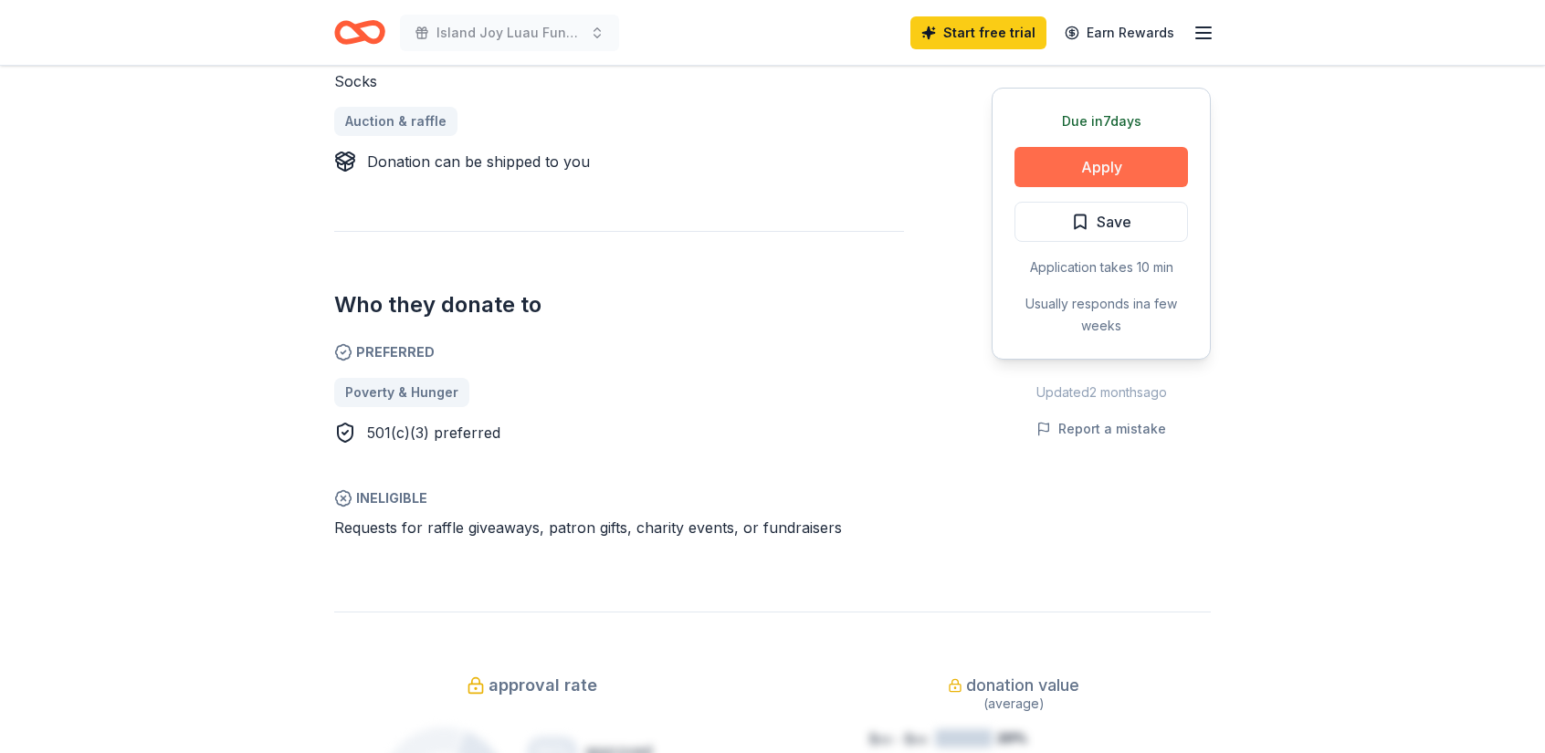
click at [1103, 151] on button "Apply" at bounding box center [1100, 167] width 173 height 40
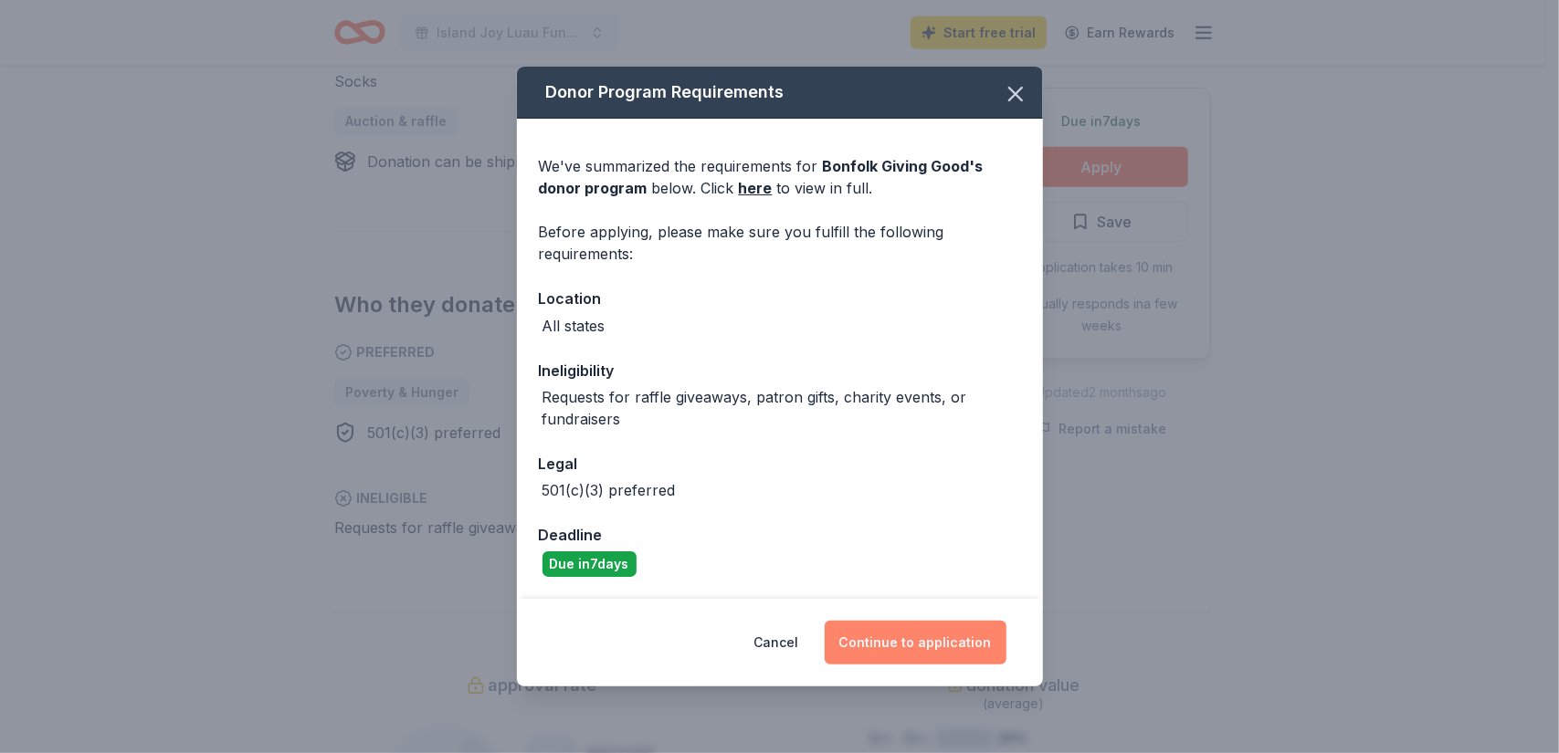
click at [919, 639] on button "Continue to application" at bounding box center [916, 643] width 182 height 44
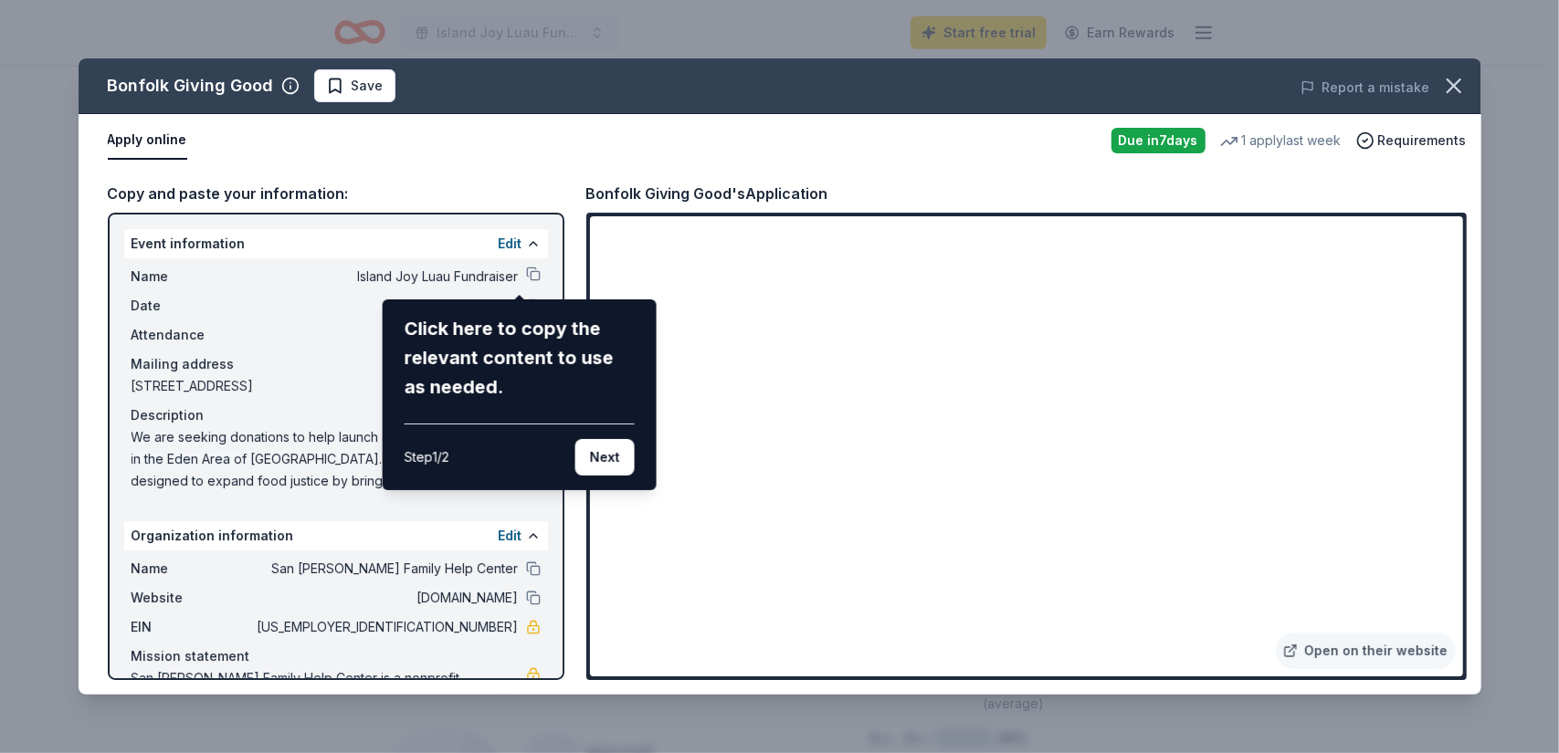
click at [1029, 651] on div "Bonfolk Giving Good Save Report a mistake Apply online Due [DATE] 1 apply last …" at bounding box center [780, 376] width 1403 height 636
click at [604, 459] on button "Next" at bounding box center [603, 457] width 59 height 37
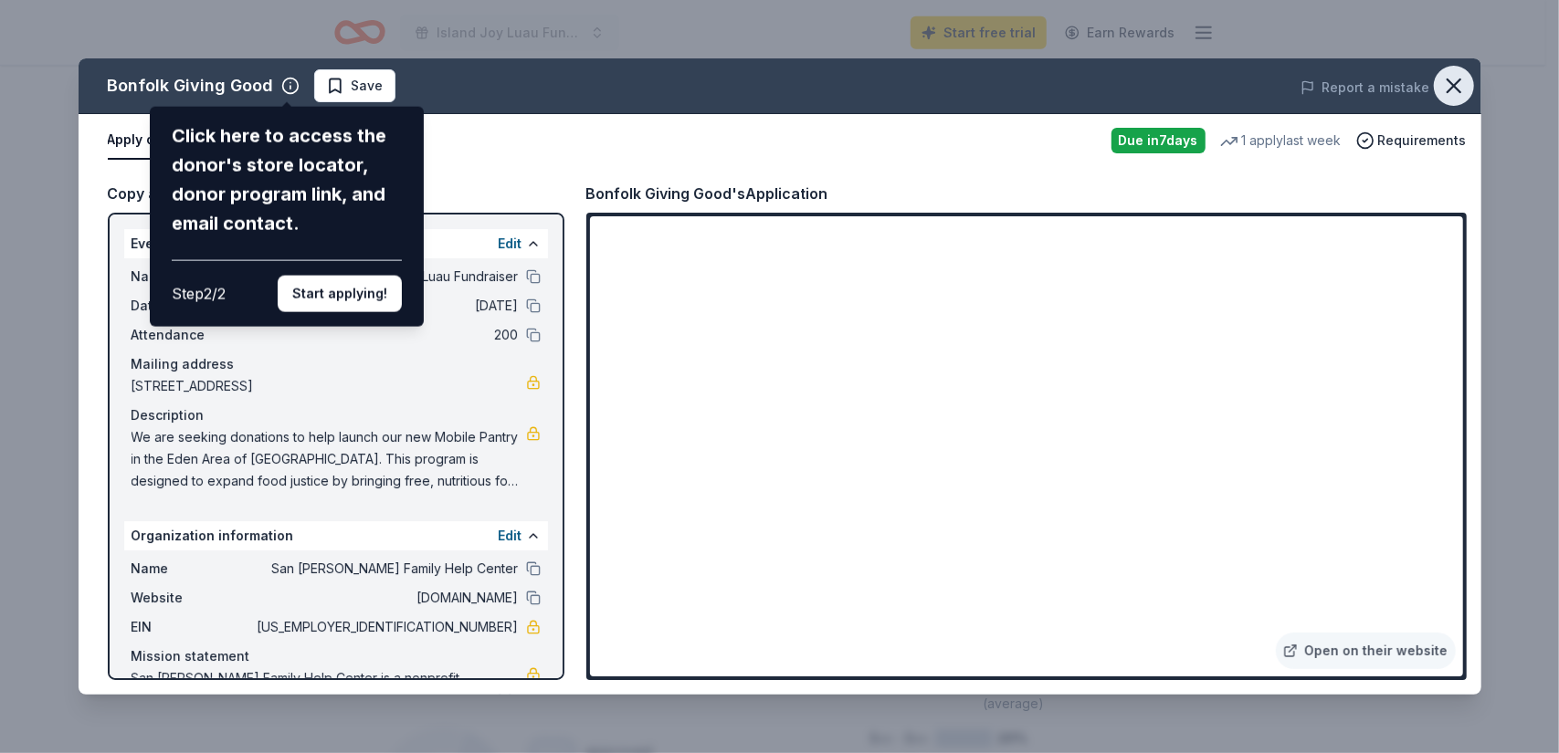
click at [1455, 79] on icon "button" at bounding box center [1454, 86] width 26 height 26
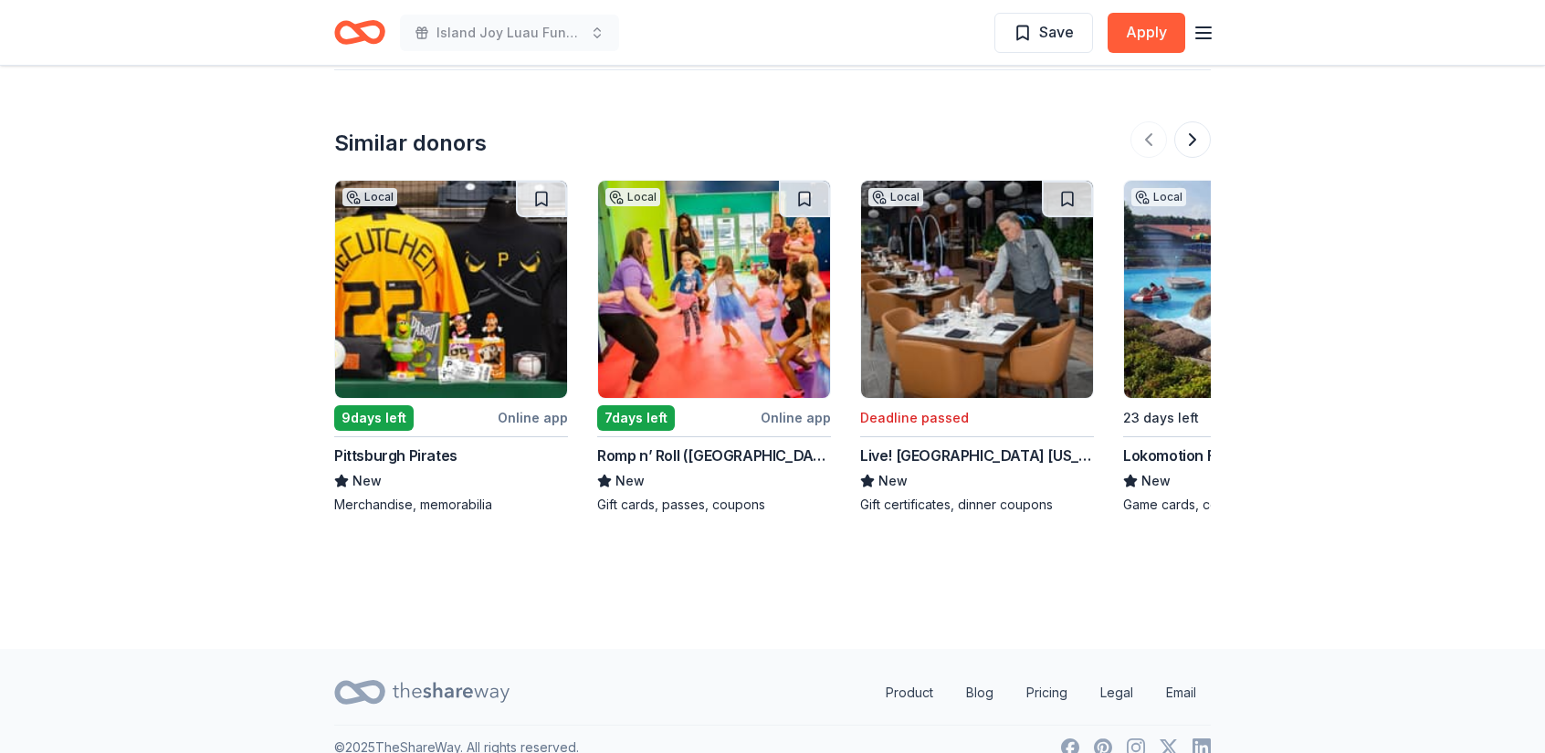
scroll to position [2021, 0]
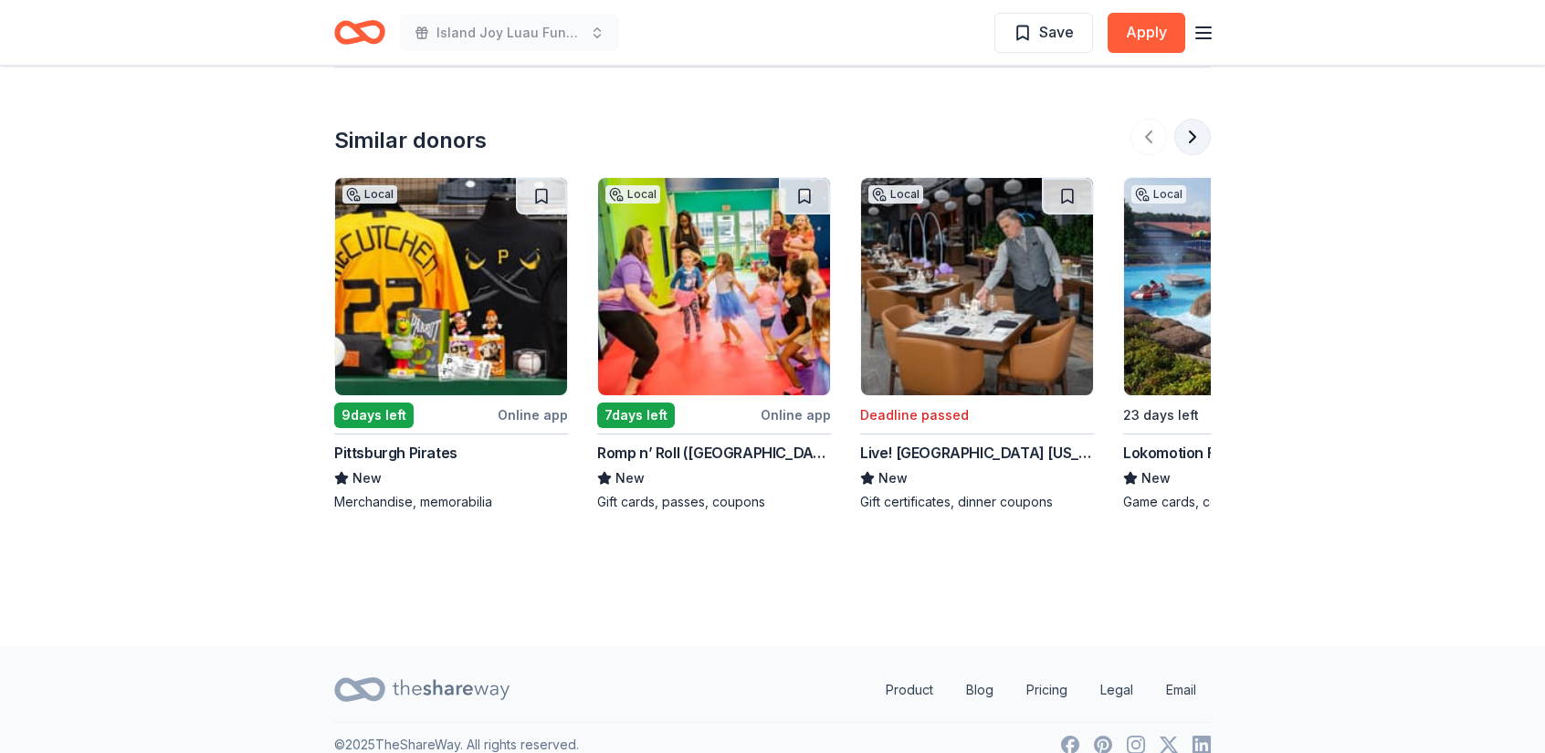
click at [1194, 119] on button at bounding box center [1192, 137] width 37 height 37
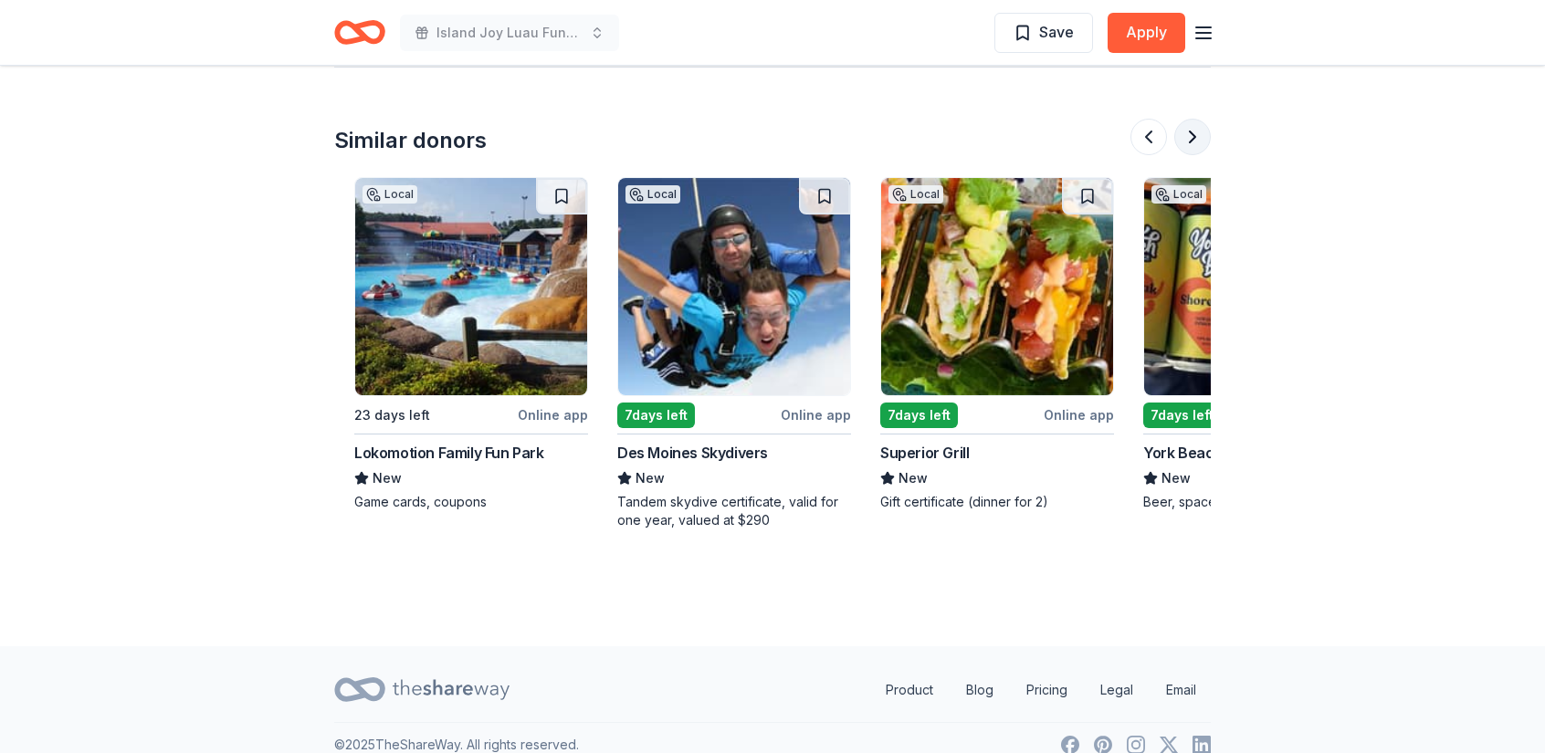
scroll to position [0, 789]
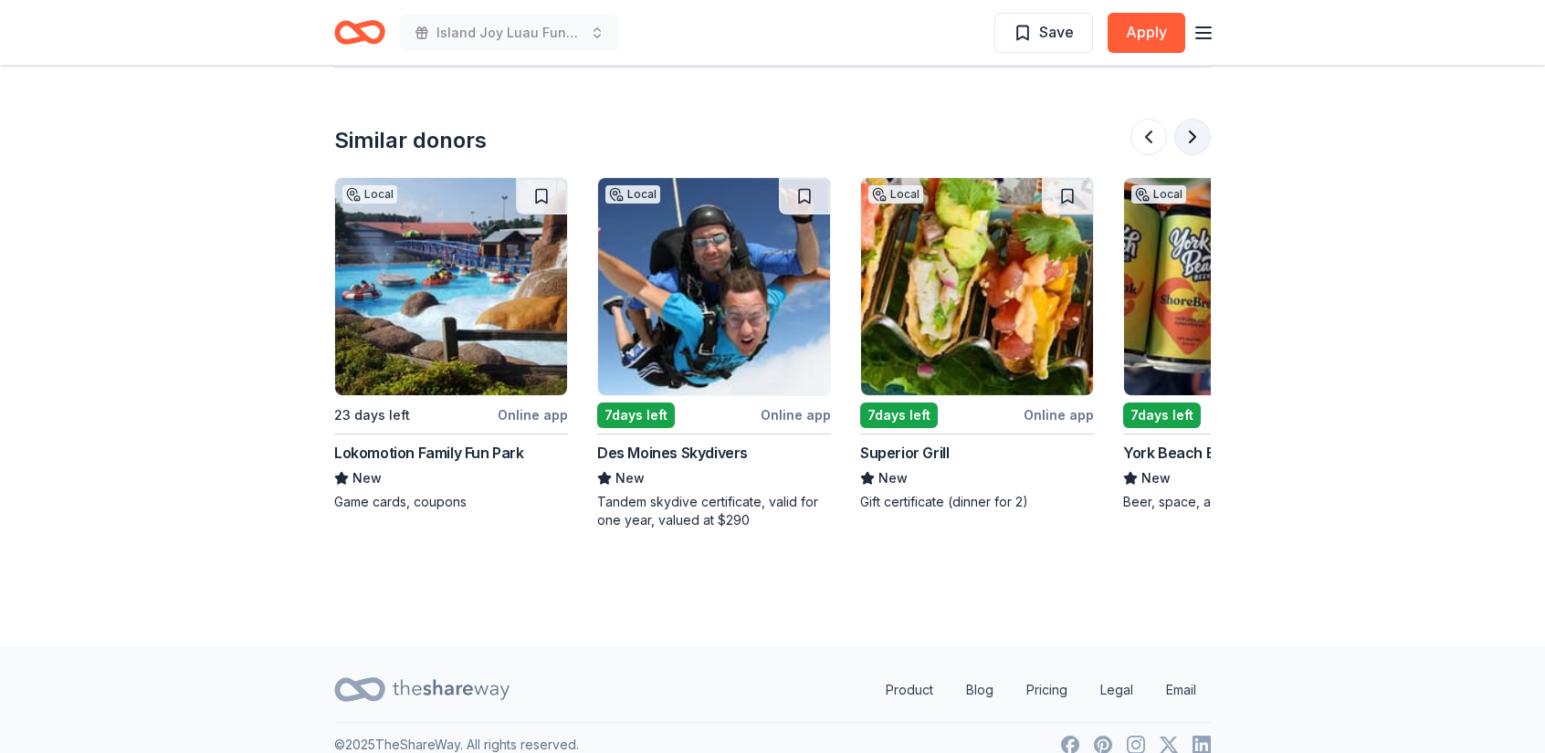
click at [1194, 119] on button at bounding box center [1192, 137] width 37 height 37
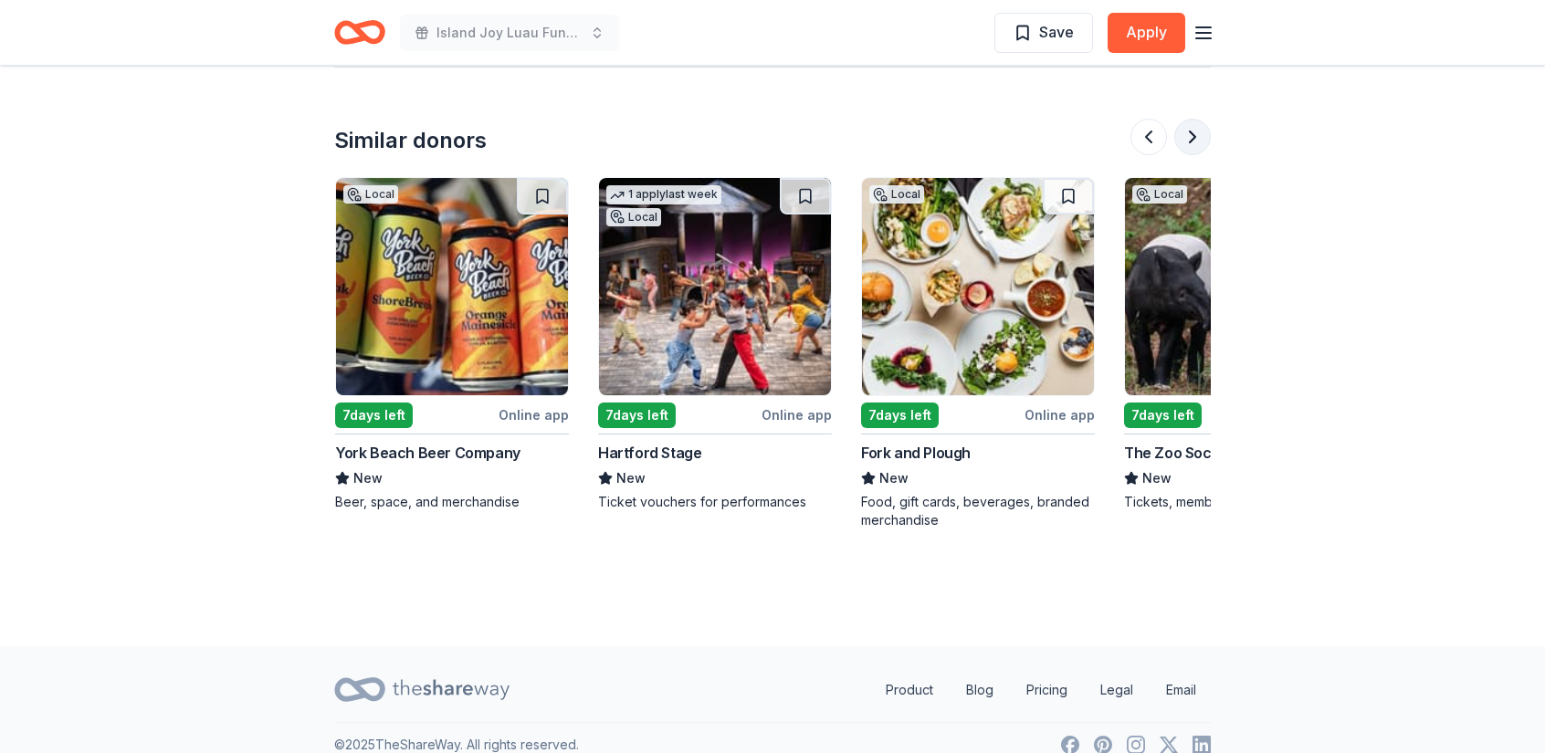
scroll to position [0, 1578]
click at [1194, 119] on button at bounding box center [1192, 137] width 37 height 37
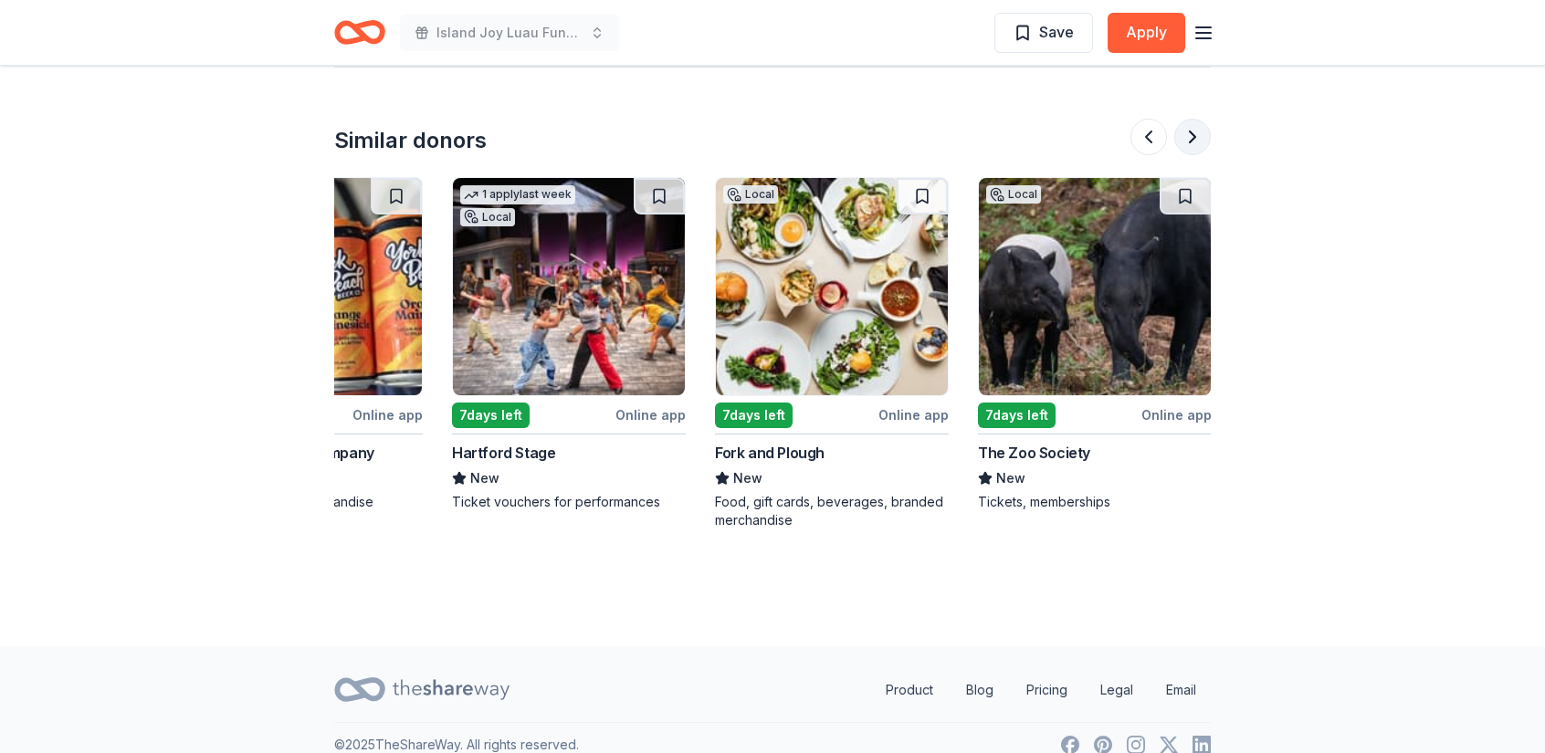
scroll to position [0, 1724]
click at [1194, 119] on div at bounding box center [1170, 137] width 80 height 37
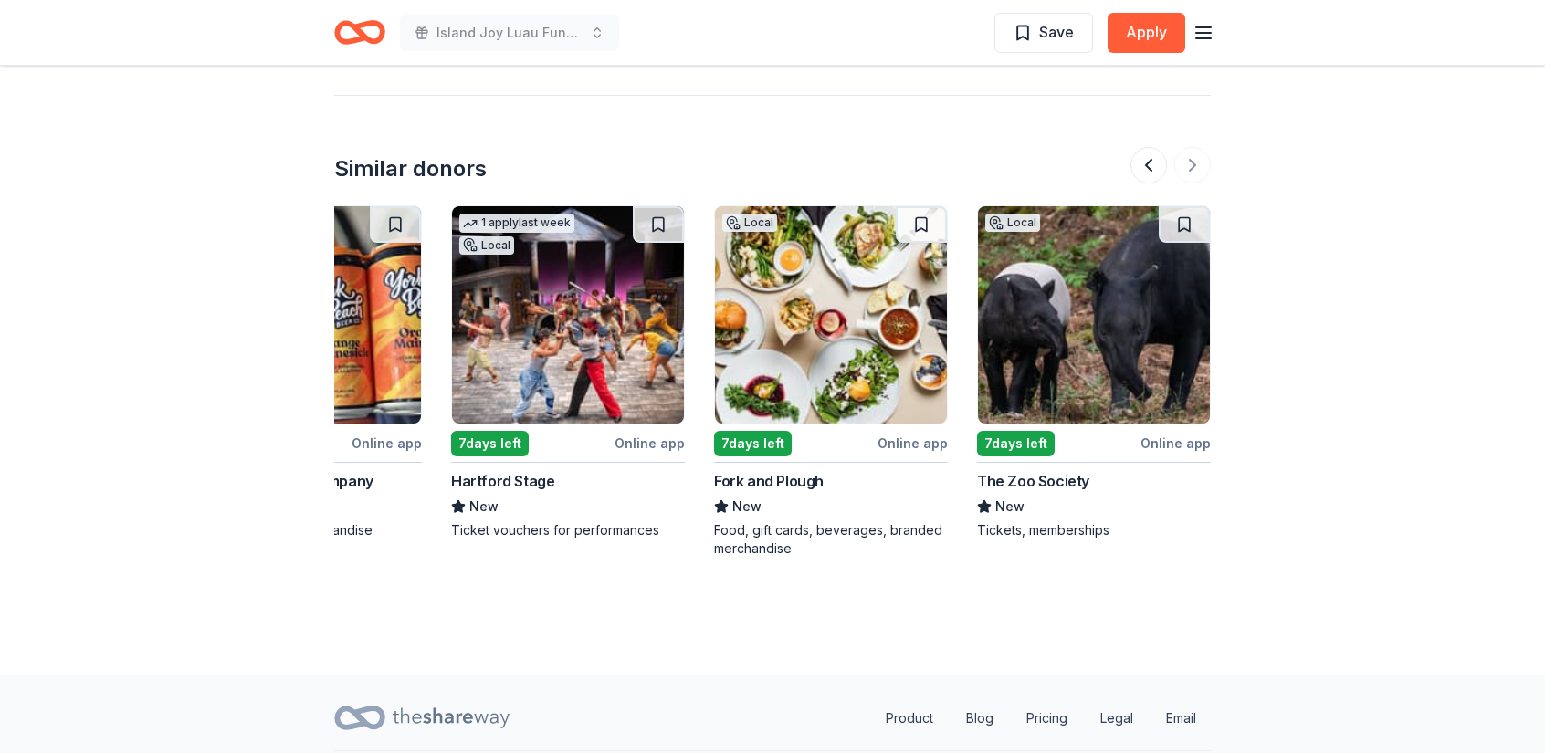
scroll to position [2021, 0]
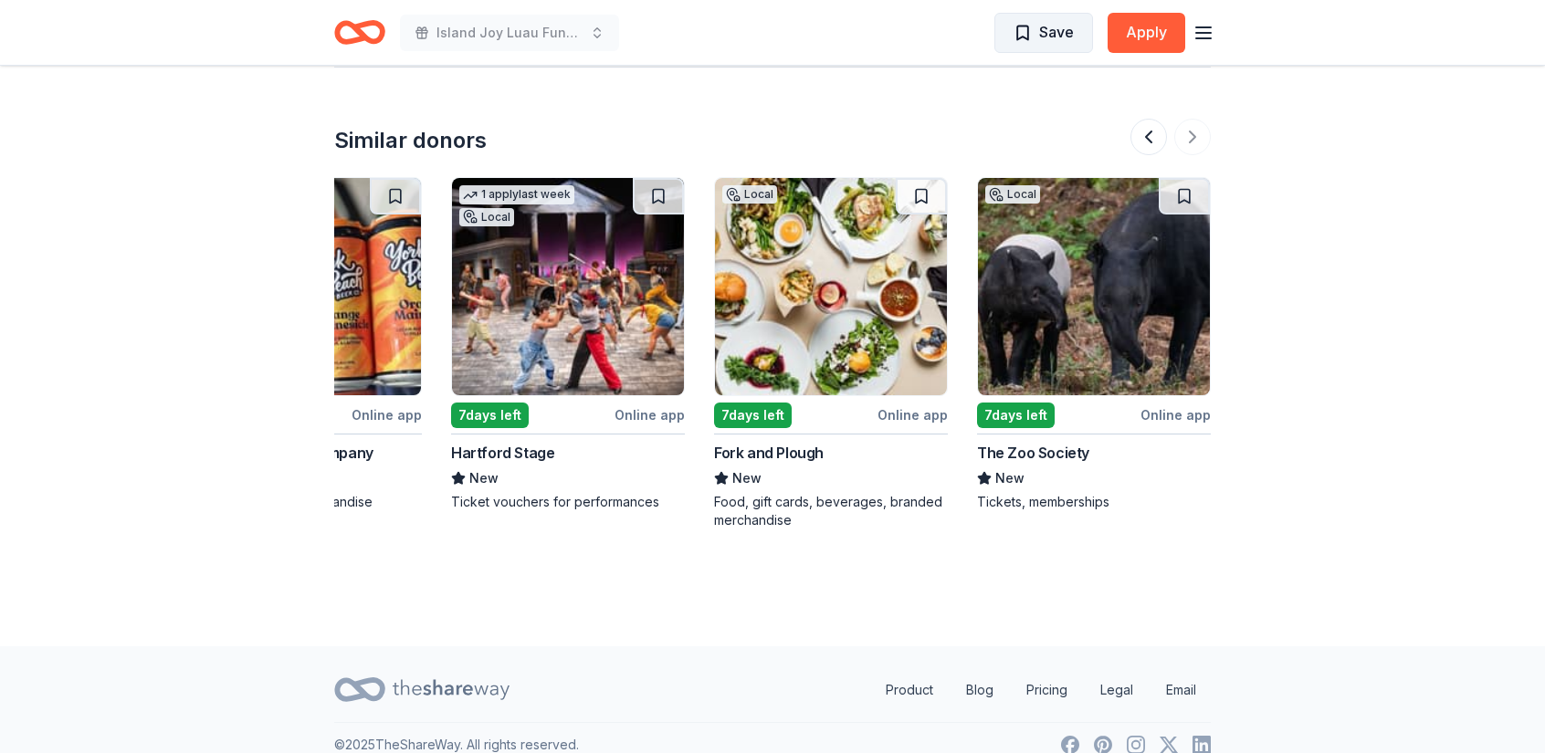
click at [1058, 26] on span "Save" at bounding box center [1056, 32] width 35 height 24
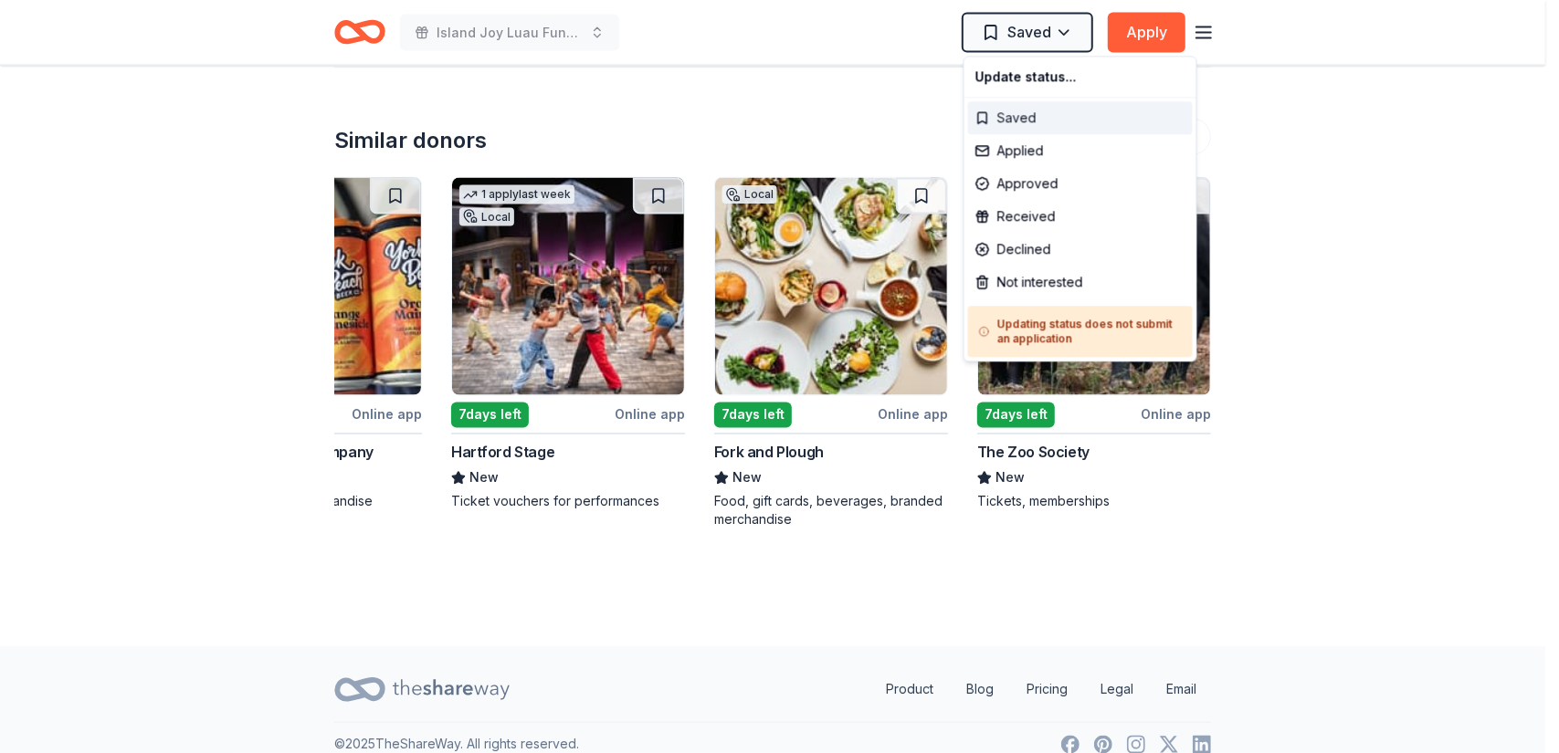
click at [1009, 116] on div "Saved" at bounding box center [1080, 117] width 225 height 33
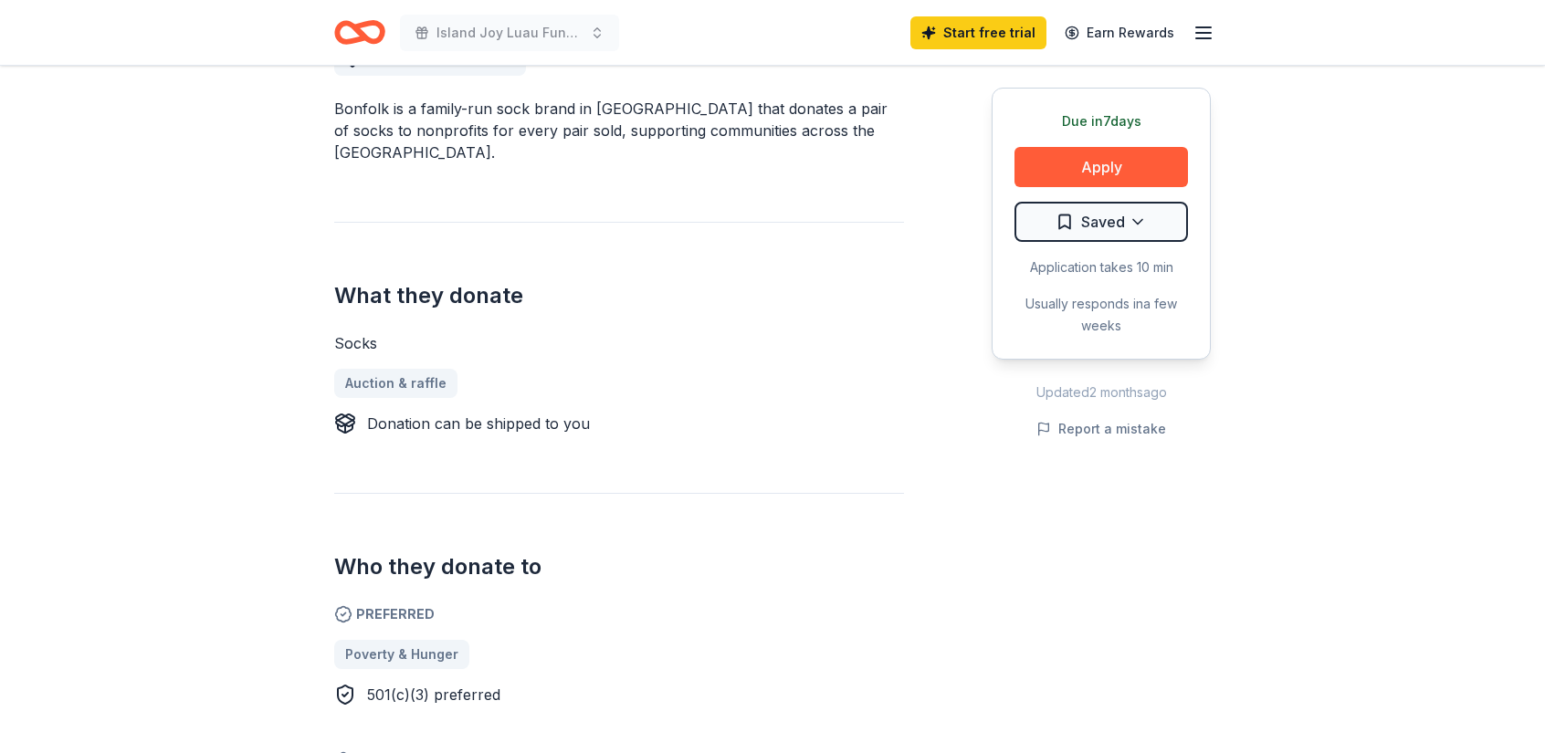
scroll to position [0, 0]
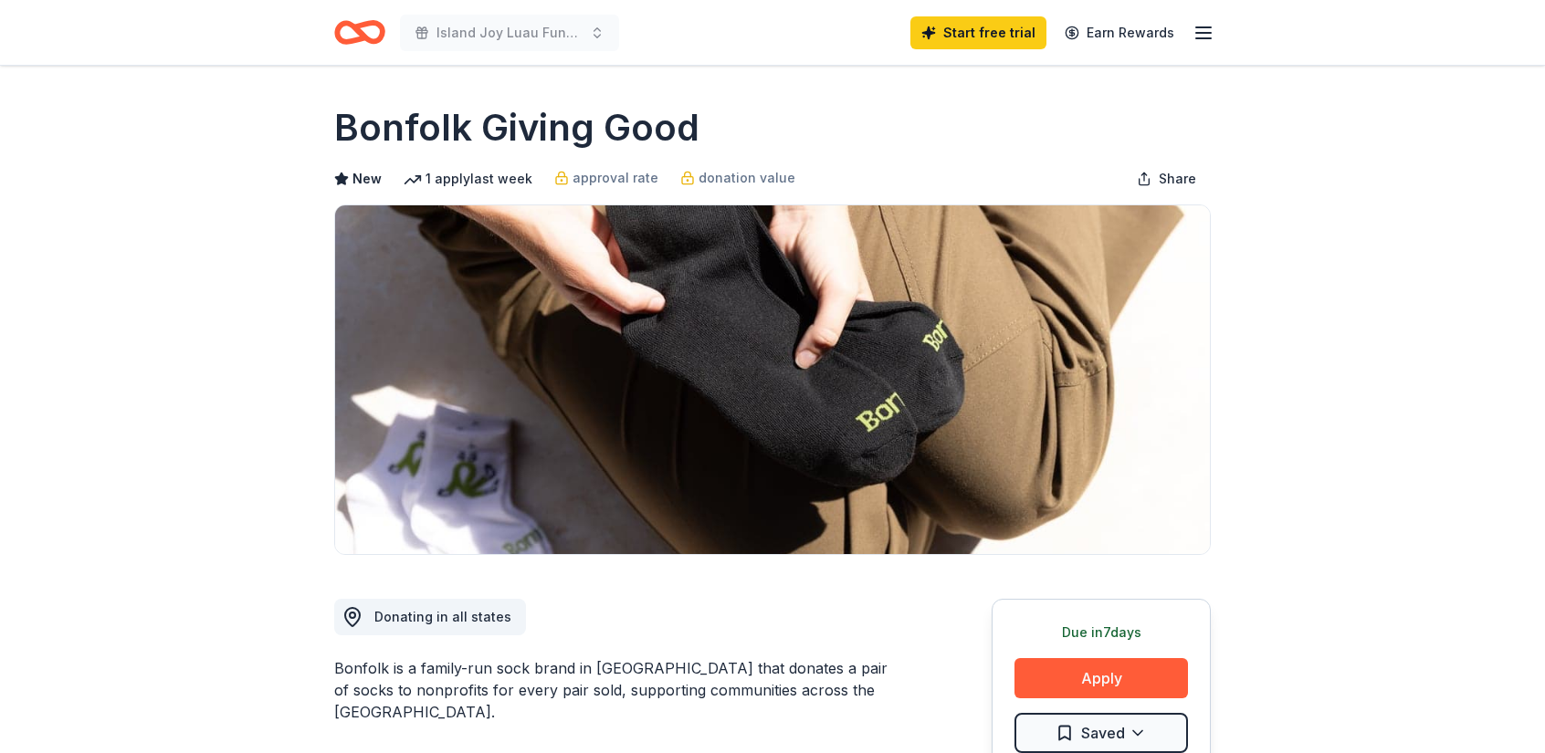
click at [1206, 28] on icon "button" at bounding box center [1204, 33] width 22 height 22
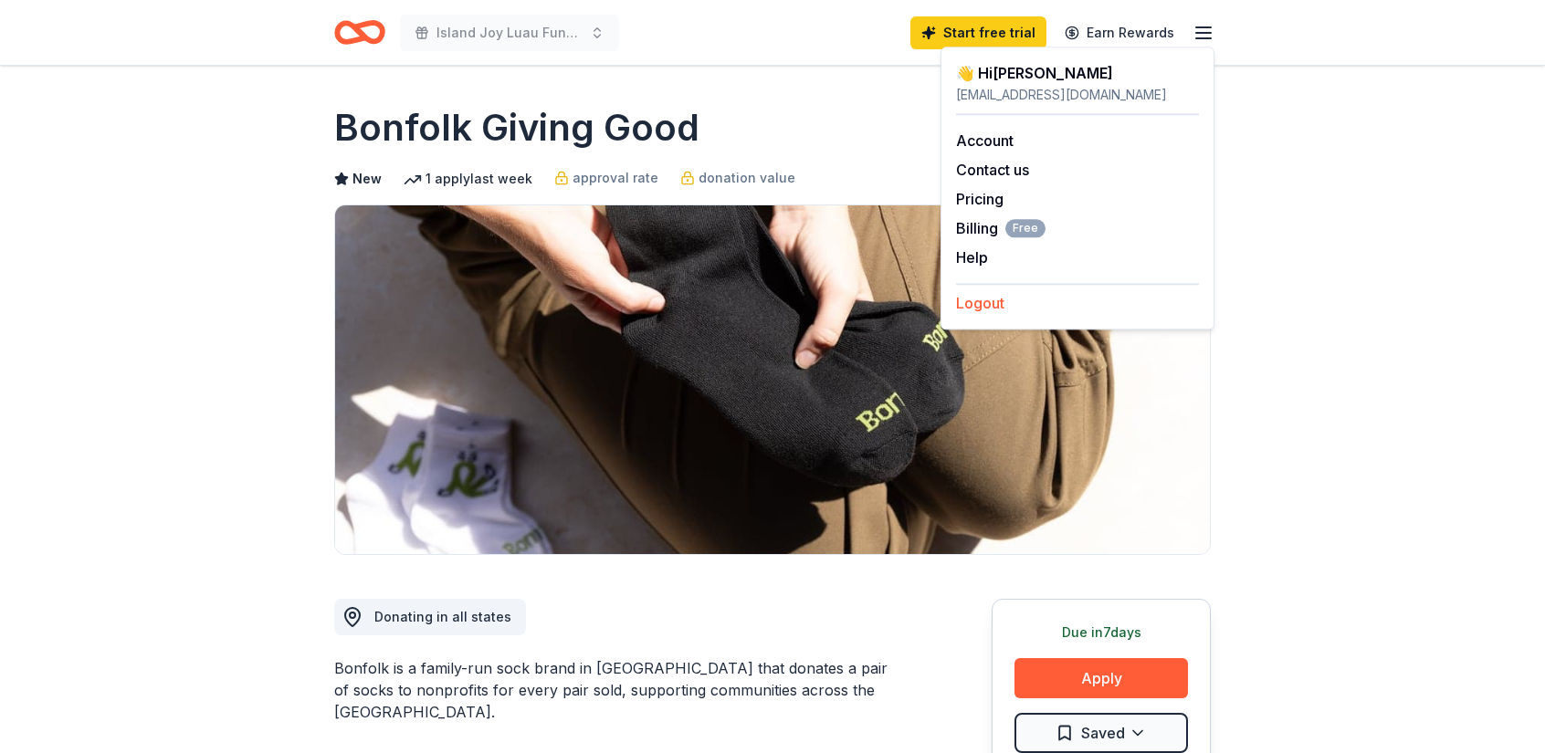
click at [975, 296] on button "Logout" at bounding box center [980, 303] width 48 height 22
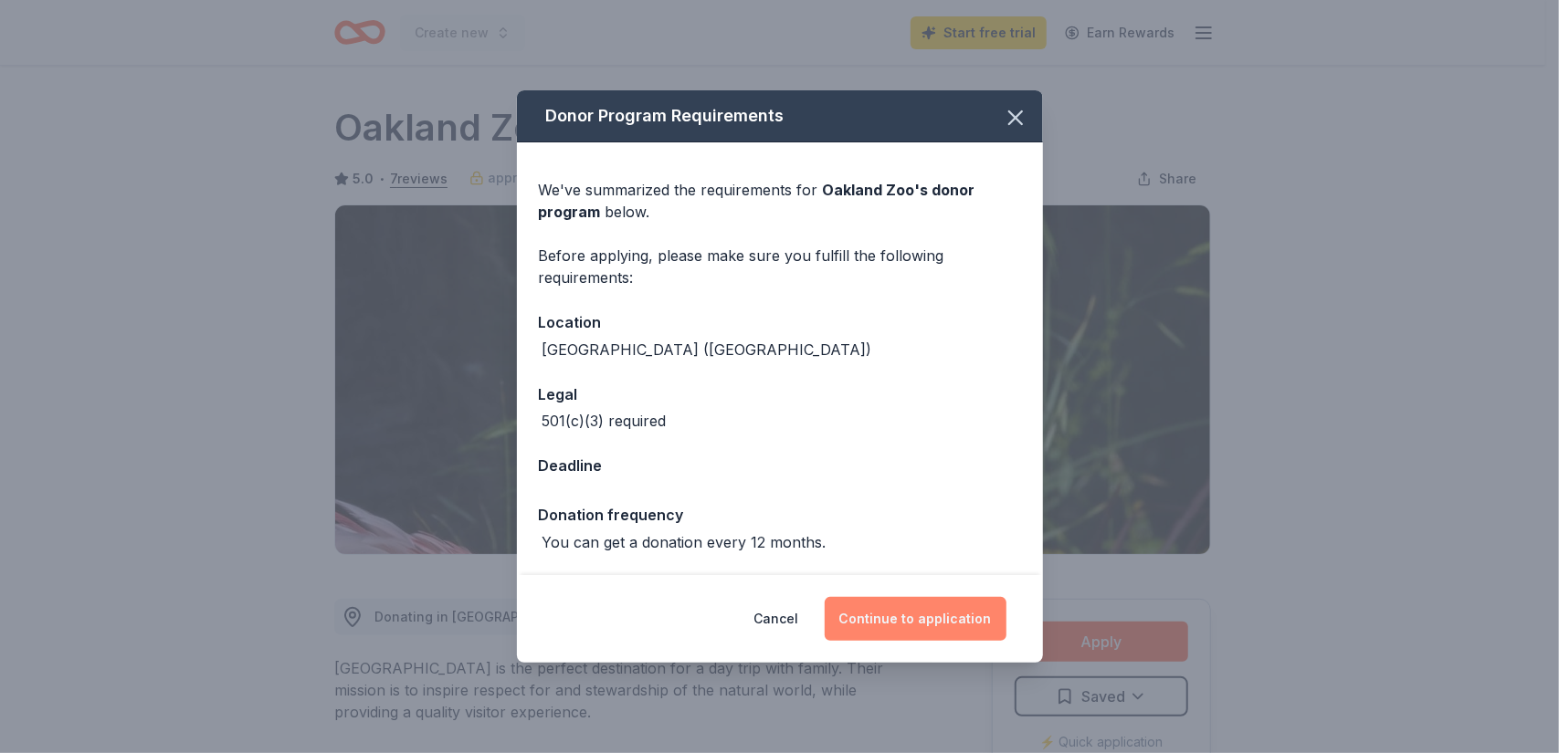
click at [909, 622] on button "Continue to application" at bounding box center [916, 619] width 182 height 44
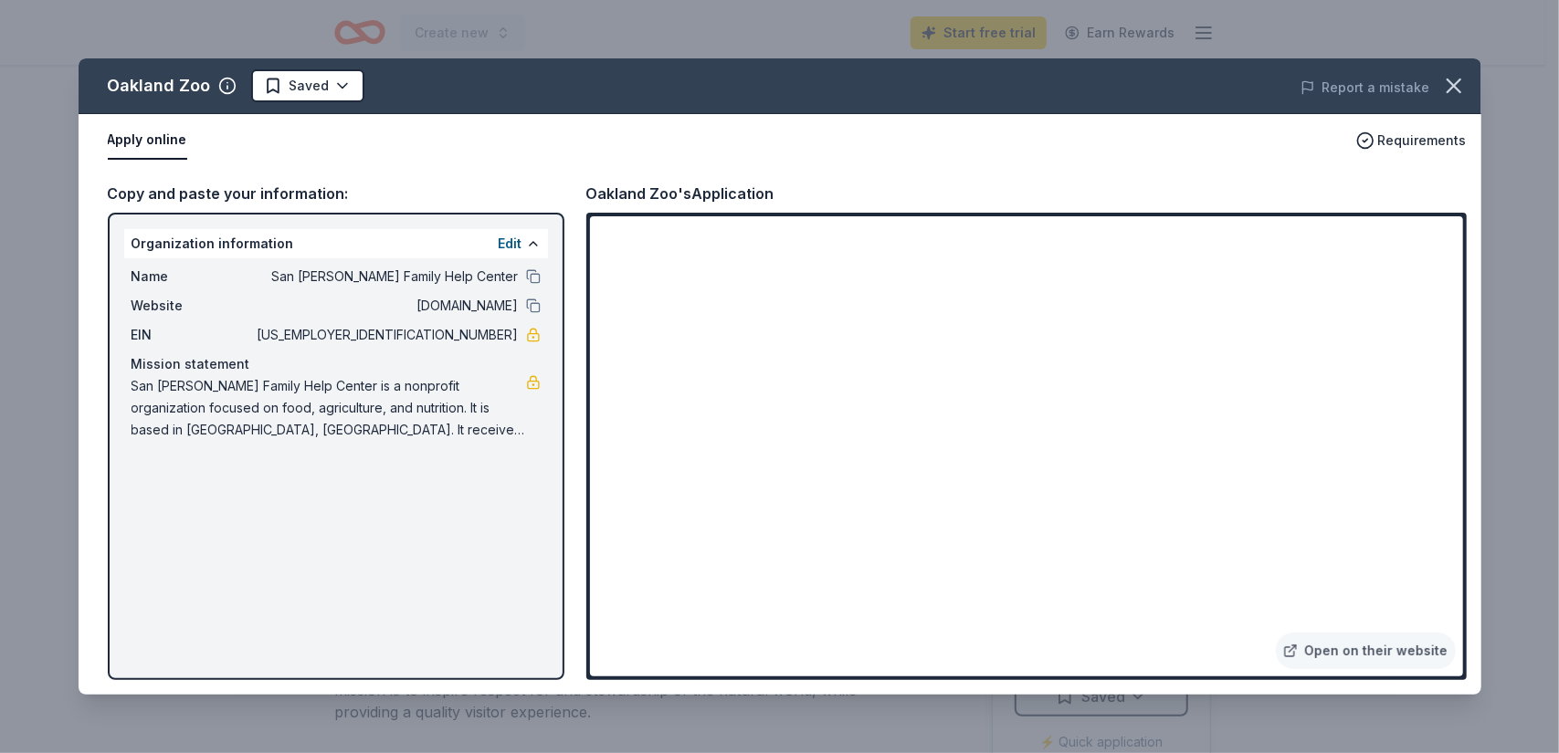
click at [526, 245] on div "Oakland Zoo Saved Report a mistake Apply online Requirements Copy and paste you…" at bounding box center [780, 376] width 1403 height 636
click at [526, 243] on div "Oakland Zoo Saved Report a mistake Apply online Requirements Copy and paste you…" at bounding box center [780, 376] width 1403 height 636
click at [510, 243] on div "Oakland Zoo Saved Report a mistake Apply online Requirements Copy and paste you…" at bounding box center [780, 376] width 1403 height 636
click at [533, 386] on div "Oakland Zoo Saved Report a mistake Apply online Requirements Copy and paste you…" at bounding box center [780, 376] width 1403 height 636
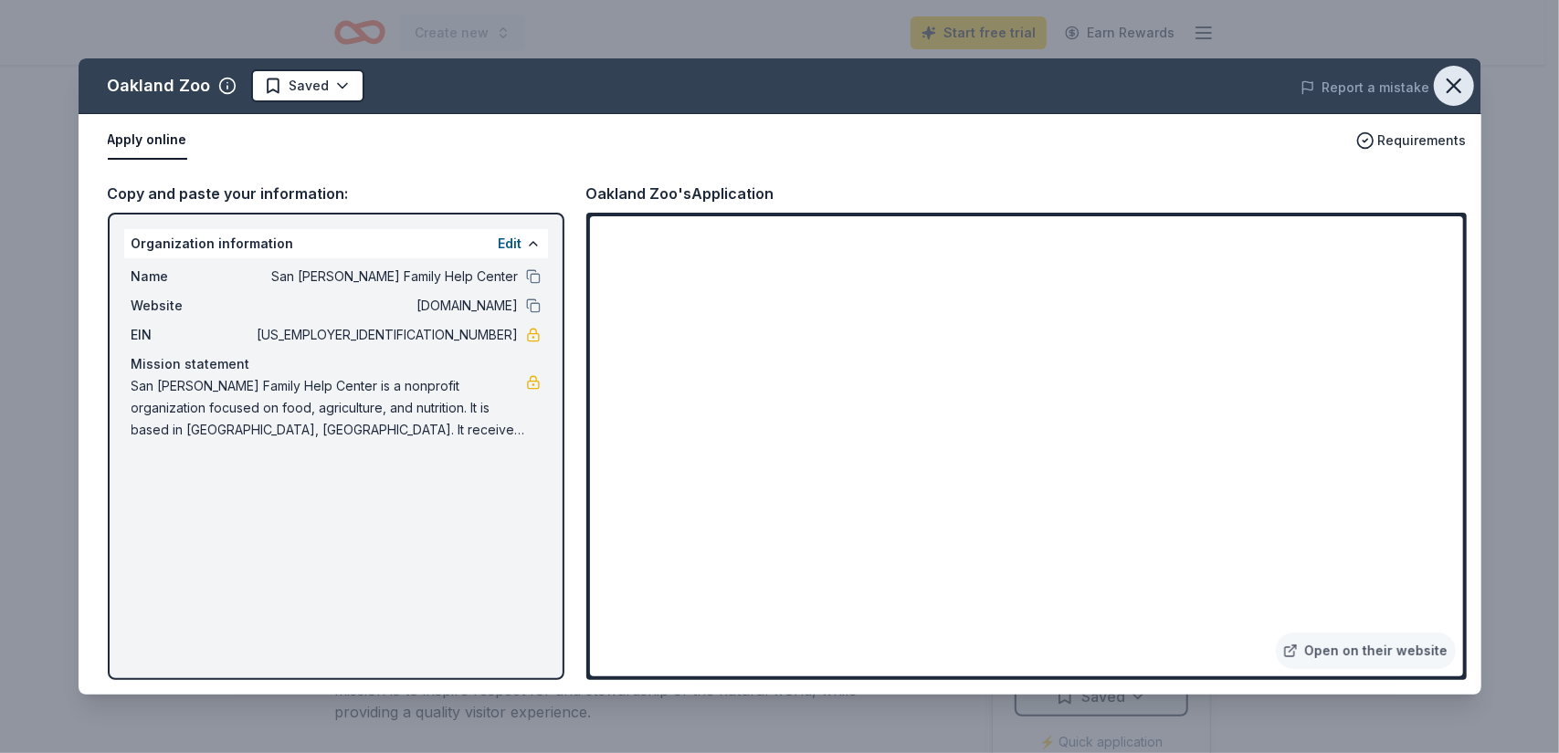
click at [1451, 89] on icon "button" at bounding box center [1453, 85] width 13 height 13
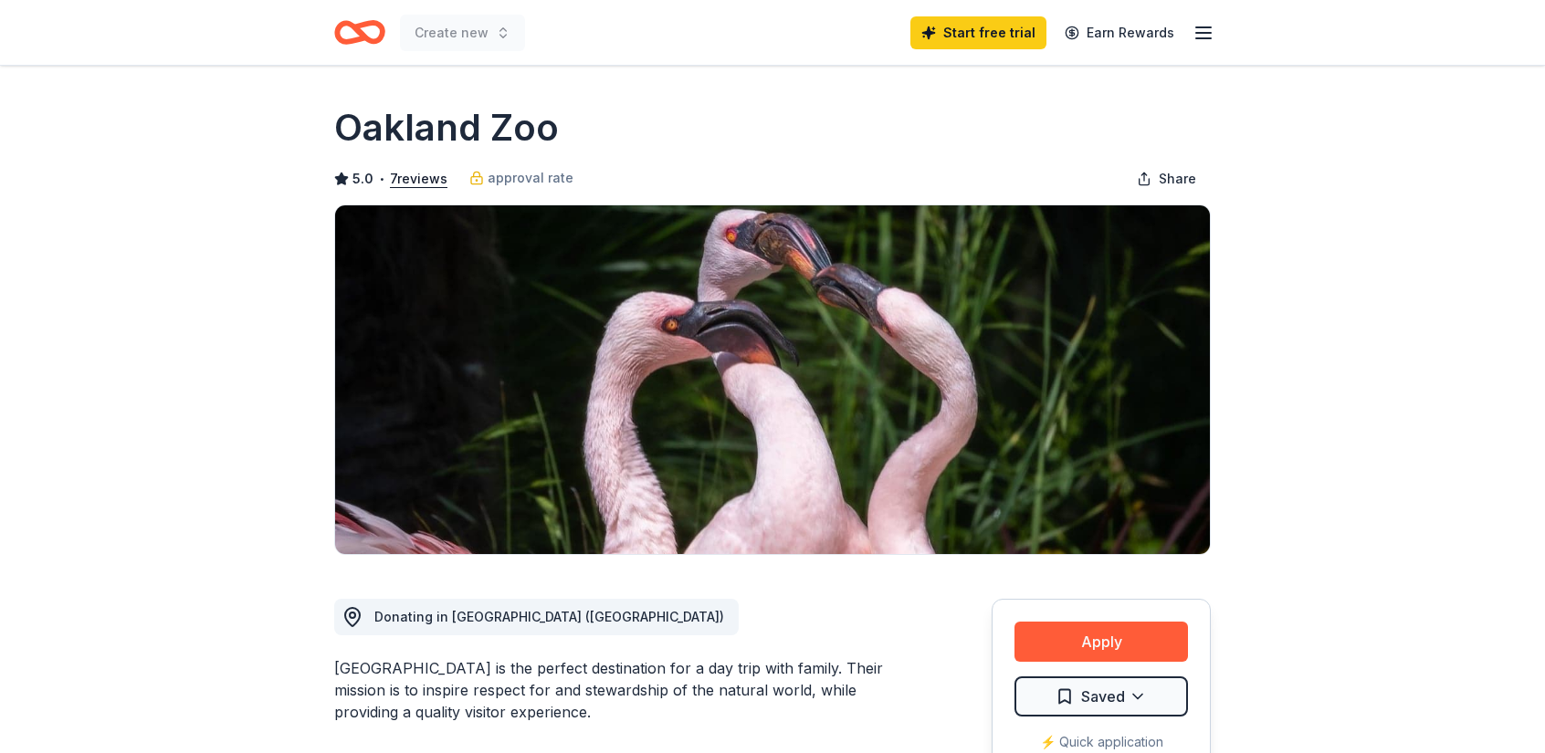
click at [1196, 36] on icon "button" at bounding box center [1204, 33] width 22 height 22
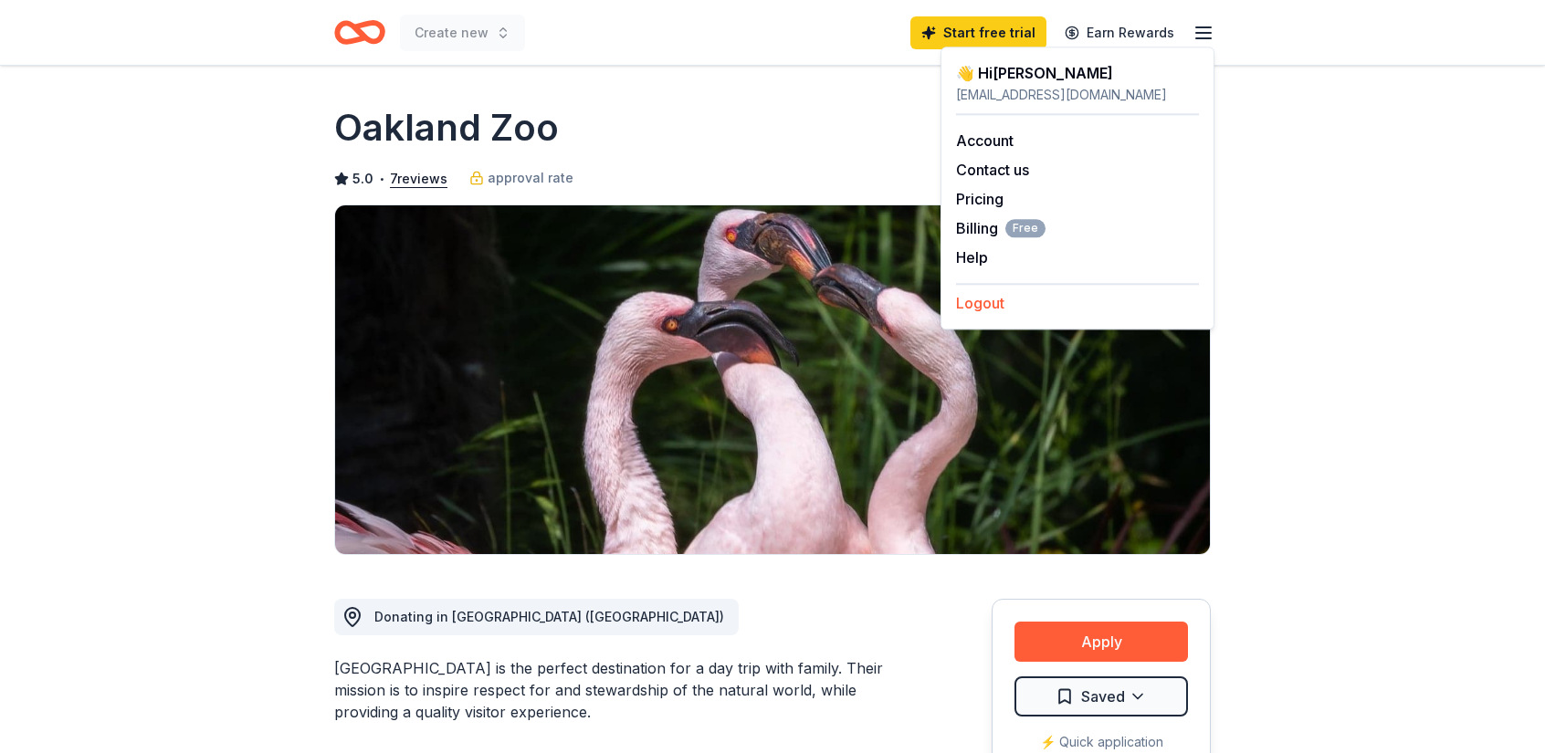
click at [997, 302] on button "Logout" at bounding box center [980, 303] width 48 height 22
